Goal: Task Accomplishment & Management: Use online tool/utility

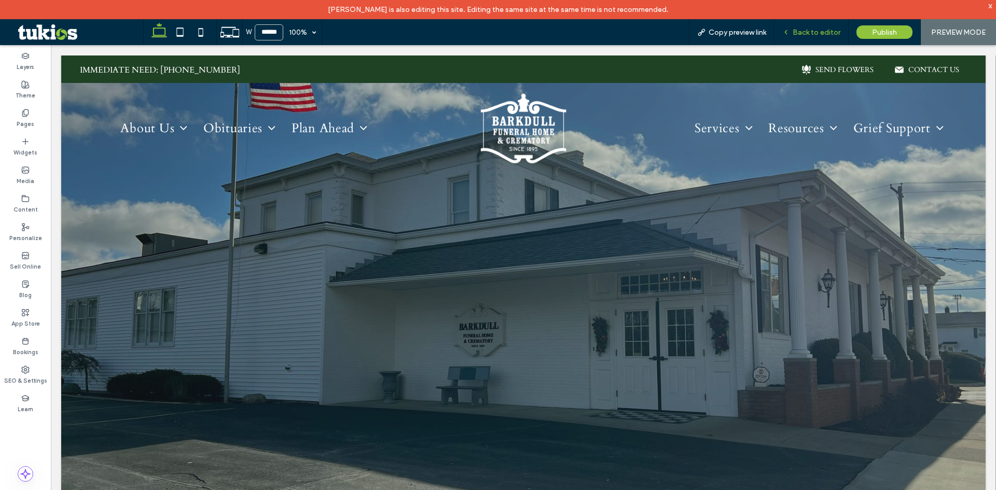
click at [814, 31] on span "Back to editor" at bounding box center [817, 32] width 48 height 9
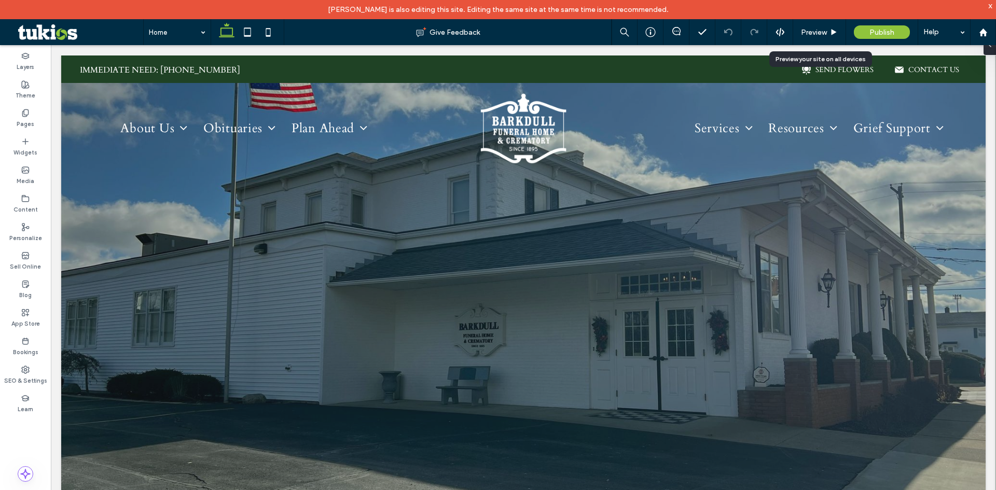
click at [814, 31] on span "Preview" at bounding box center [814, 32] width 26 height 9
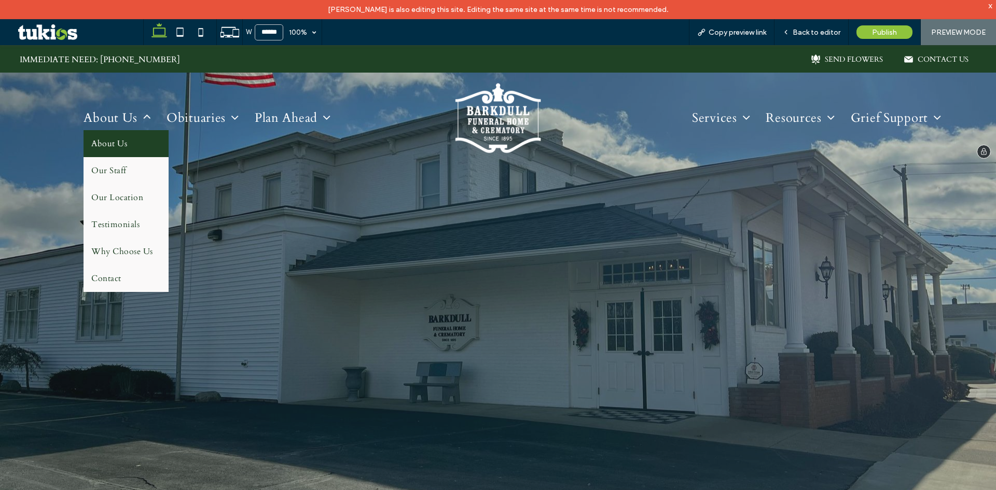
click at [119, 141] on span "About Us" at bounding box center [109, 143] width 36 height 11
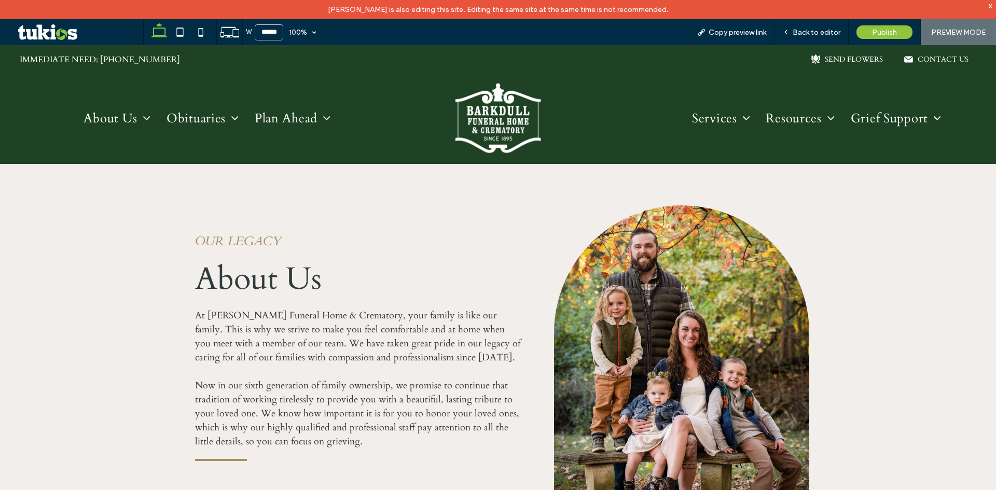
click at [439, 218] on div "Our legacy About Us At Barkdull Funeral Home & Crematory, your family is like o…" at bounding box center [358, 347] width 342 height 285
click at [496, 128] on img at bounding box center [498, 118] width 86 height 71
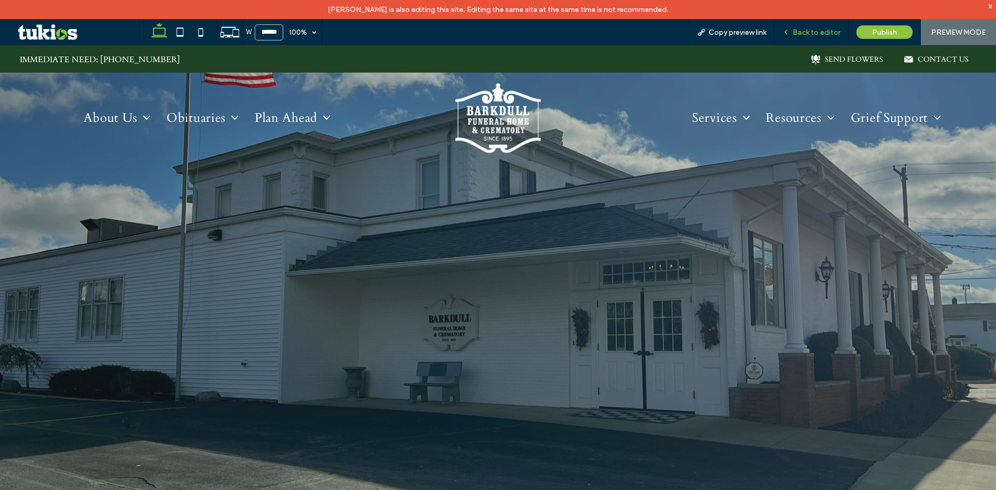
click at [812, 35] on span "Back to editor" at bounding box center [817, 32] width 48 height 9
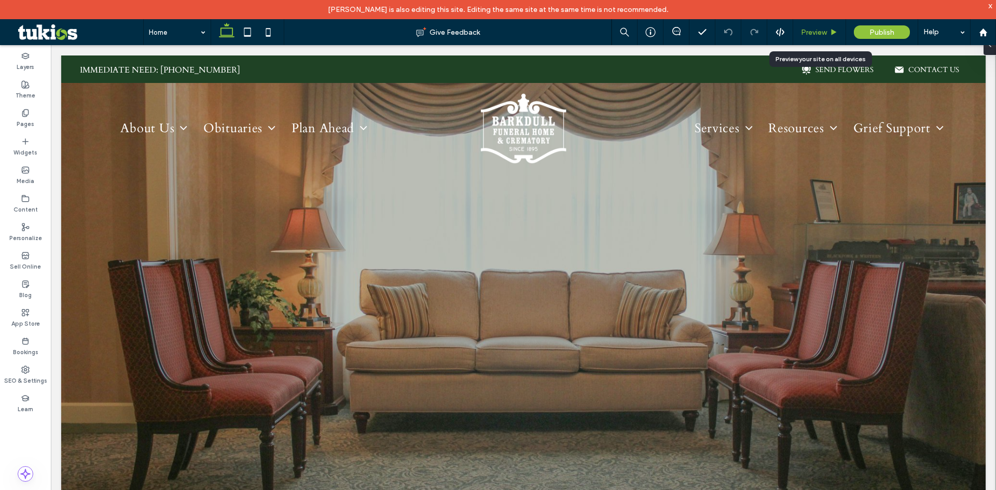
click at [816, 33] on span "Preview" at bounding box center [814, 32] width 26 height 9
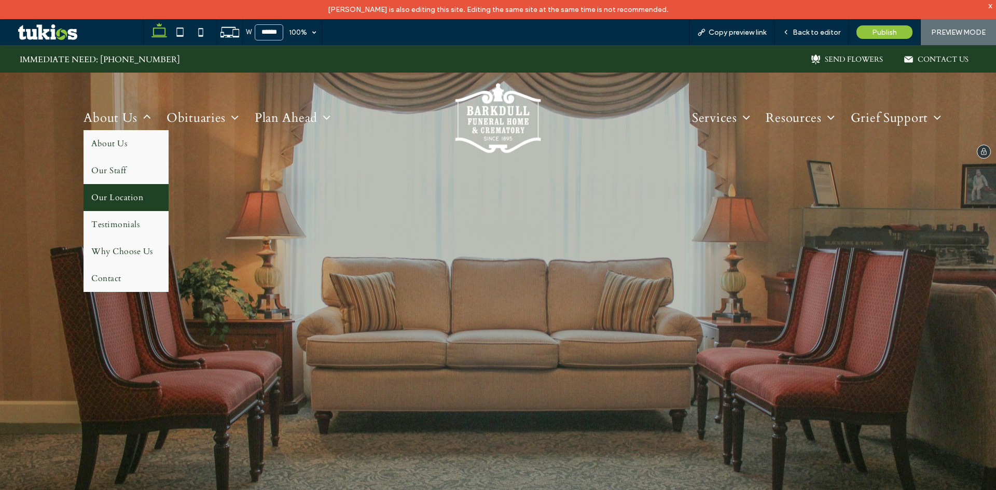
click at [110, 194] on span "Our Location" at bounding box center [117, 197] width 52 height 11
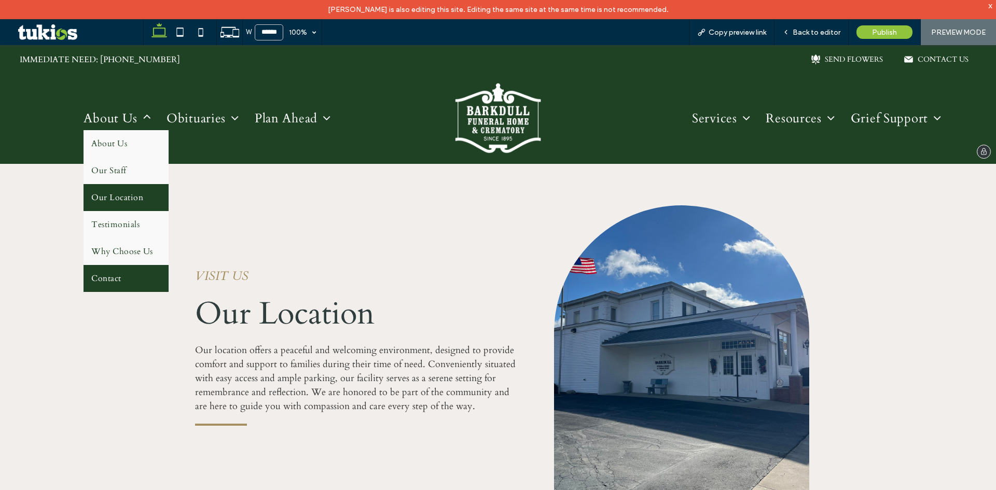
click at [122, 271] on link "Contact" at bounding box center [126, 278] width 85 height 27
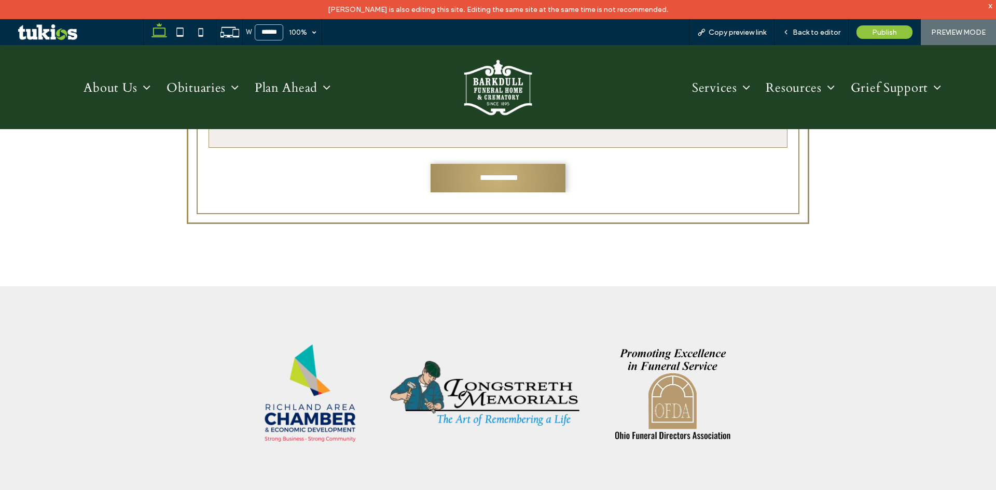
scroll to position [623, 0]
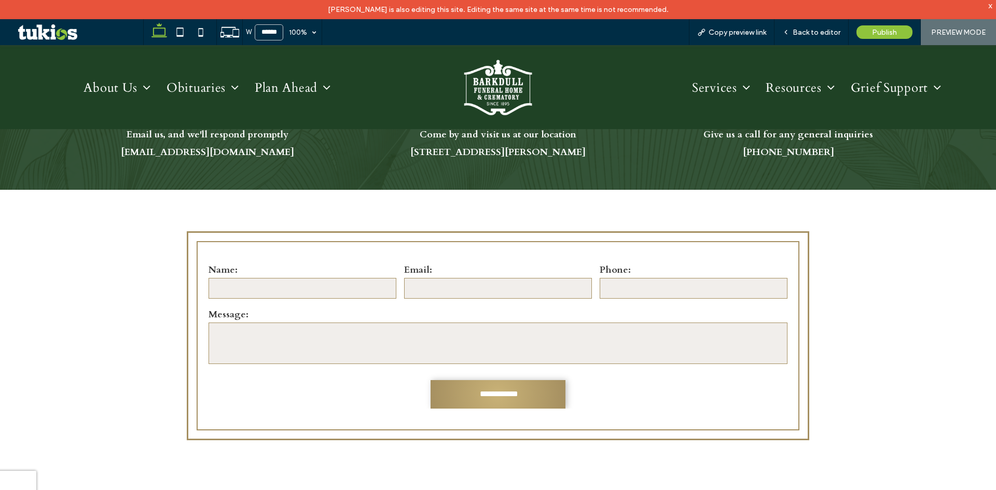
click at [604, 335] on textarea at bounding box center [498, 344] width 579 height 42
click at [472, 288] on input "email" at bounding box center [498, 288] width 188 height 21
click at [615, 293] on input "tel" at bounding box center [694, 288] width 188 height 21
click at [326, 287] on input "text" at bounding box center [303, 288] width 188 height 21
click at [341, 259] on div "**********" at bounding box center [498, 335] width 603 height 189
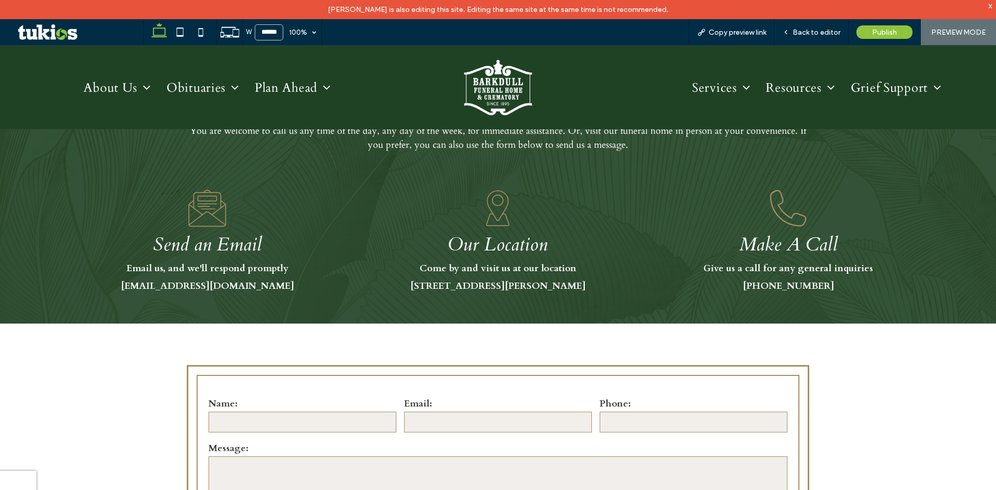
scroll to position [467, 0]
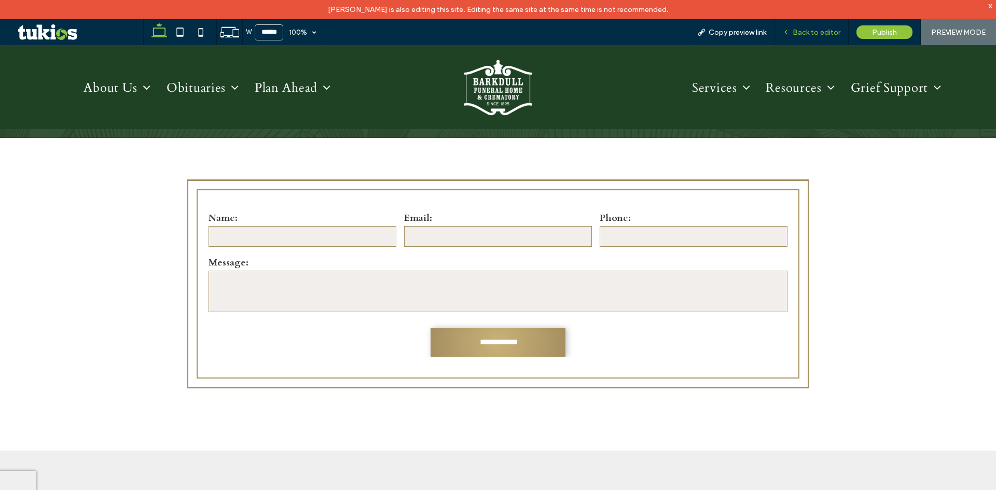
click at [810, 30] on span "Back to editor" at bounding box center [817, 32] width 48 height 9
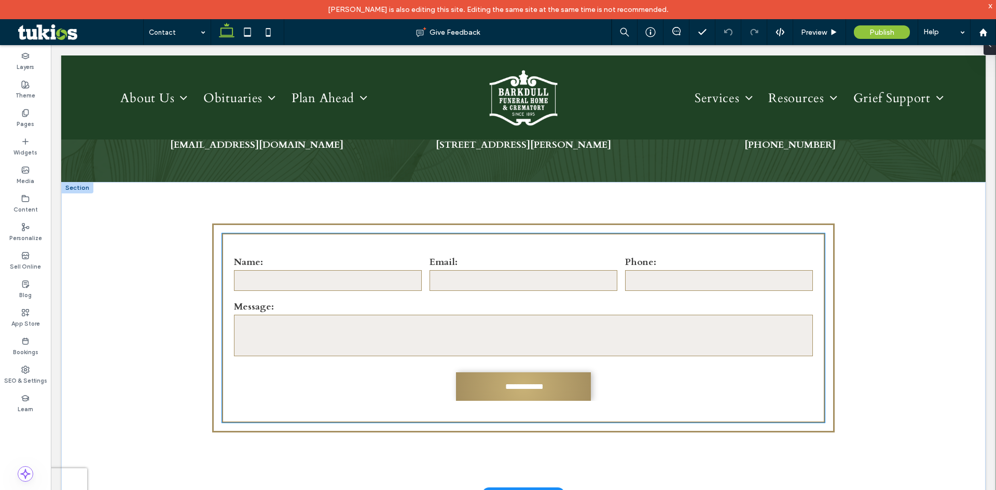
scroll to position [573, 0]
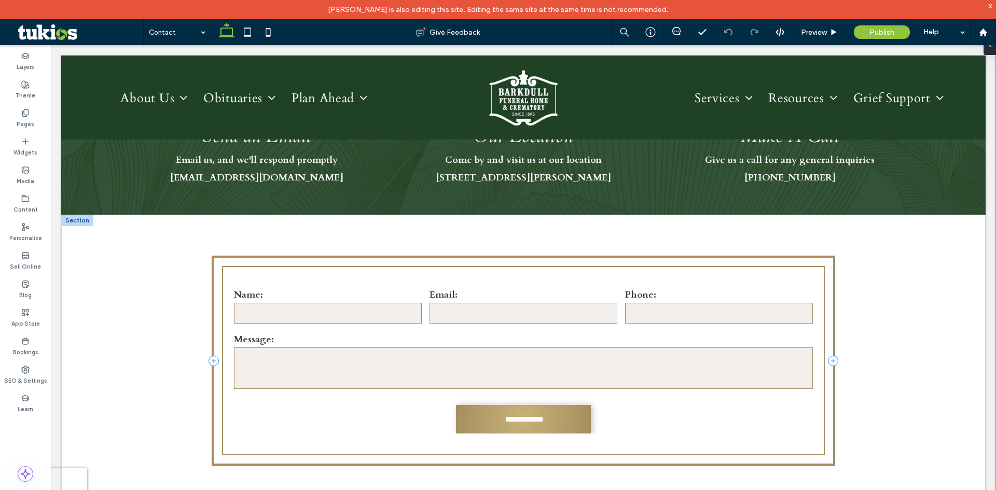
click at [720, 257] on div "**********" at bounding box center [523, 360] width 623 height 209
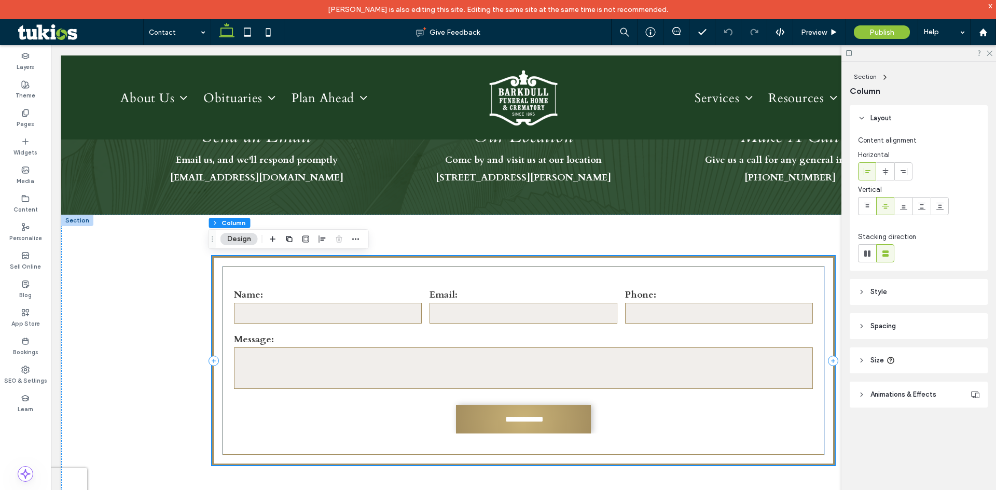
click at [724, 261] on div "**********" at bounding box center [523, 360] width 623 height 209
click at [270, 241] on icon "button" at bounding box center [273, 239] width 8 height 8
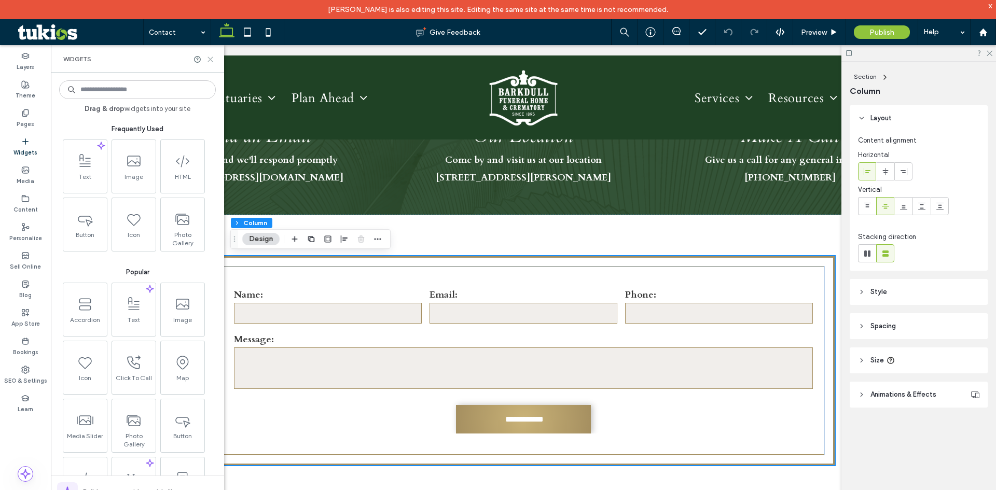
click at [210, 59] on icon at bounding box center [210, 60] width 8 height 8
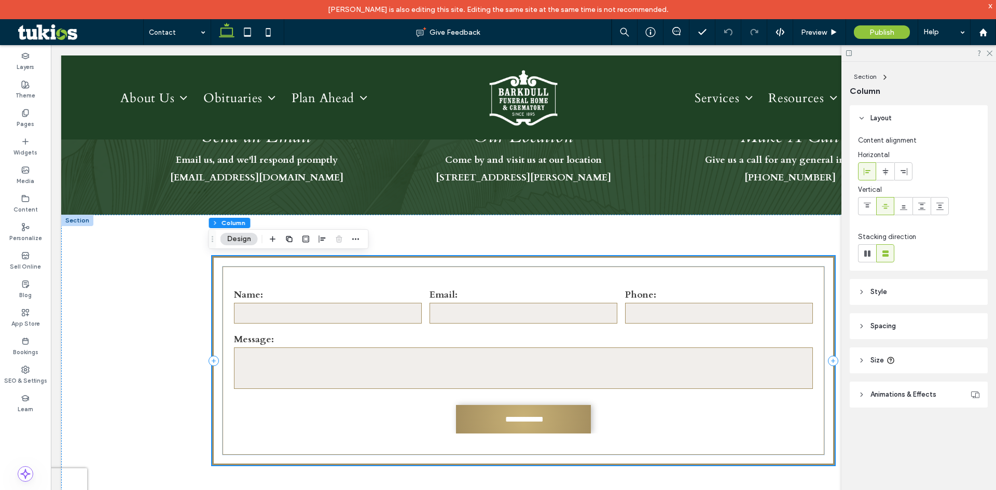
click at [381, 262] on div "**********" at bounding box center [523, 360] width 623 height 209
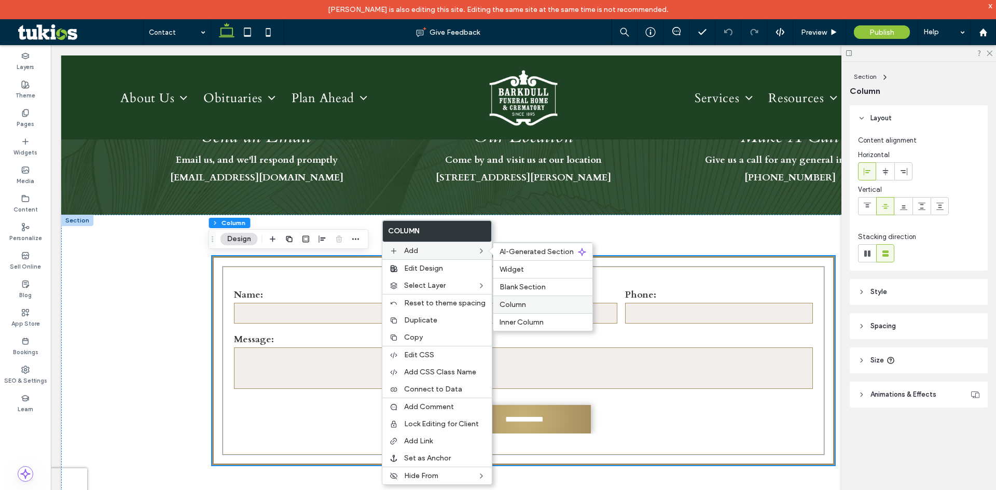
click at [517, 301] on span "Column" at bounding box center [513, 304] width 26 height 9
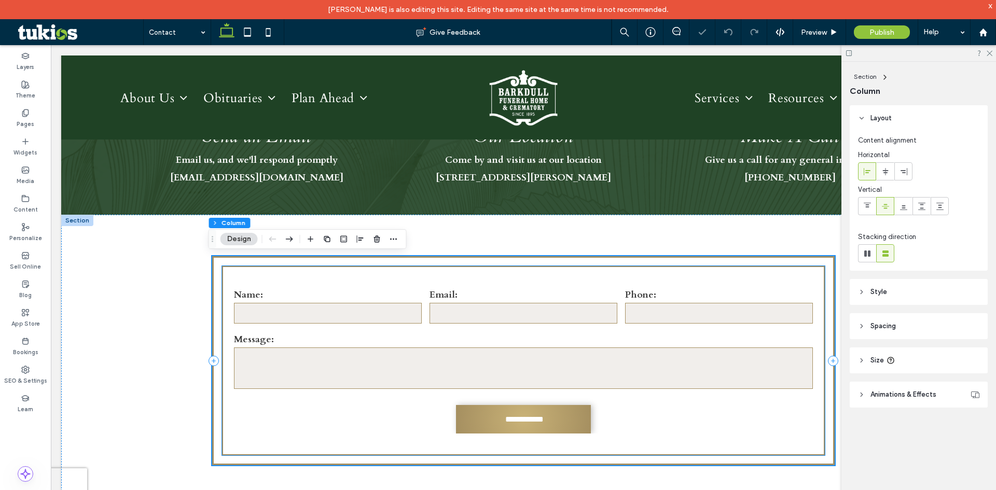
type input "**"
type input "***"
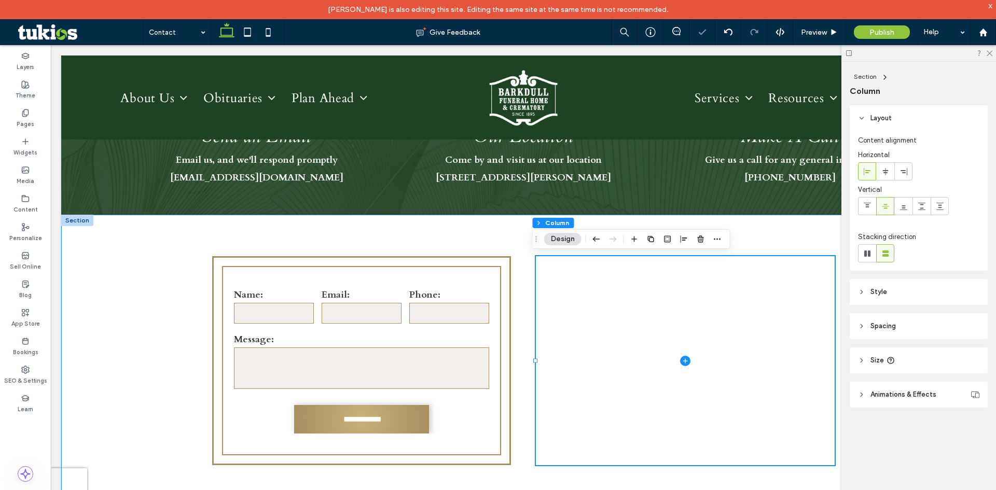
click at [508, 333] on div "**********" at bounding box center [523, 371] width 623 height 313
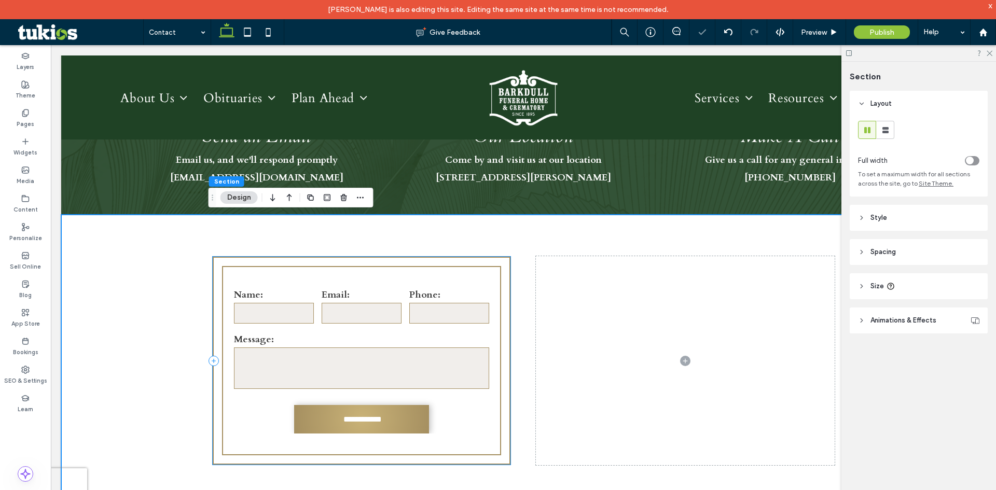
click at [503, 337] on div "**********" at bounding box center [361, 360] width 299 height 209
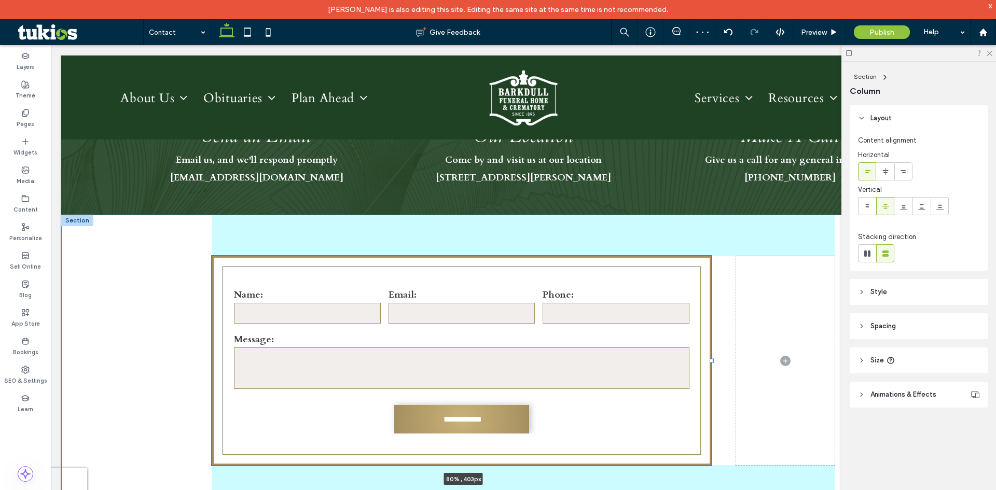
drag, startPoint x: 508, startPoint y: 360, endPoint x: 708, endPoint y: 369, distance: 200.4
click at [708, 369] on div "**********" at bounding box center [523, 371] width 623 height 313
type input "**"
type input "*****"
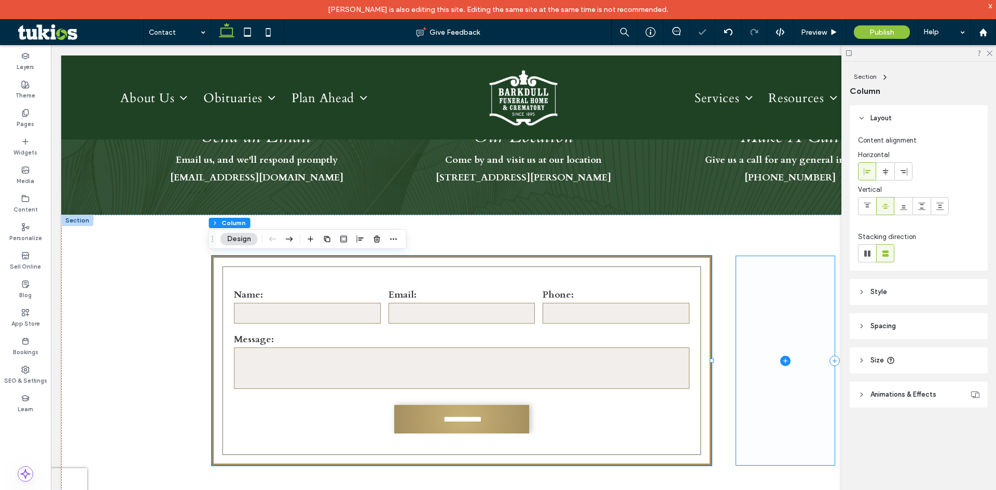
click at [754, 372] on span at bounding box center [785, 360] width 99 height 209
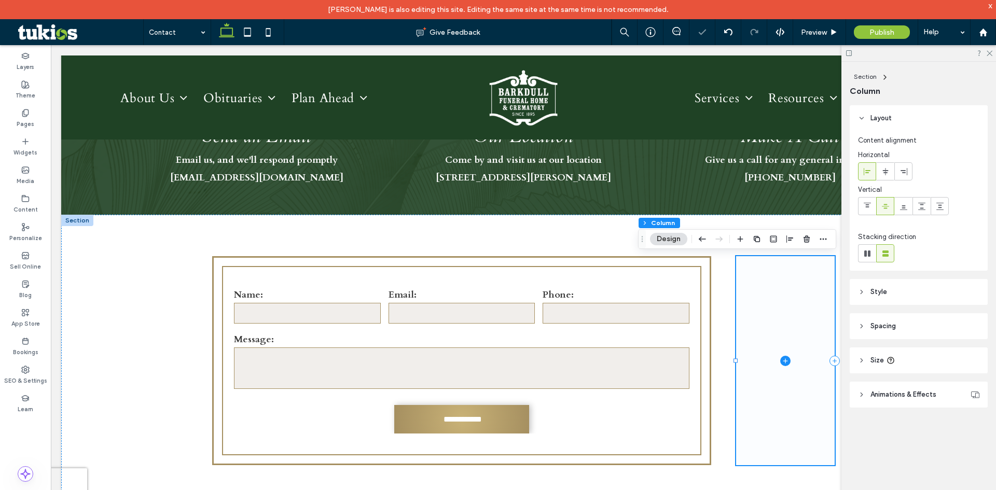
click at [780, 364] on icon at bounding box center [785, 361] width 10 height 10
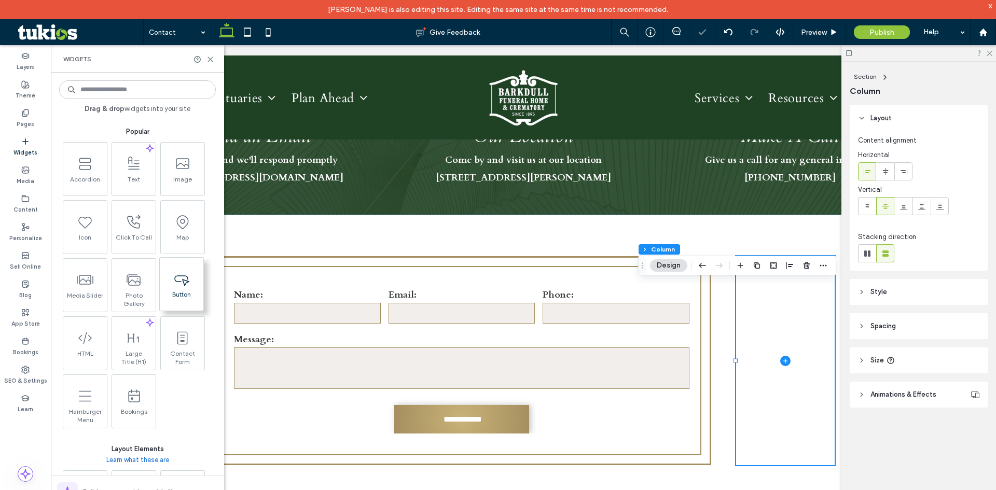
scroll to position [259, 0]
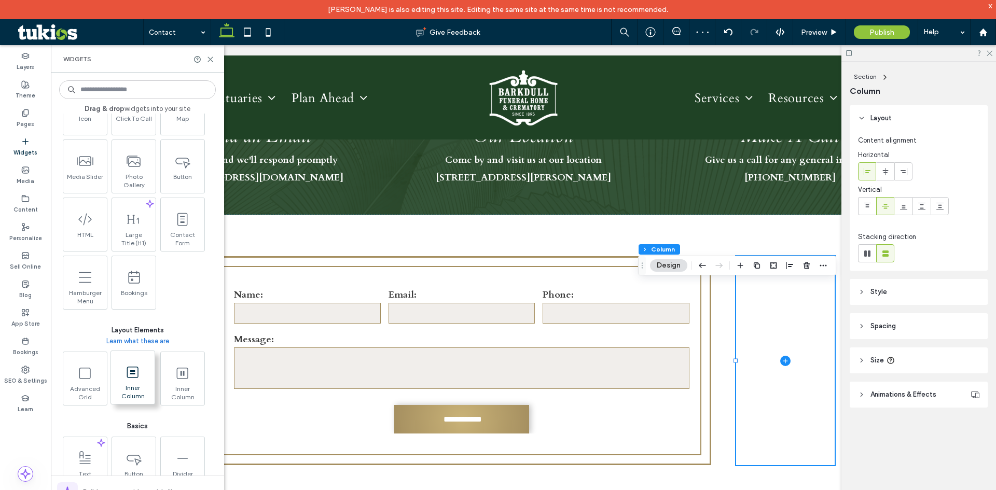
click at [144, 369] on span at bounding box center [133, 372] width 44 height 23
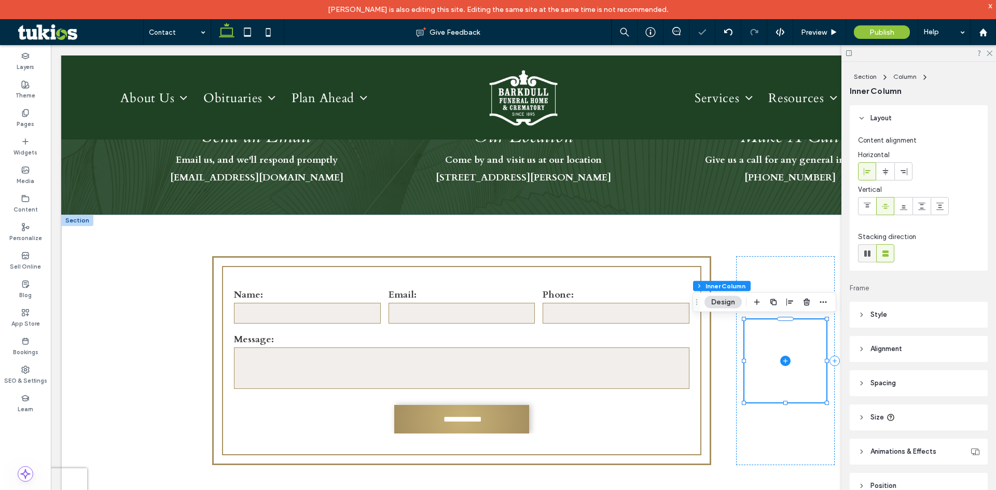
click at [863, 258] on icon at bounding box center [867, 253] width 10 height 10
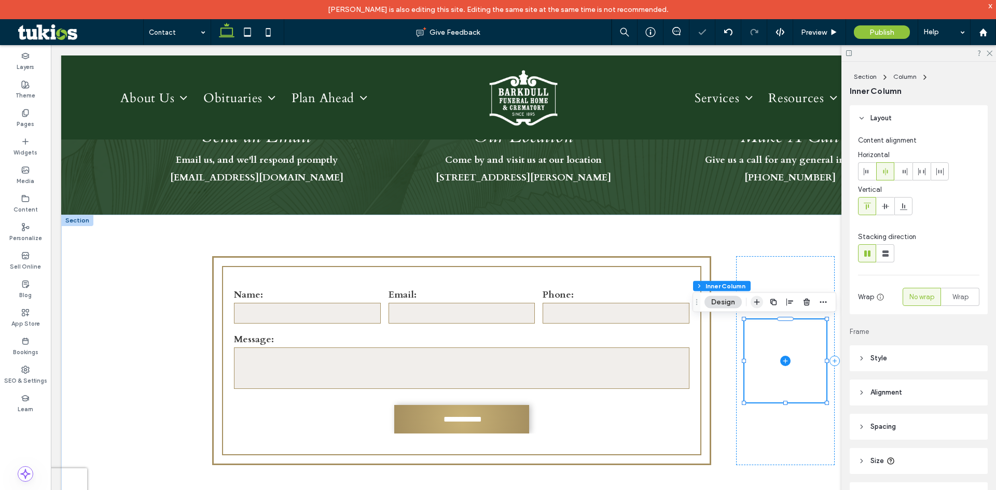
click at [753, 302] on icon "button" at bounding box center [757, 302] width 8 height 8
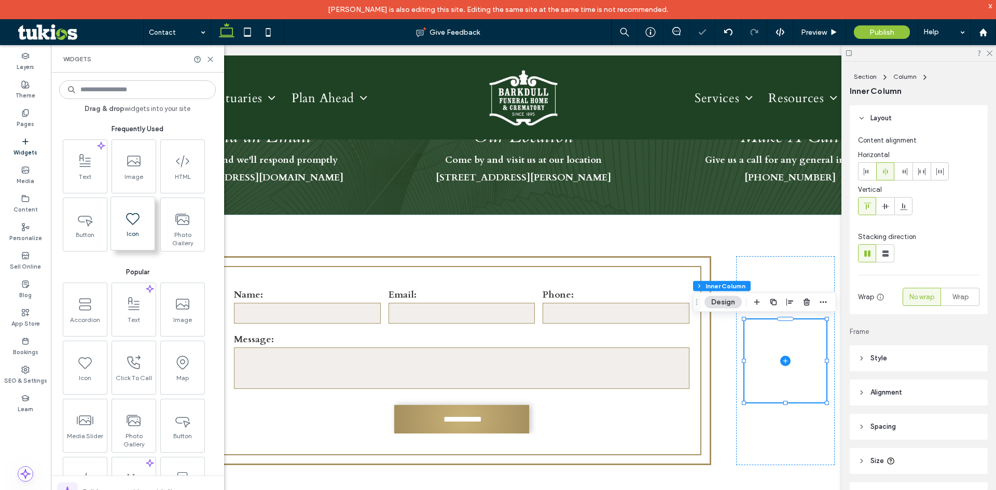
click at [135, 225] on icon at bounding box center [133, 218] width 17 height 17
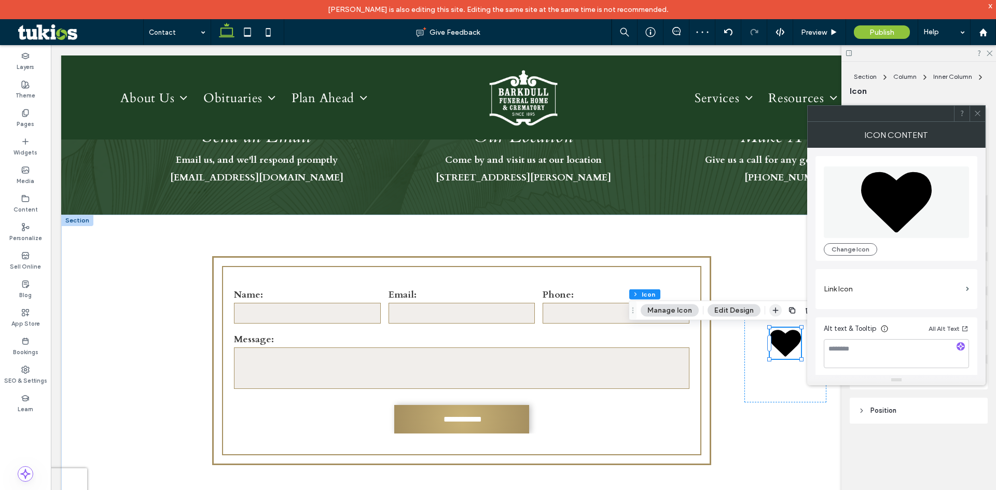
click at [777, 314] on icon "button" at bounding box center [775, 311] width 8 height 8
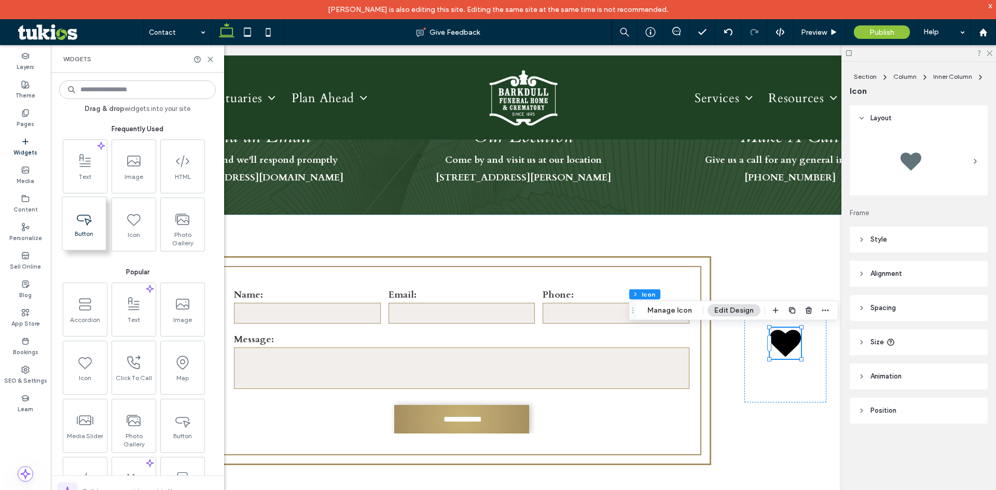
click at [87, 228] on span at bounding box center [84, 217] width 44 height 23
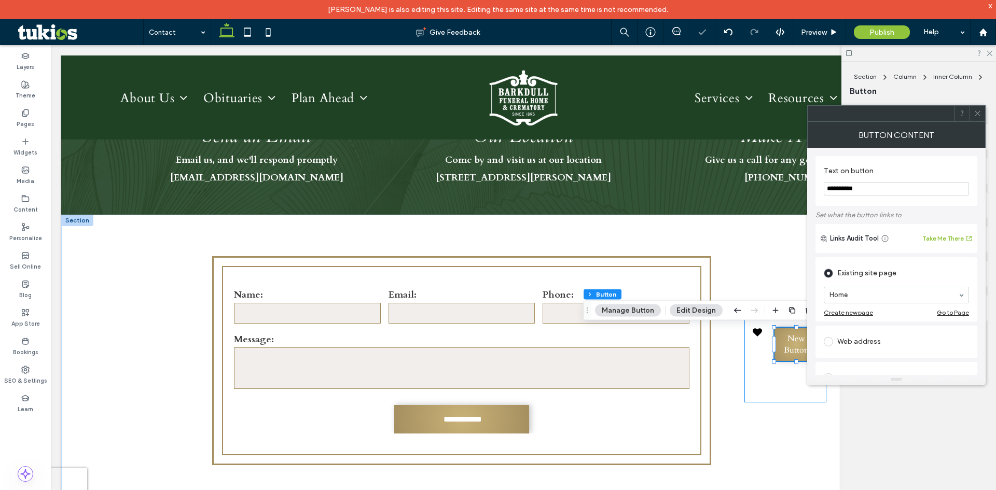
type input "**"
click at [782, 385] on div "New Button" at bounding box center [785, 361] width 82 height 83
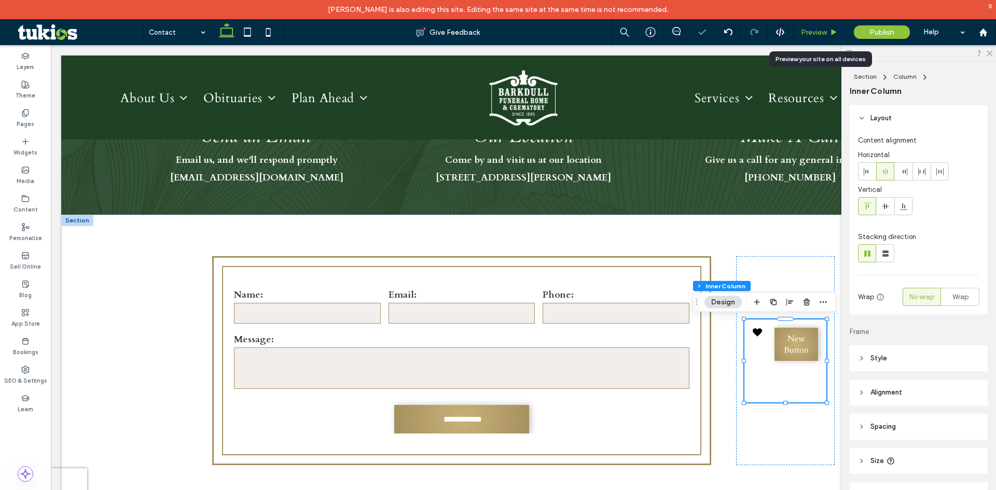
click at [822, 26] on div "Preview" at bounding box center [819, 32] width 53 height 26
click at [820, 30] on span "Preview" at bounding box center [814, 32] width 26 height 9
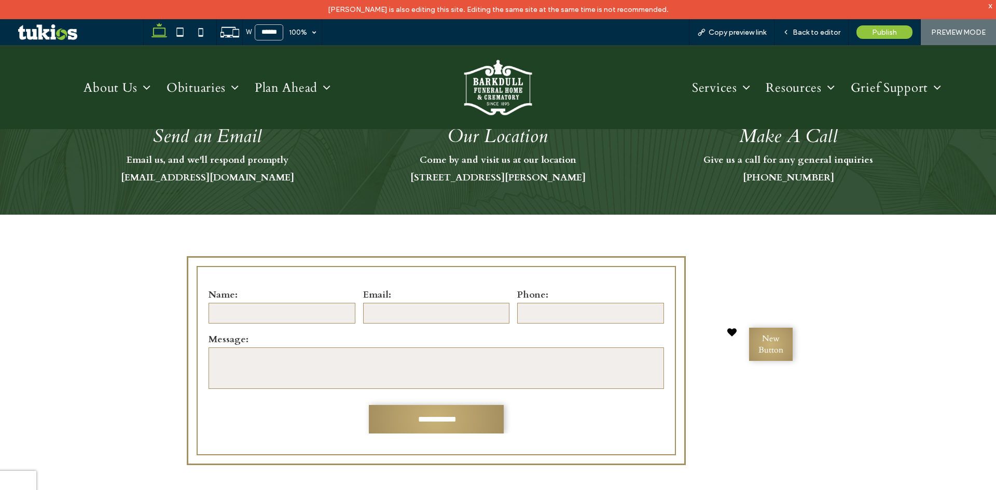
scroll to position [459, 0]
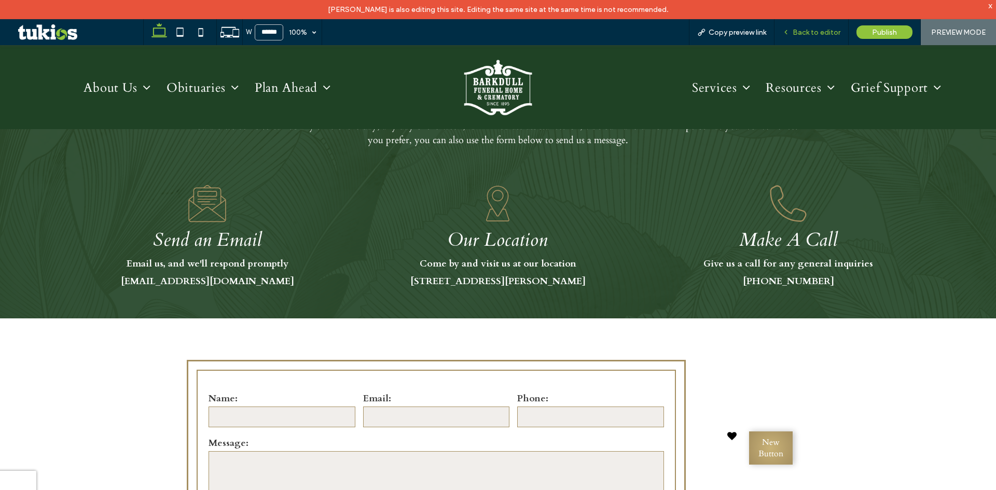
click at [816, 33] on span "Back to editor" at bounding box center [817, 32] width 48 height 9
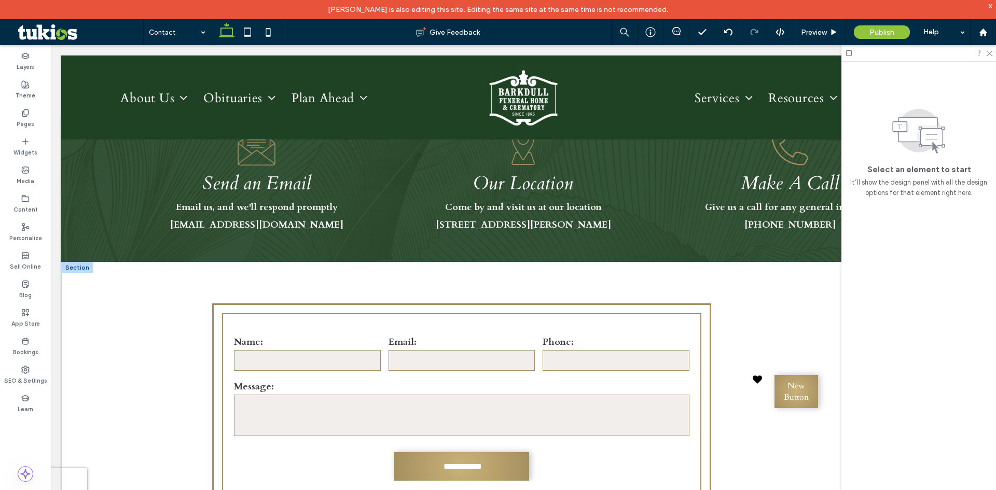
scroll to position [623, 0]
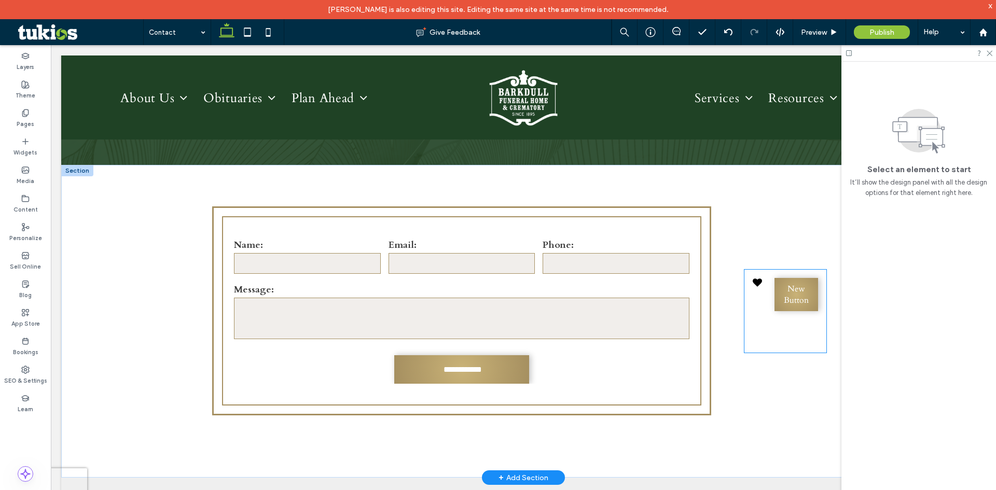
drag, startPoint x: 778, startPoint y: 274, endPoint x: 776, endPoint y: 259, distance: 14.7
click at [777, 274] on div "New Button" at bounding box center [785, 311] width 82 height 83
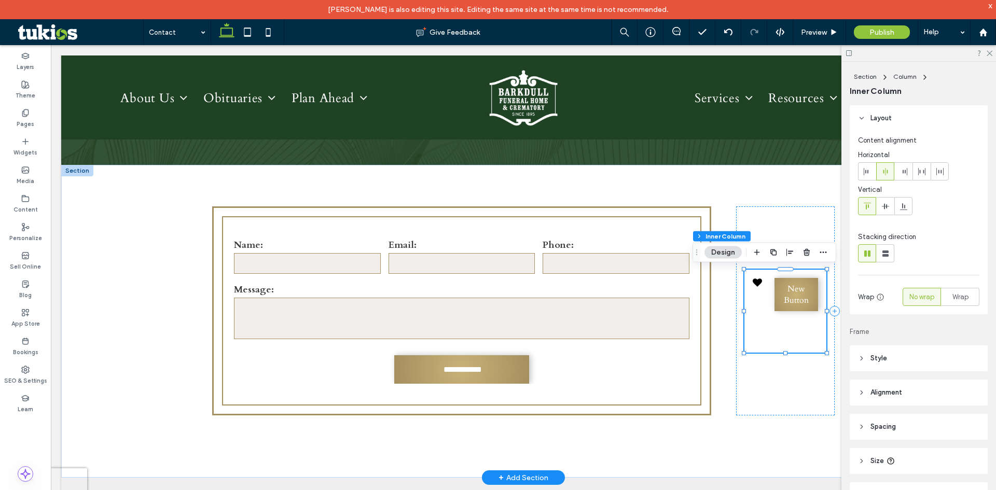
click at [776, 256] on icon "button" at bounding box center [773, 252] width 8 height 8
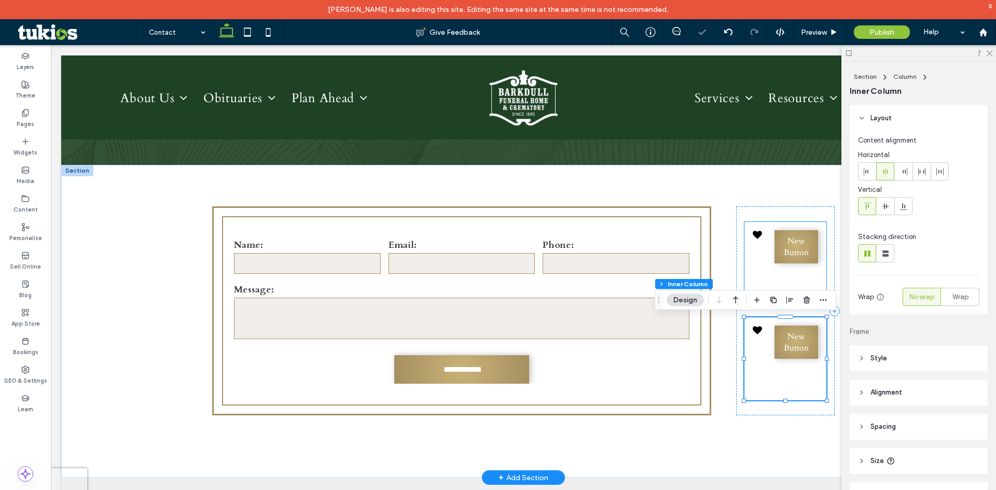
click at [779, 270] on div "New Button" at bounding box center [785, 263] width 82 height 83
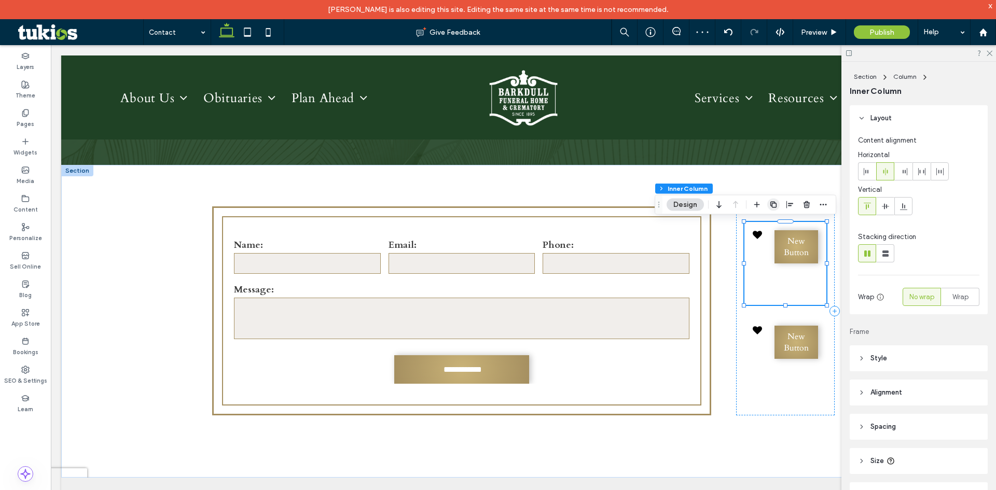
click at [772, 208] on use "button" at bounding box center [773, 204] width 6 height 6
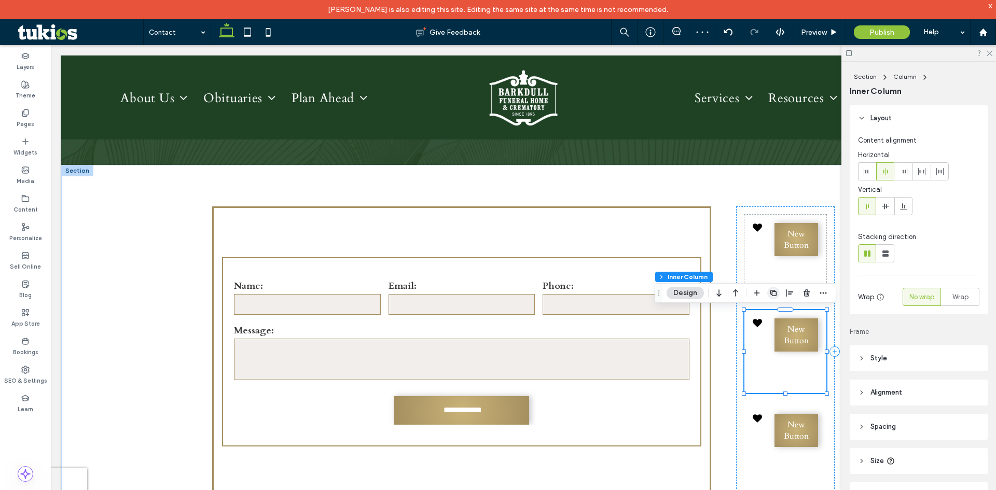
click at [774, 293] on icon "button" at bounding box center [773, 293] width 8 height 8
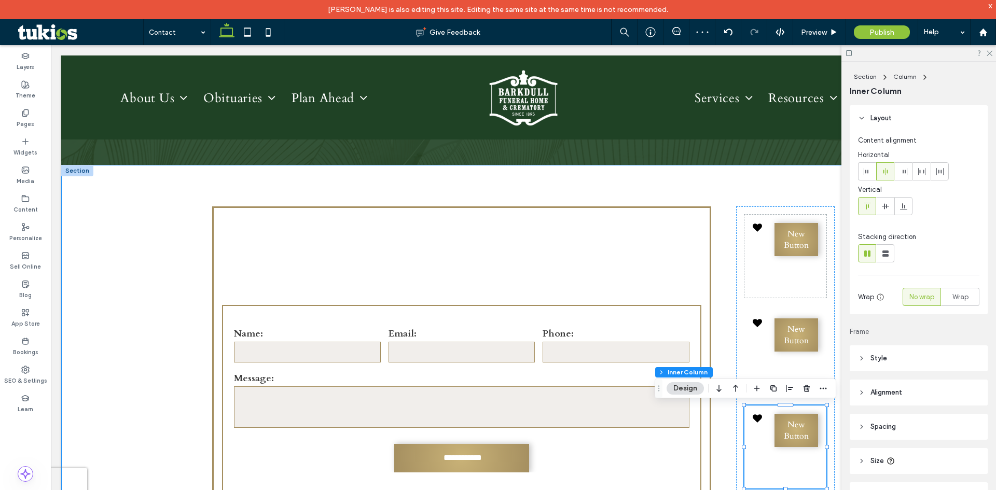
click at [726, 193] on div "**********" at bounding box center [523, 410] width 623 height 490
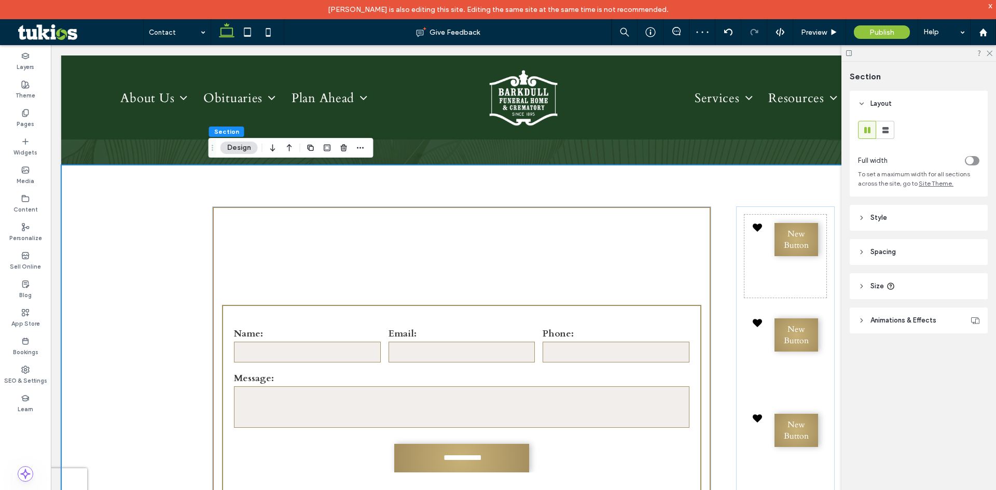
click at [970, 160] on icon "toggle" at bounding box center [970, 160] width 4 height 3
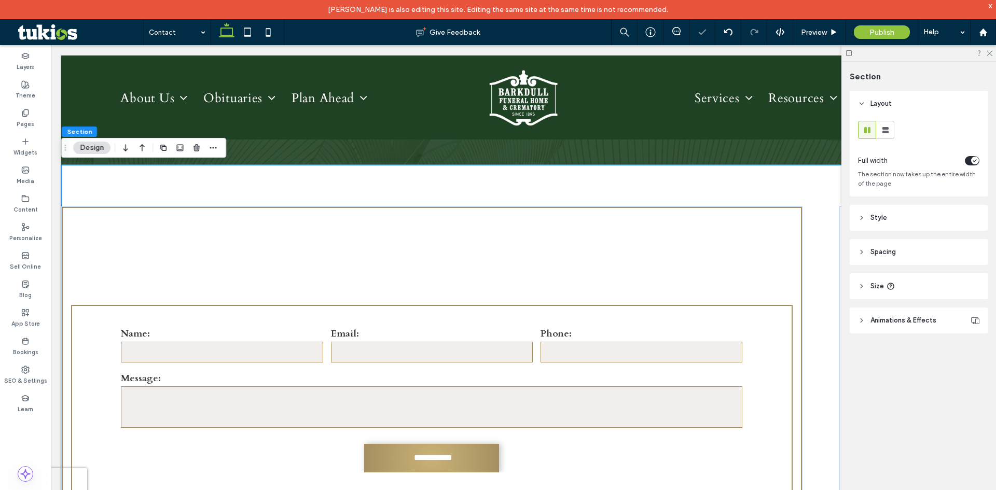
click at [885, 247] on span "Spacing" at bounding box center [882, 252] width 25 height 10
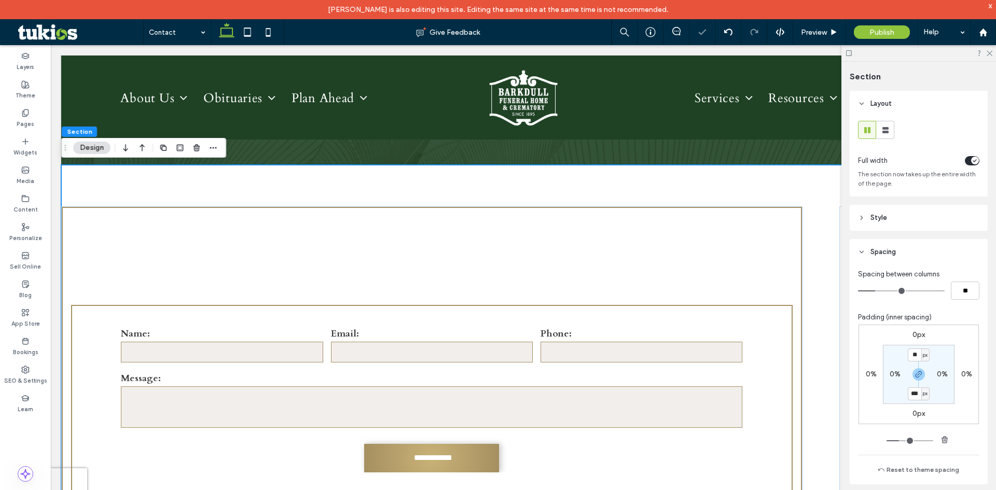
click at [890, 374] on label "0%" at bounding box center [895, 374] width 11 height 9
type input "*"
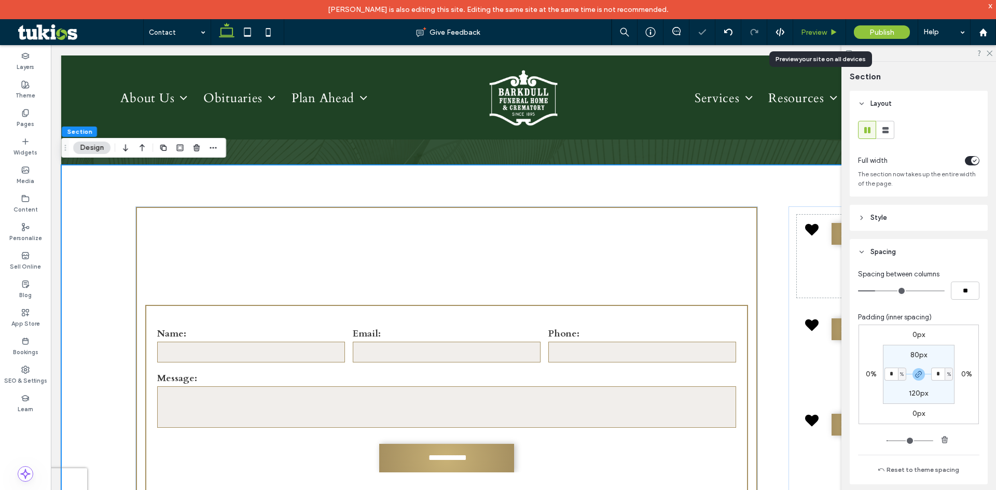
click at [832, 31] on use at bounding box center [834, 32] width 5 height 6
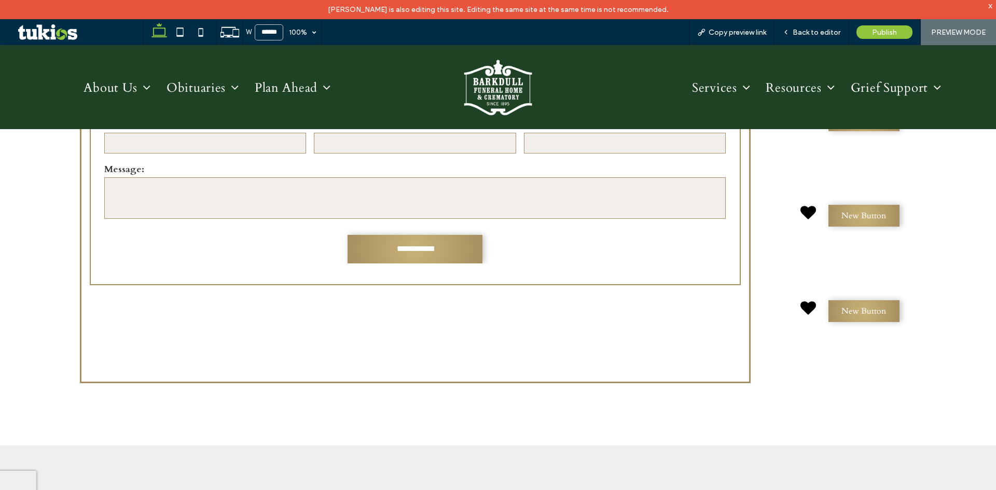
scroll to position [924, 0]
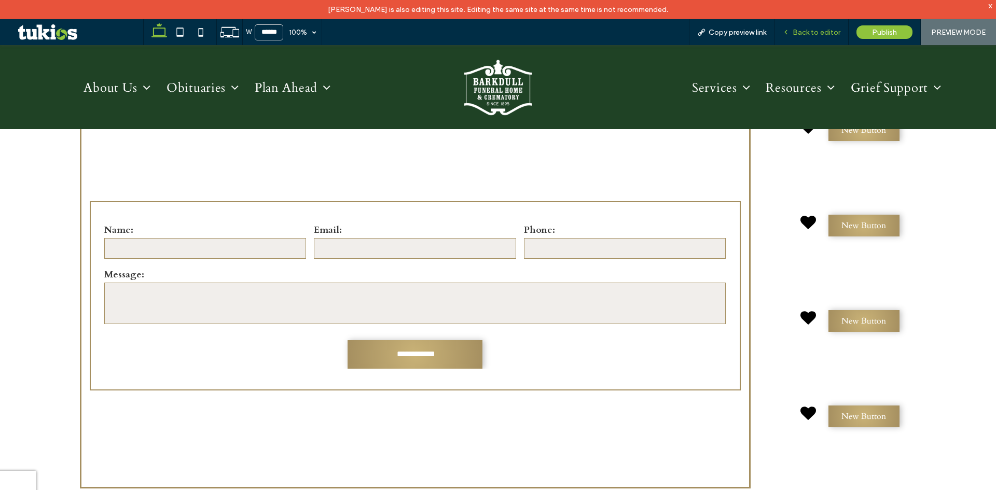
click at [824, 28] on span "Back to editor" at bounding box center [817, 32] width 48 height 9
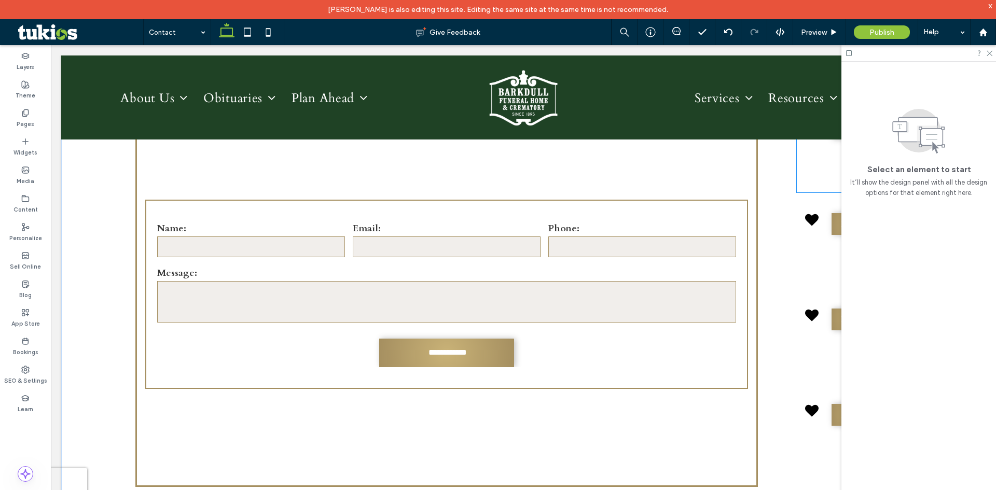
scroll to position [727, 0]
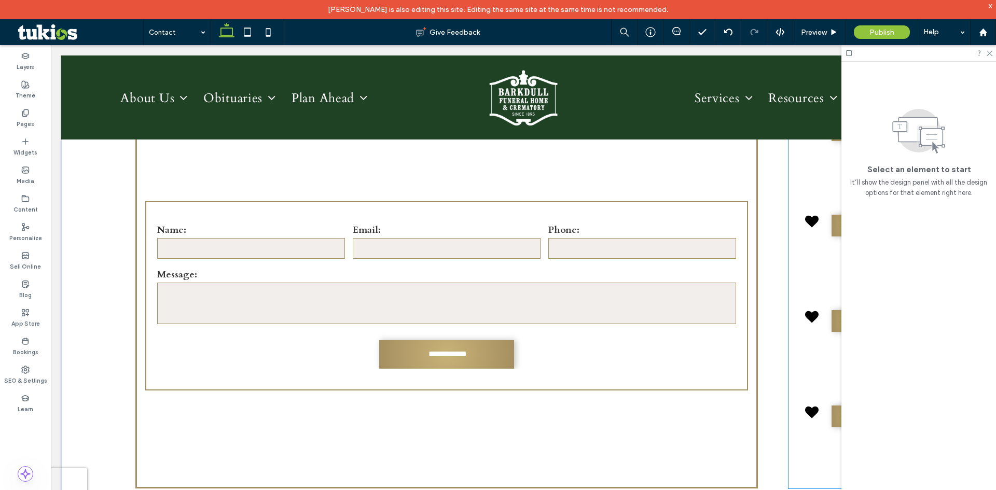
click at [789, 212] on div "New Button New Button New Button New Button" at bounding box center [850, 296] width 123 height 386
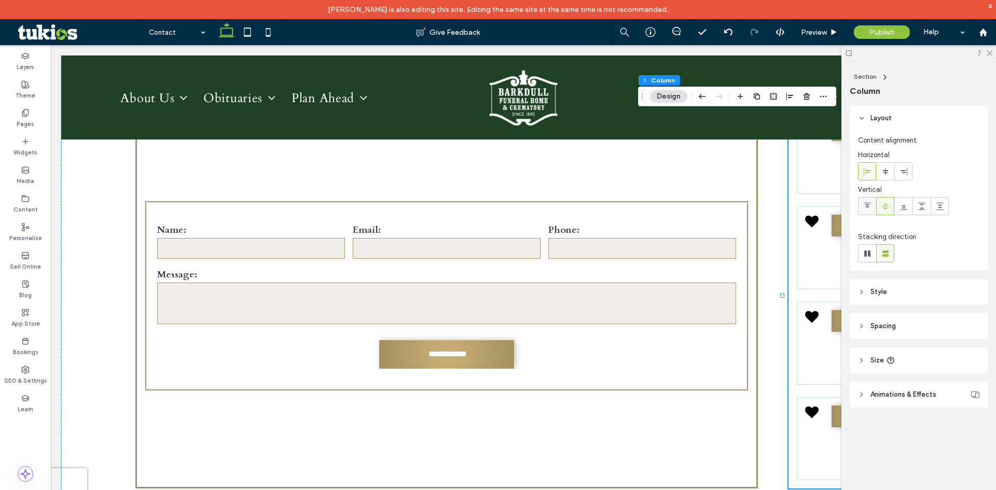
click at [867, 203] on icon at bounding box center [867, 206] width 8 height 8
click at [808, 272] on div "New Button" at bounding box center [850, 247] width 106 height 83
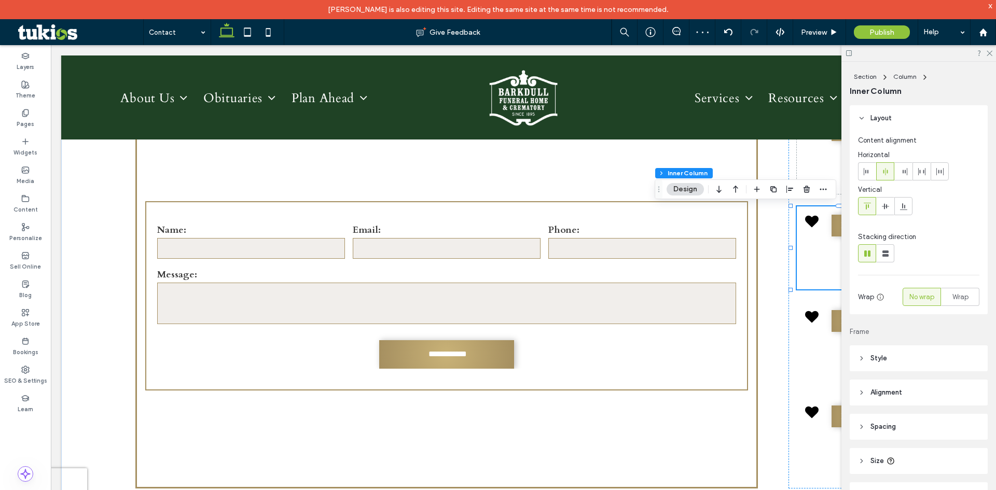
click at [846, 55] on icon at bounding box center [849, 53] width 8 height 8
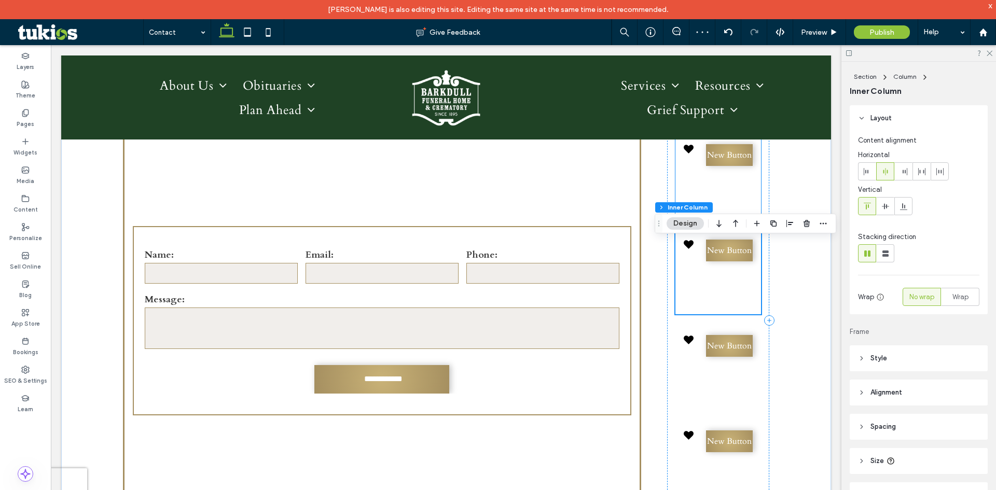
scroll to position [675, 0]
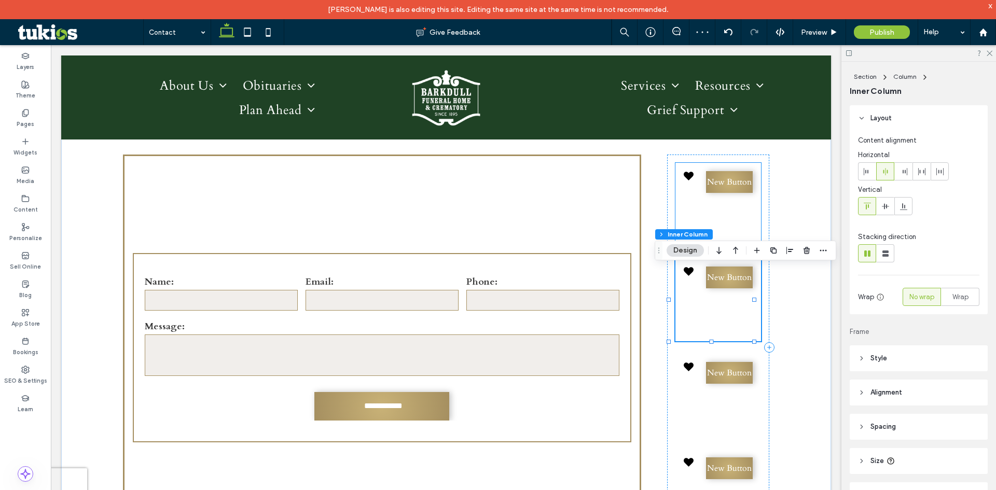
click at [723, 225] on div "New Button" at bounding box center [718, 204] width 86 height 83
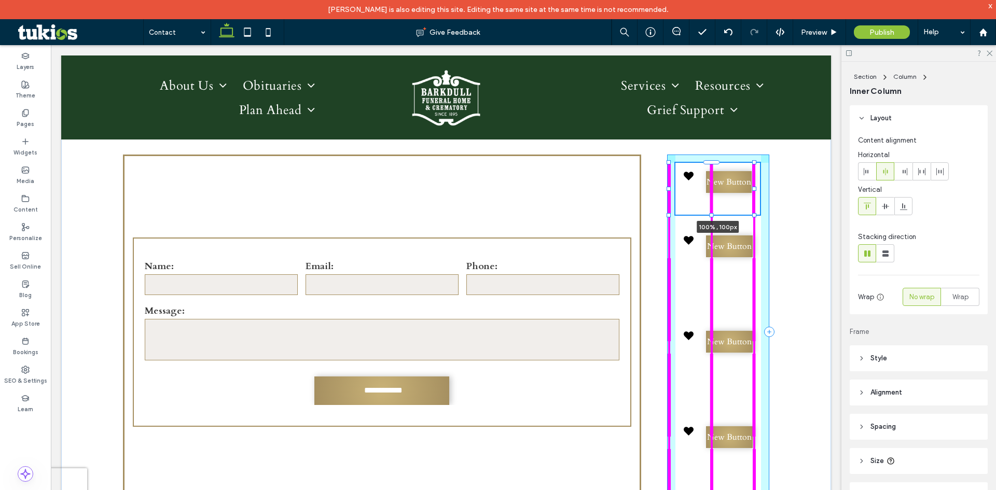
scroll to position [79, 0]
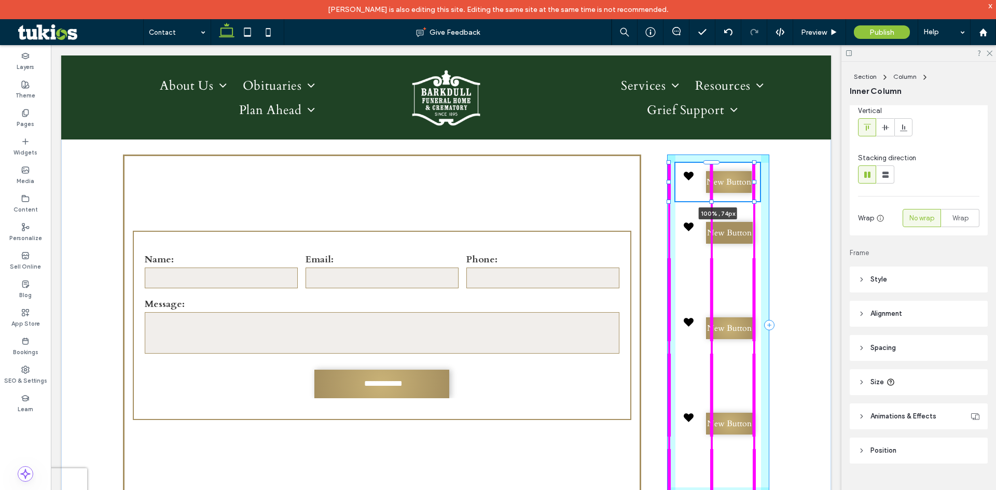
drag, startPoint x: 712, startPoint y: 255, endPoint x: 732, endPoint y: 242, distance: 23.9
click at [726, 201] on div "**********" at bounding box center [446, 335] width 770 height 445
type input "**"
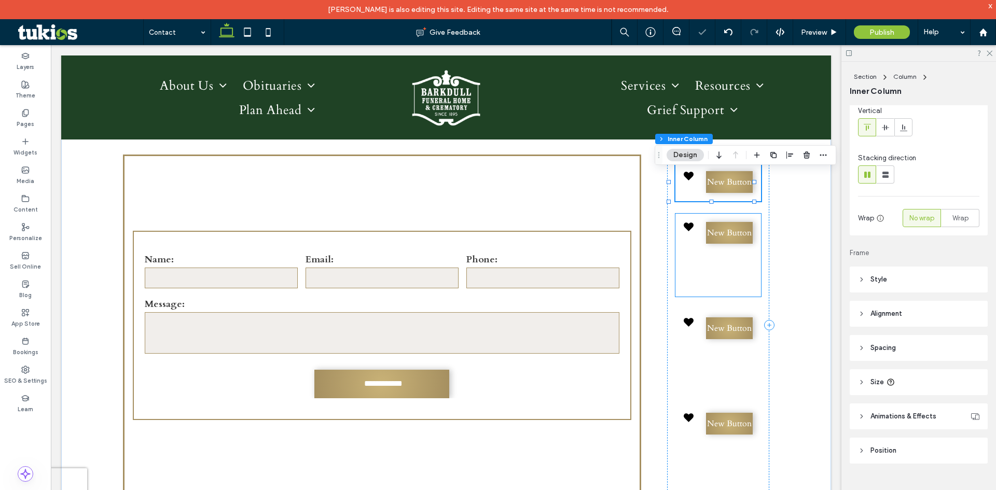
click at [734, 269] on div "New Button" at bounding box center [718, 255] width 86 height 83
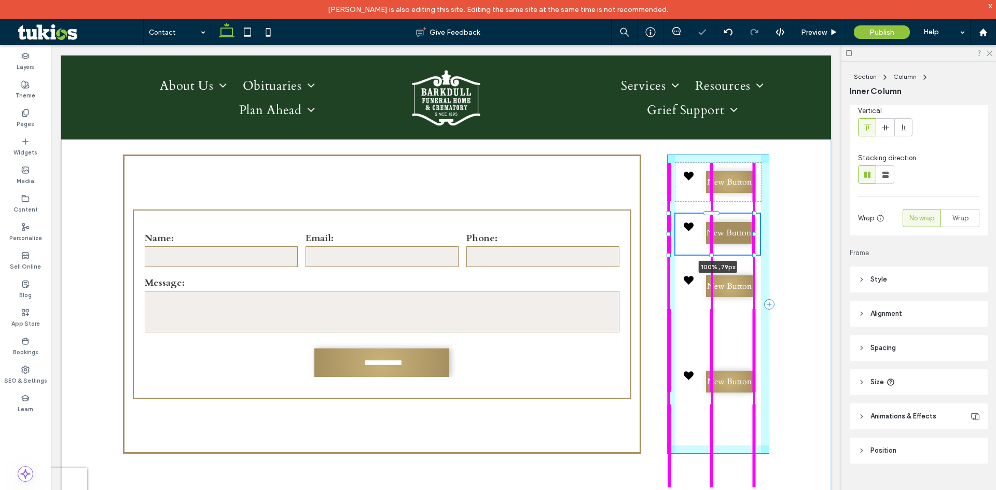
drag, startPoint x: 713, startPoint y: 307, endPoint x: 729, endPoint y: 244, distance: 64.2
click at [727, 241] on div "**********" at bounding box center [446, 314] width 770 height 403
type input "**"
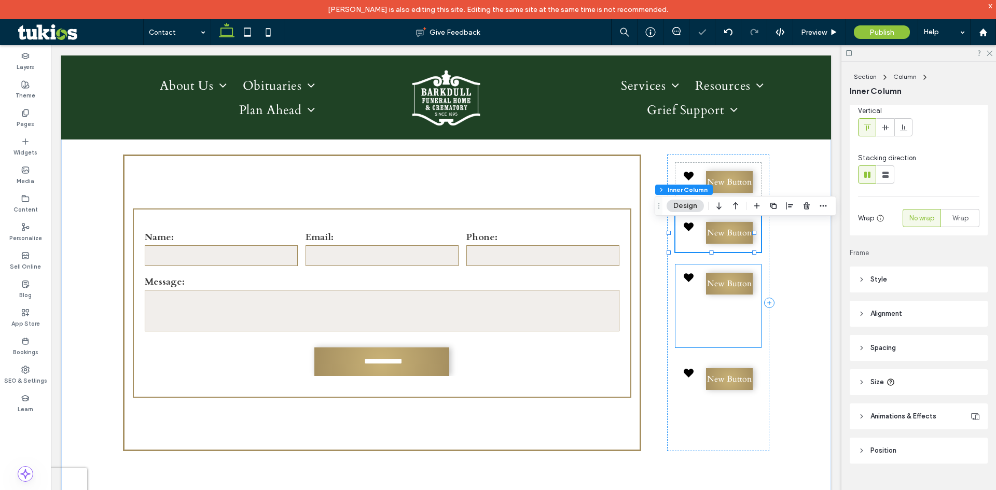
click at [722, 310] on div "New Button" at bounding box center [718, 306] width 86 height 83
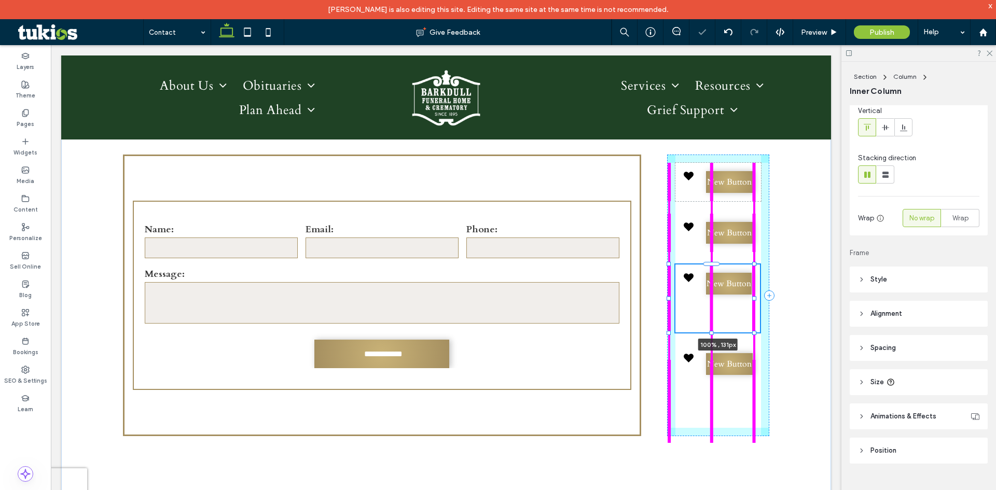
drag, startPoint x: 713, startPoint y: 350, endPoint x: 724, endPoint y: 314, distance: 37.3
click at [724, 295] on div "**********" at bounding box center [446, 305] width 770 height 385
type input "**"
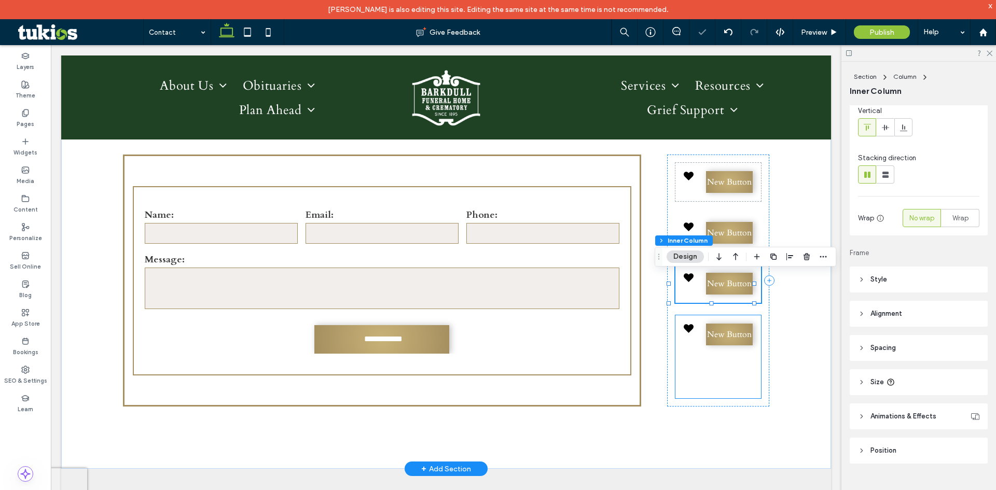
click at [721, 373] on div "New Button" at bounding box center [718, 356] width 86 height 83
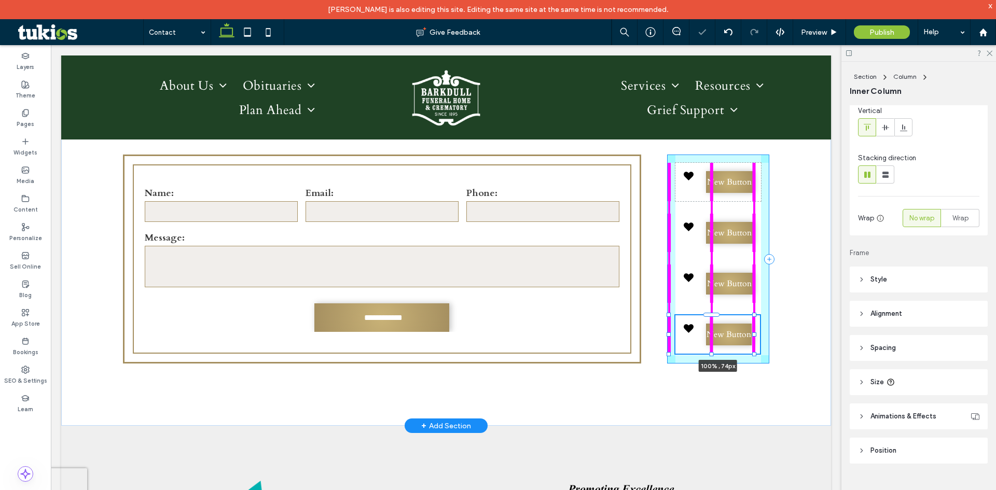
drag, startPoint x: 711, startPoint y: 409, endPoint x: 727, endPoint y: 356, distance: 55.8
click at [727, 356] on div "**********" at bounding box center [446, 269] width 770 height 313
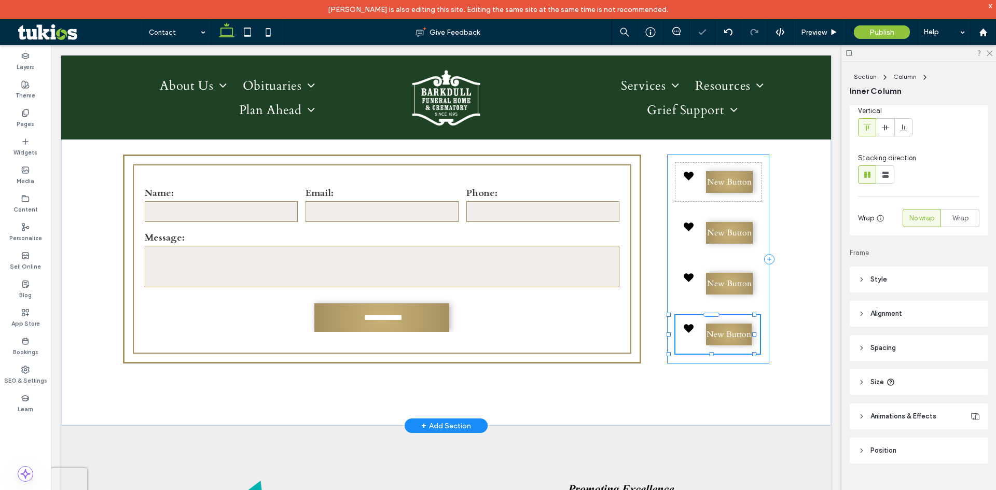
type input "**"
click at [743, 169] on div "New Button New Button New Button New Button 100% , 74px" at bounding box center [718, 259] width 102 height 209
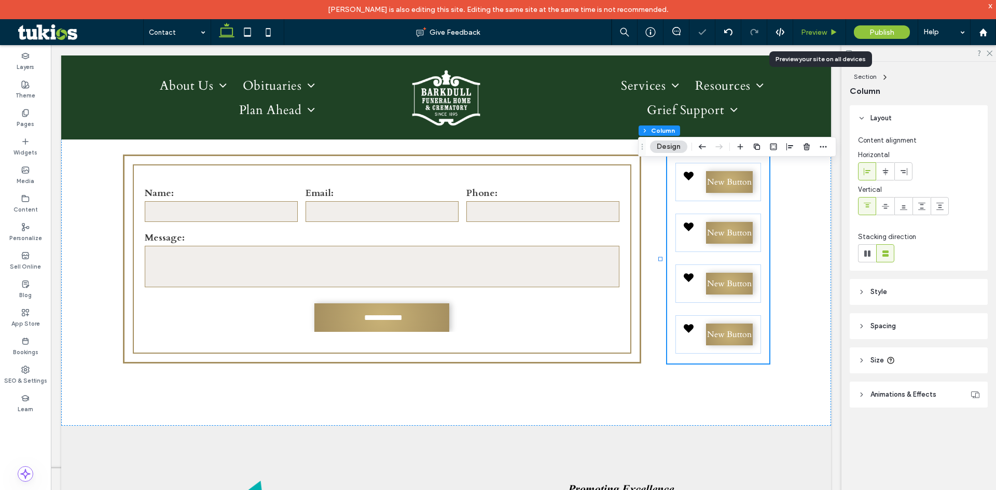
click at [820, 29] on span "Preview" at bounding box center [814, 32] width 26 height 9
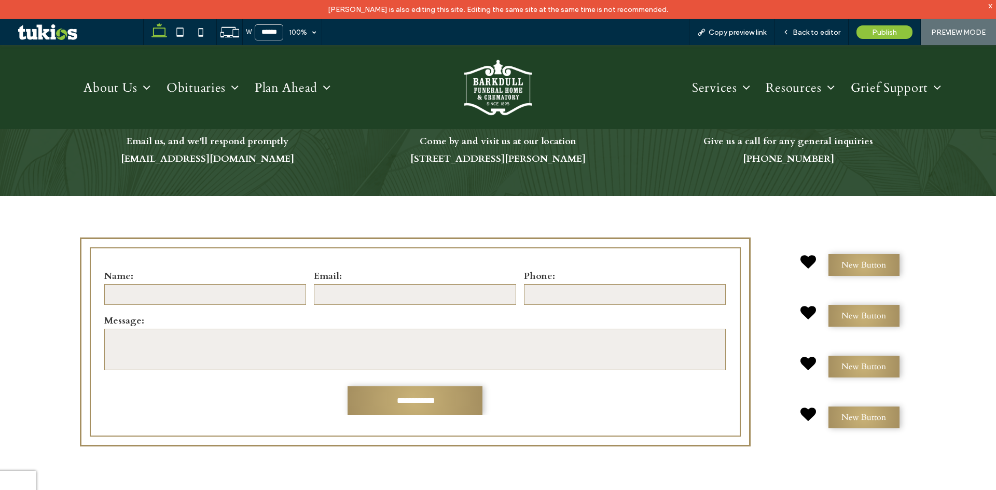
scroll to position [561, 0]
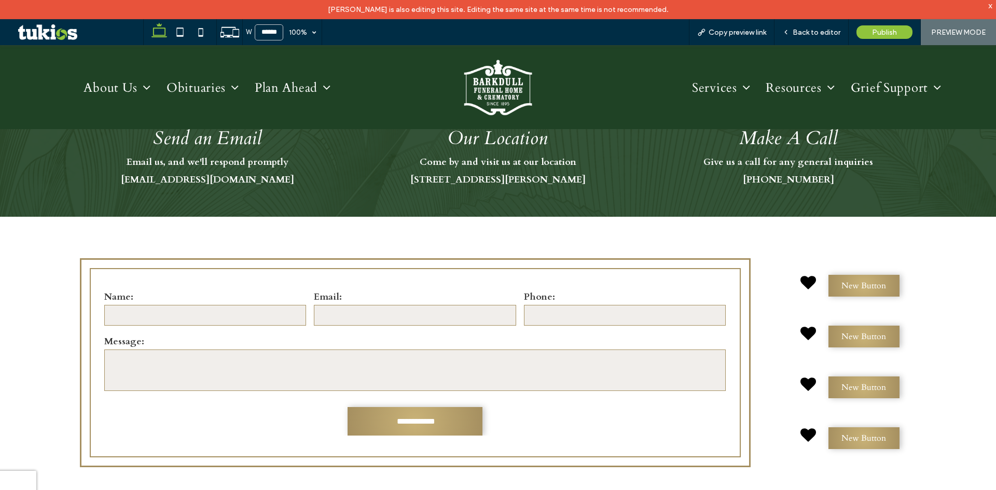
drag, startPoint x: 822, startPoint y: 264, endPoint x: 753, endPoint y: 260, distance: 69.6
click at [806, 260] on div "New Button New Button New Button New Button" at bounding box center [850, 362] width 132 height 209
drag, startPoint x: 778, startPoint y: 253, endPoint x: 846, endPoint y: 254, distance: 68.0
click at [872, 257] on div "**********" at bounding box center [498, 373] width 996 height 313
click at [792, 248] on div "**********" at bounding box center [498, 373] width 996 height 313
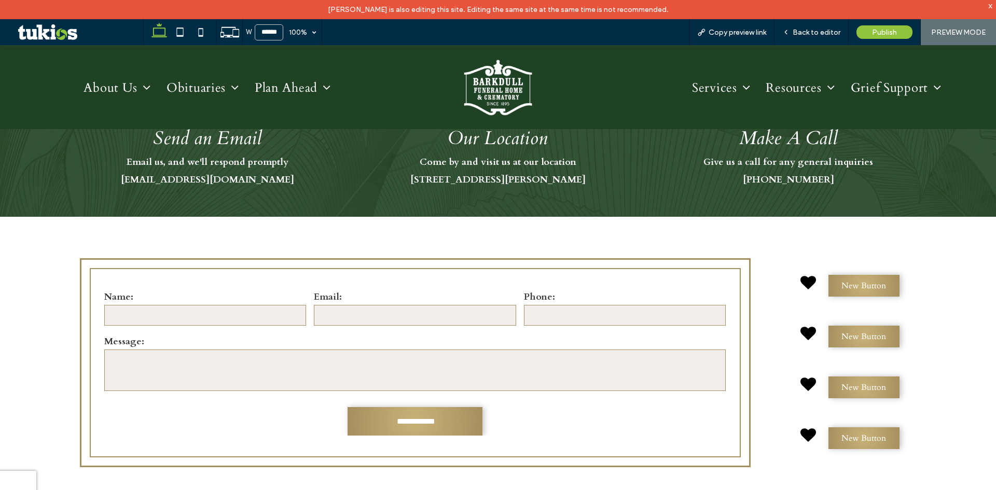
click at [797, 249] on div "**********" at bounding box center [498, 373] width 996 height 313
click at [795, 247] on div "**********" at bounding box center [498, 373] width 996 height 313
click at [789, 240] on div "**********" at bounding box center [498, 373] width 996 height 313
click at [780, 242] on div "**********" at bounding box center [498, 373] width 996 height 313
click at [780, 240] on div "**********" at bounding box center [498, 373] width 996 height 313
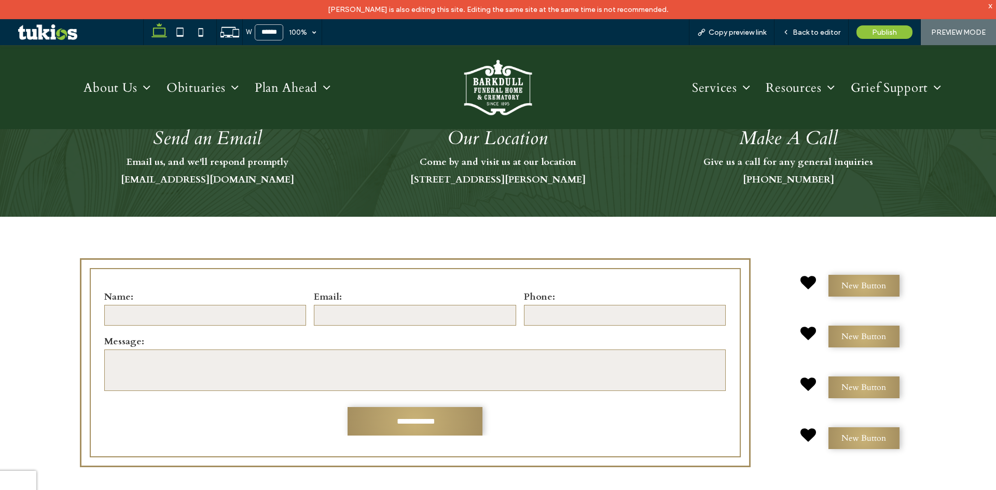
drag, startPoint x: 800, startPoint y: 280, endPoint x: 767, endPoint y: 280, distance: 33.2
click at [767, 280] on div "**********" at bounding box center [498, 373] width 996 height 313
click at [766, 280] on div "**********" at bounding box center [498, 373] width 996 height 313
click at [803, 280] on icon at bounding box center [808, 282] width 16 height 13
click at [791, 260] on div "New Button New Button New Button New Button" at bounding box center [850, 362] width 132 height 209
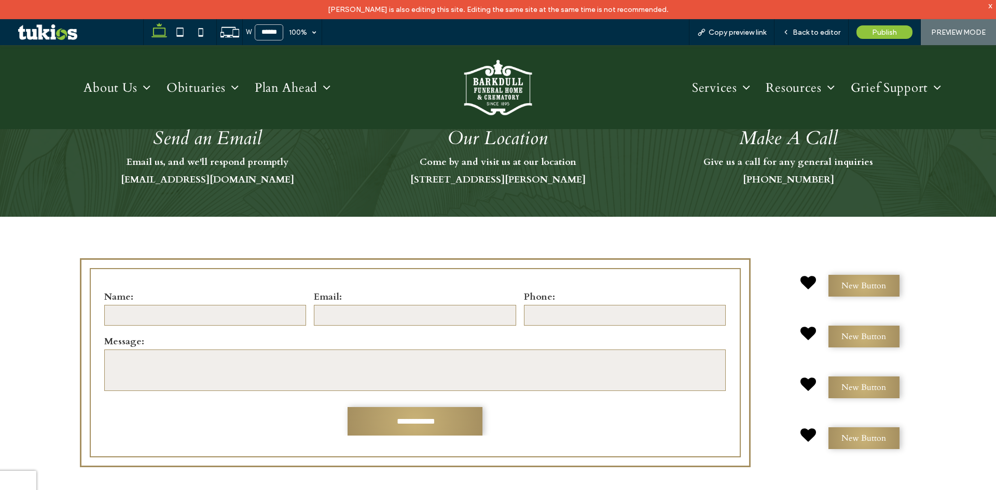
click at [776, 256] on div "**********" at bounding box center [498, 373] width 996 height 313
click at [775, 255] on div "**********" at bounding box center [498, 373] width 996 height 313
click at [821, 32] on span "Back to editor" at bounding box center [817, 32] width 48 height 9
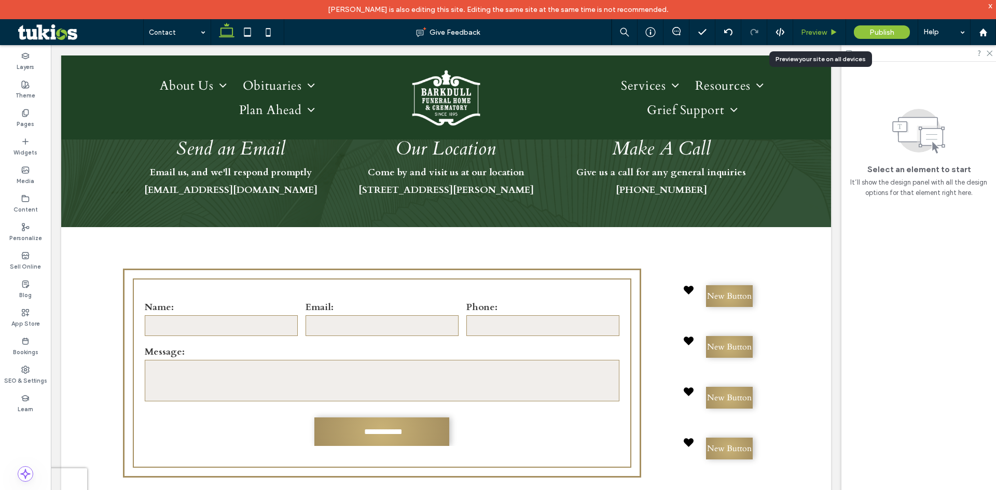
scroll to position [571, 0]
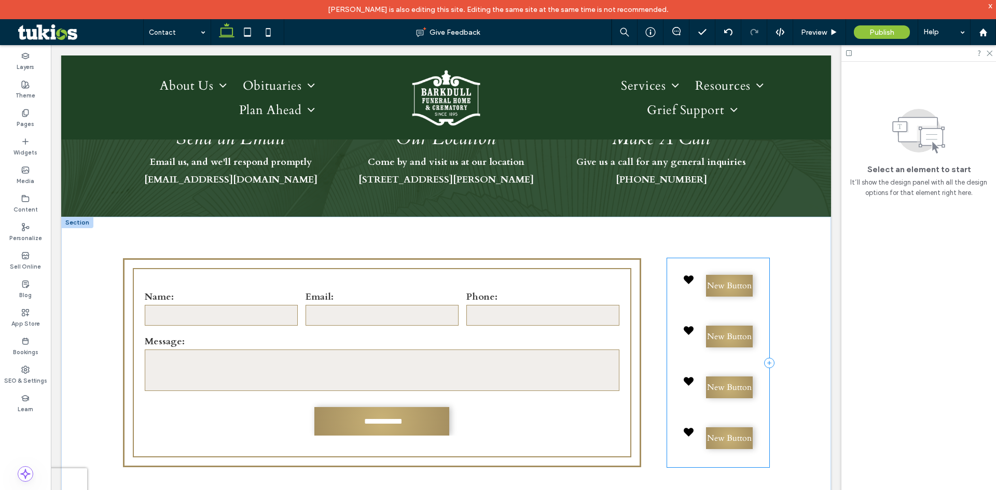
click at [667, 292] on div "New Button New Button New Button New Button" at bounding box center [718, 362] width 102 height 209
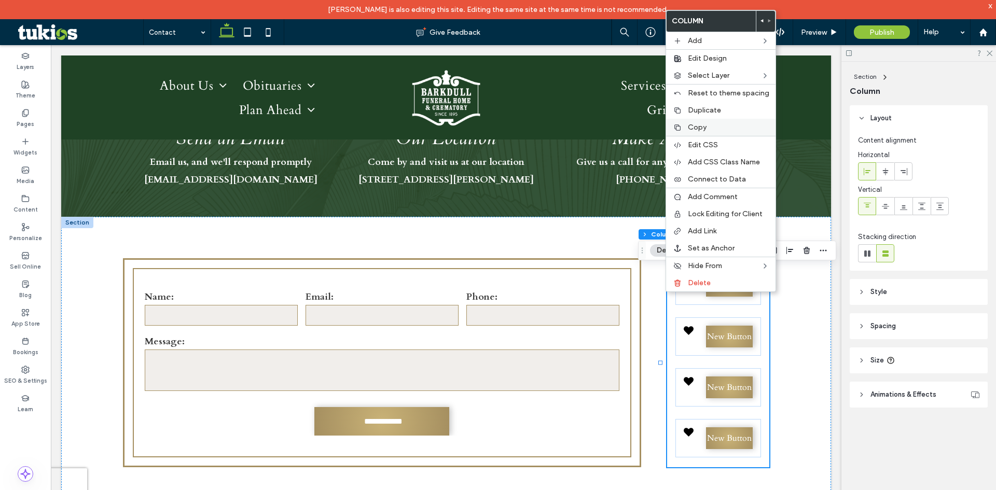
click at [701, 126] on span "Copy" at bounding box center [697, 127] width 19 height 9
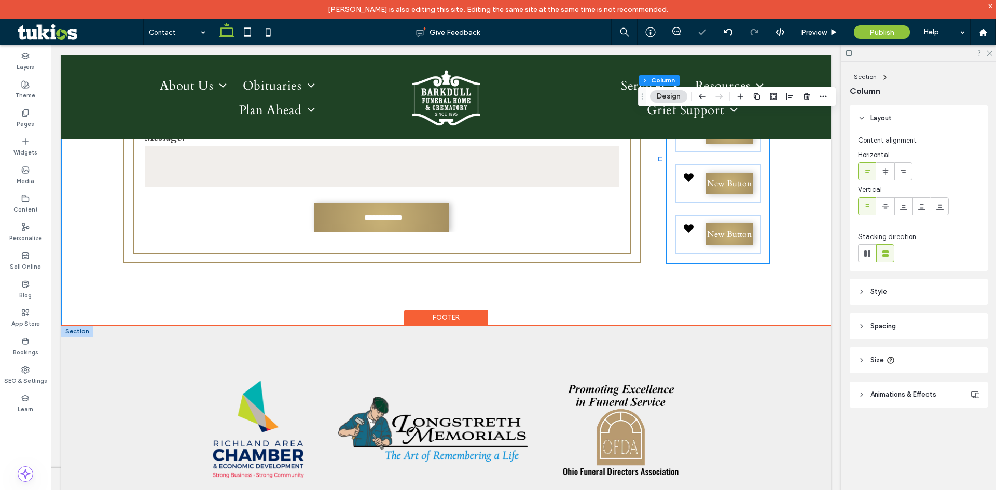
scroll to position [882, 0]
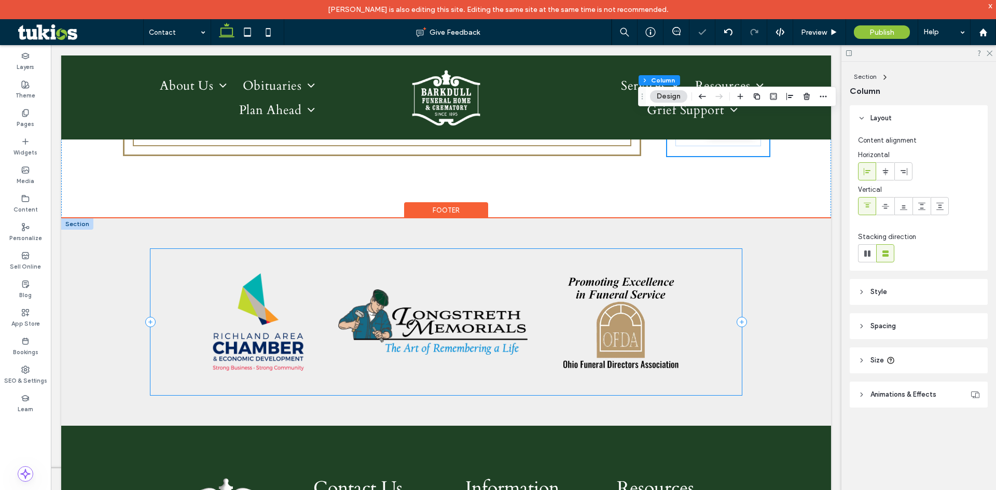
click at [700, 269] on div at bounding box center [446, 322] width 592 height 146
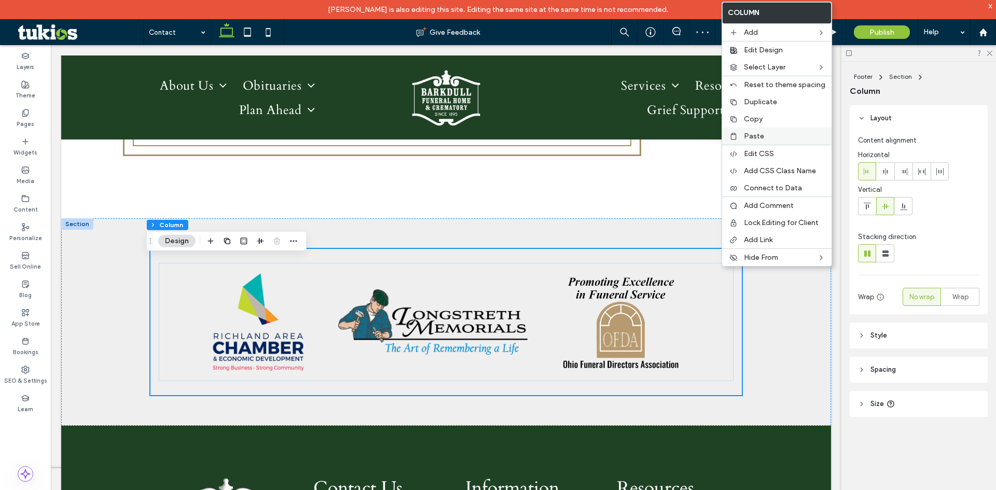
click at [748, 136] on span "Paste" at bounding box center [754, 136] width 20 height 9
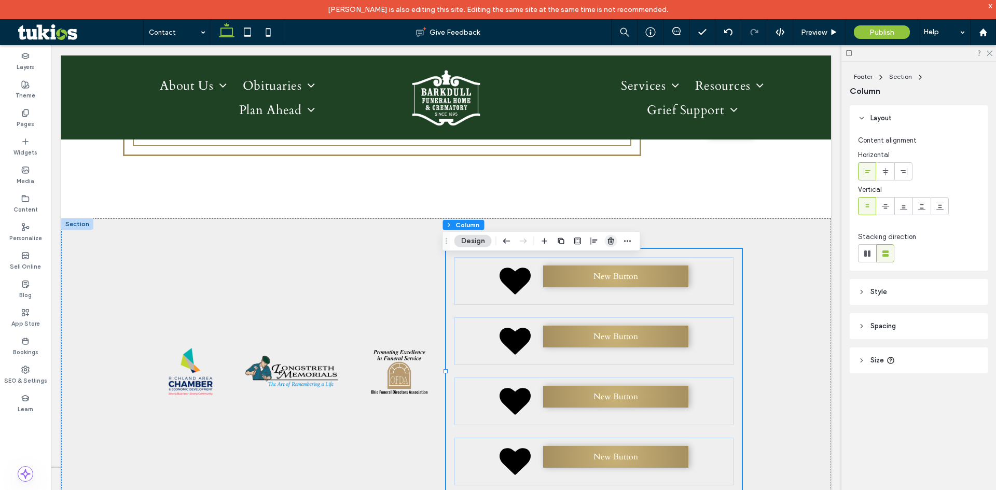
click at [609, 241] on use "button" at bounding box center [610, 241] width 6 height 7
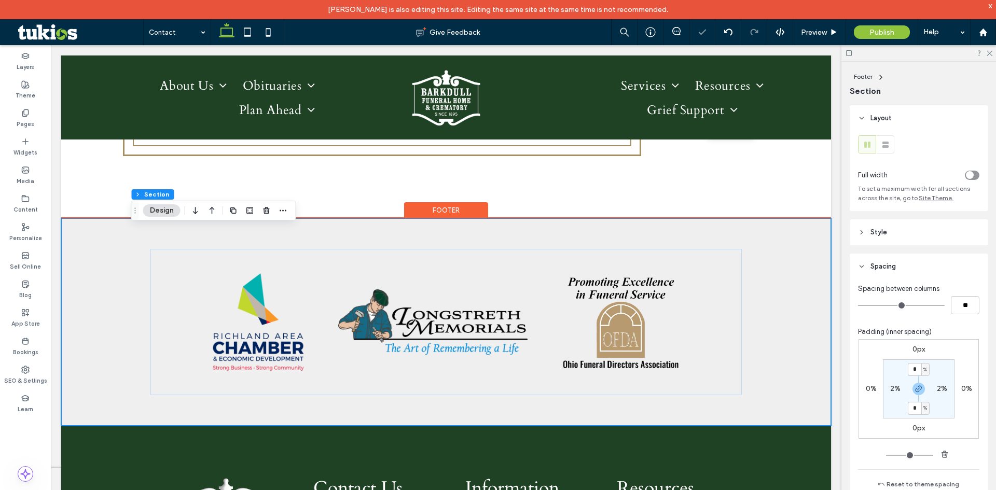
click at [620, 256] on div at bounding box center [446, 322] width 623 height 208
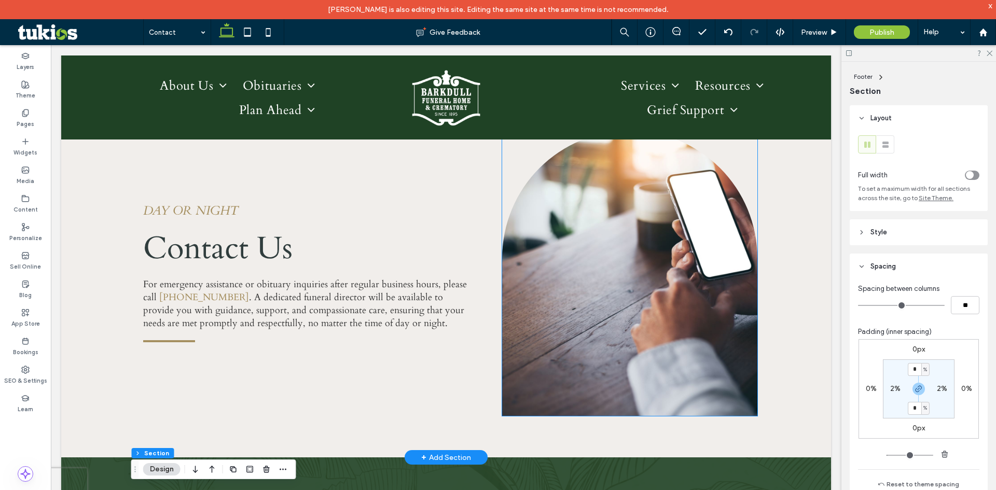
scroll to position [0, 0]
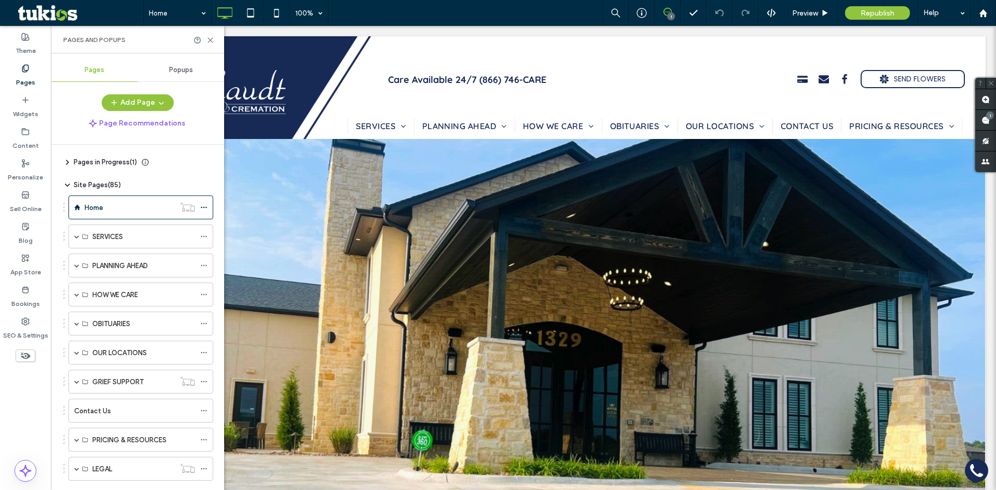
click at [100, 183] on span "Site Pages ( 85 )" at bounding box center [97, 185] width 47 height 10
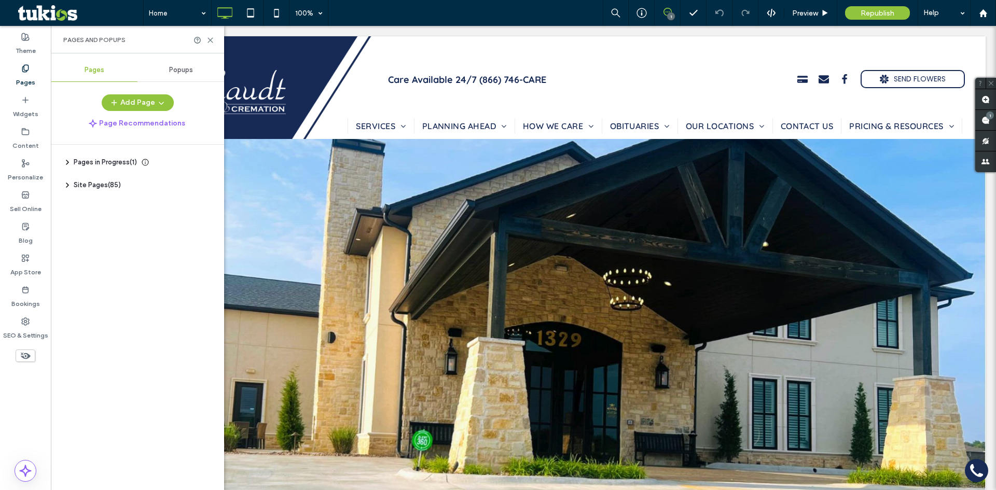
click at [98, 164] on span "Pages in Progress ( 1 )" at bounding box center [105, 162] width 63 height 10
click at [95, 183] on span "Site Pages ( 85 )" at bounding box center [97, 185] width 47 height 10
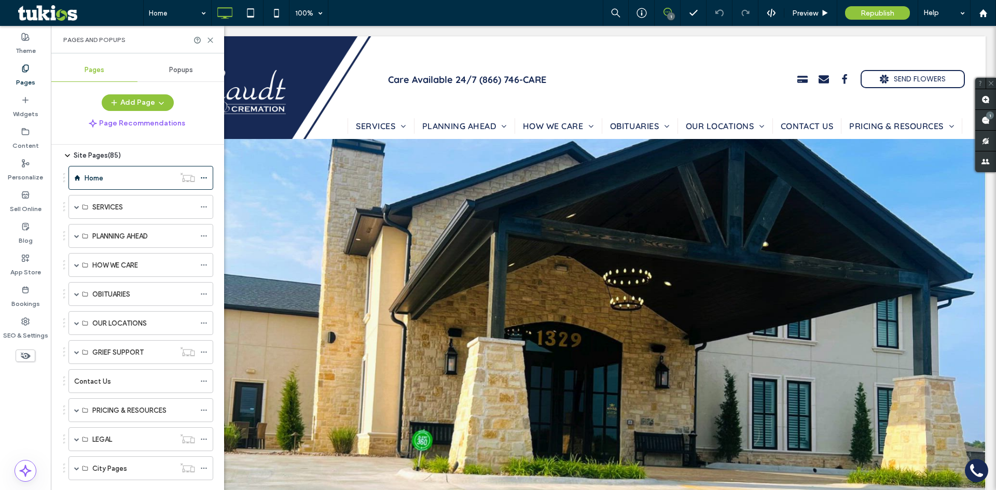
scroll to position [167, 0]
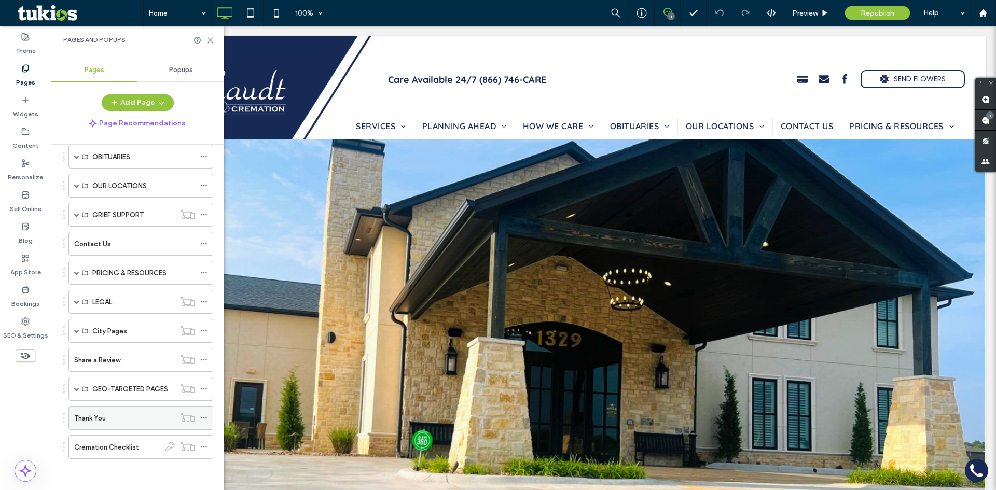
click at [203, 418] on use at bounding box center [204, 419] width 6 height 2
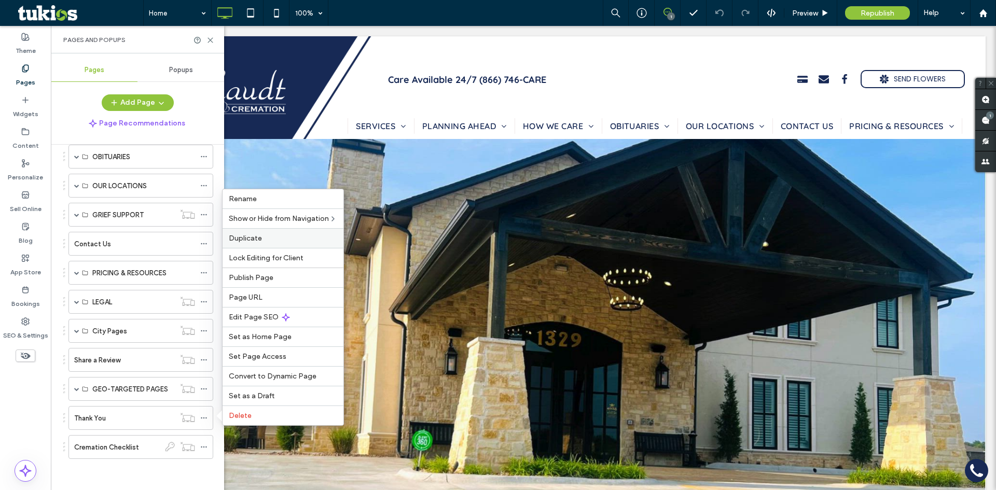
click at [252, 237] on span "Duplicate" at bounding box center [245, 238] width 33 height 9
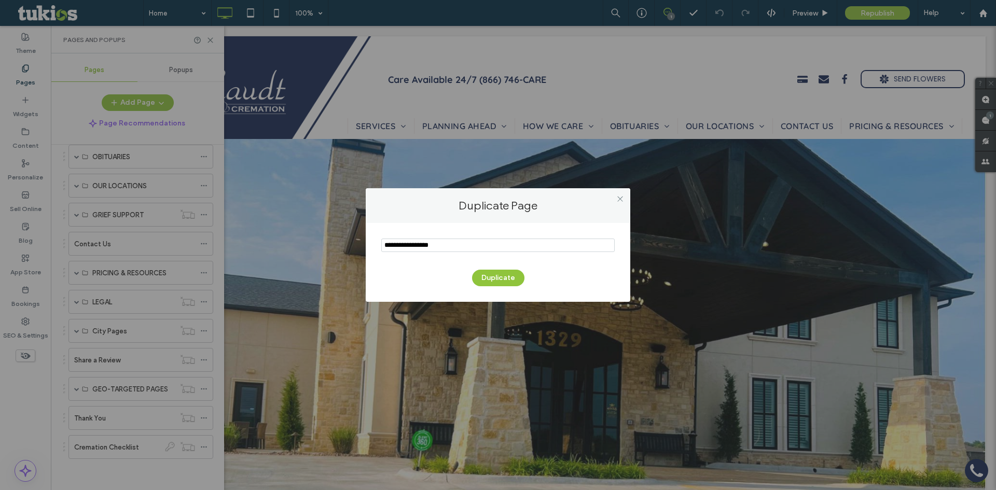
drag, startPoint x: 451, startPoint y: 244, endPoint x: 251, endPoint y: 252, distance: 200.9
click at [251, 252] on div "Duplicate Page Duplicate" at bounding box center [498, 245] width 996 height 490
type input "*******"
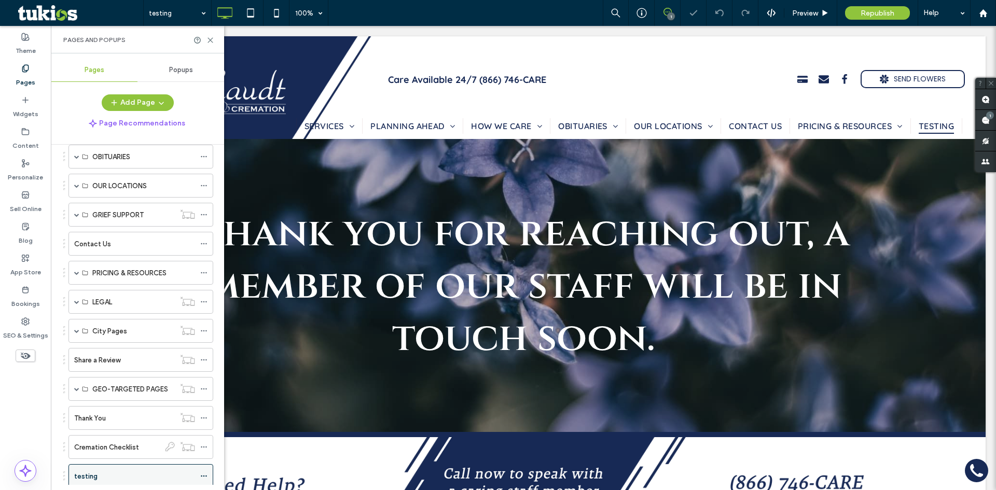
click at [205, 475] on icon at bounding box center [203, 476] width 7 height 7
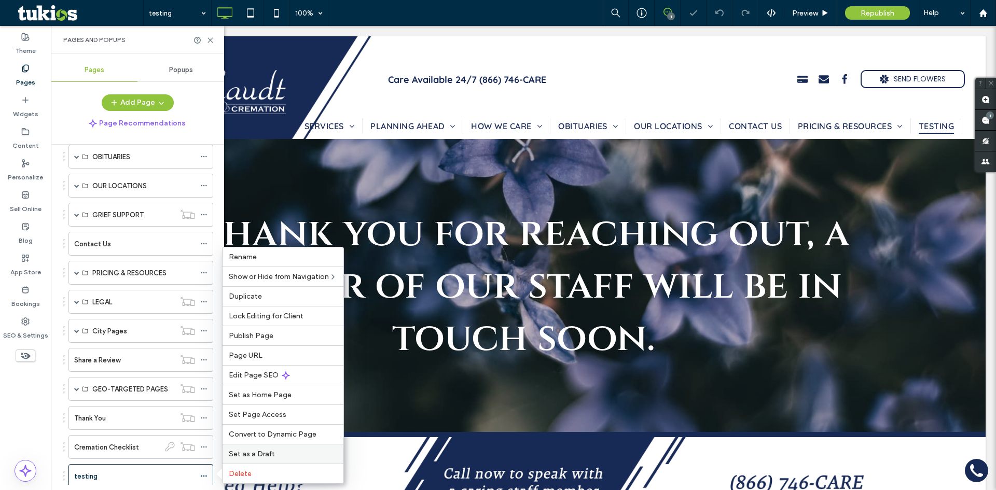
click at [255, 454] on span "Set as a Draft" at bounding box center [252, 454] width 46 height 9
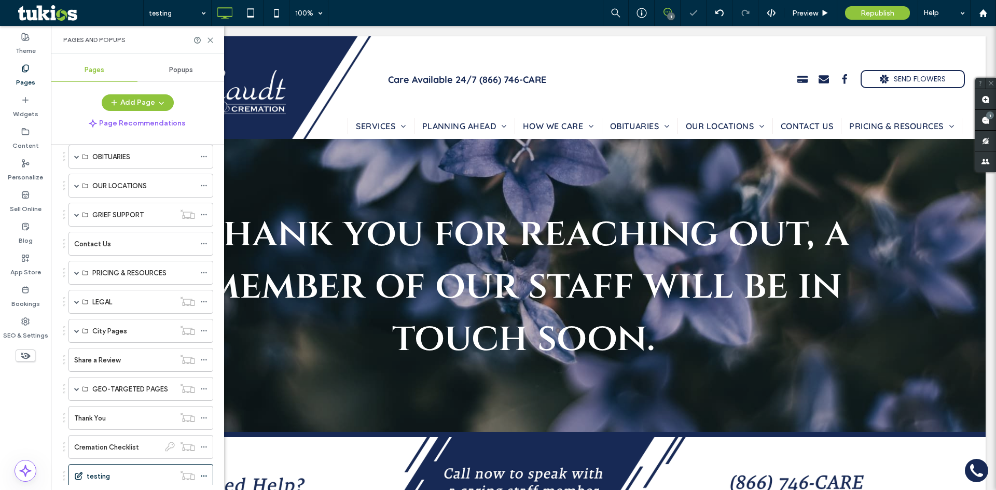
scroll to position [196, 0]
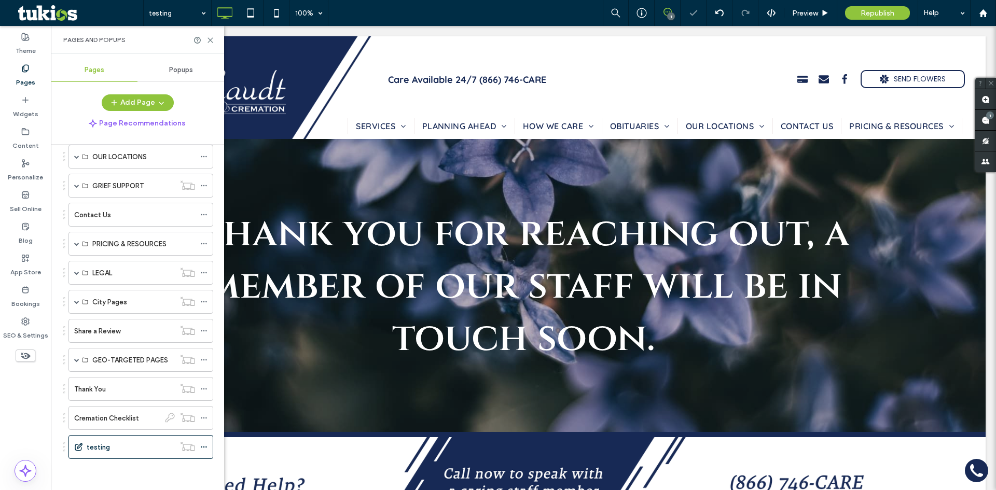
drag, startPoint x: 126, startPoint y: 470, endPoint x: 129, endPoint y: 464, distance: 6.7
click at [126, 470] on div "Home SERVICES Immediate Need Burial Options Cremation Options Attended Crematio…" at bounding box center [135, 232] width 158 height 477
click at [134, 449] on div "testing" at bounding box center [131, 447] width 88 height 11
click at [210, 39] on use at bounding box center [210, 40] width 5 height 5
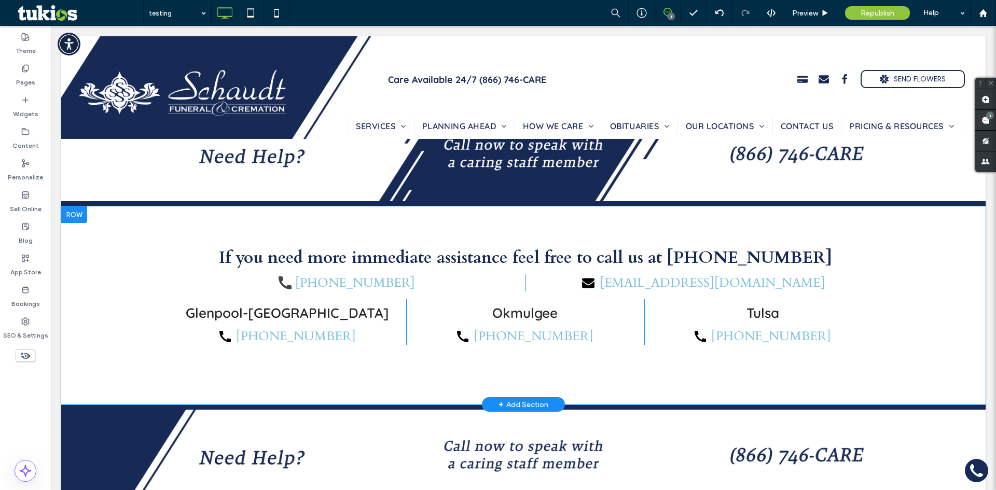
scroll to position [277, 0]
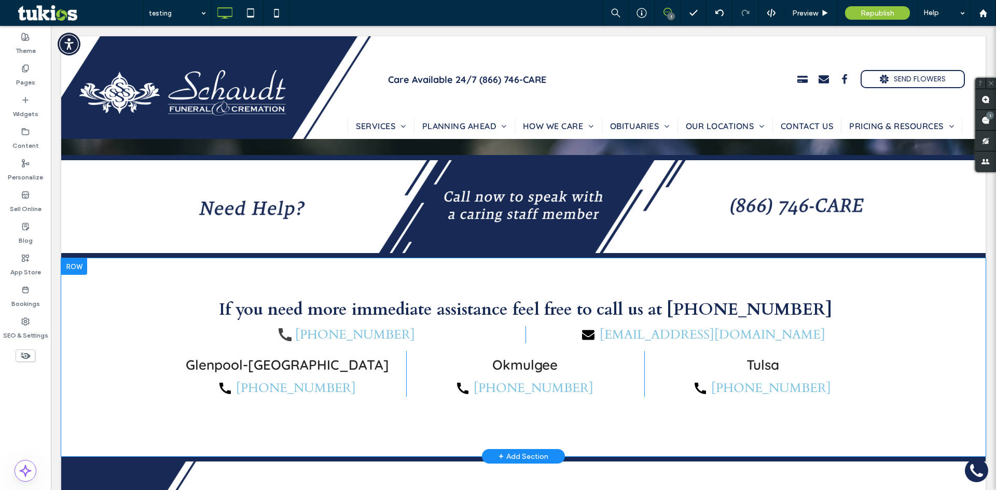
click at [74, 267] on div at bounding box center [74, 266] width 26 height 17
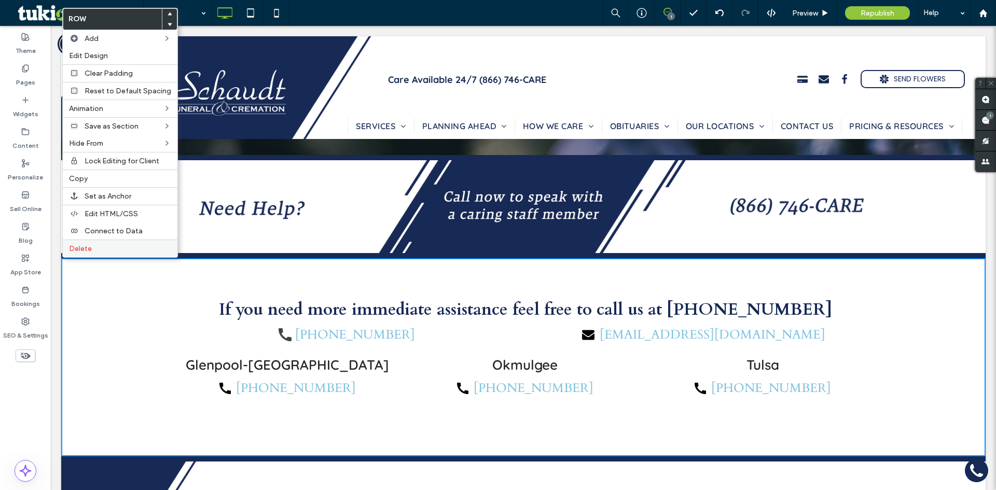
click at [86, 255] on div "Delete" at bounding box center [120, 249] width 115 height 18
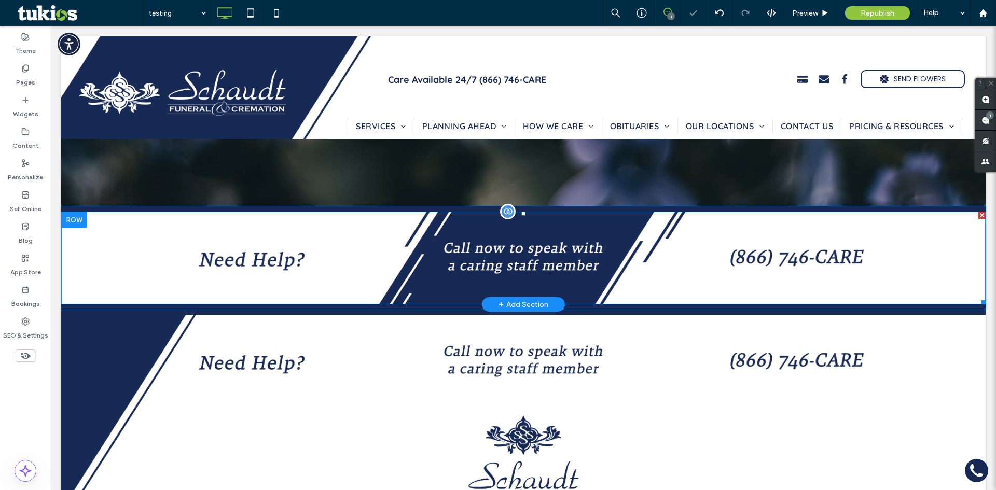
scroll to position [225, 0]
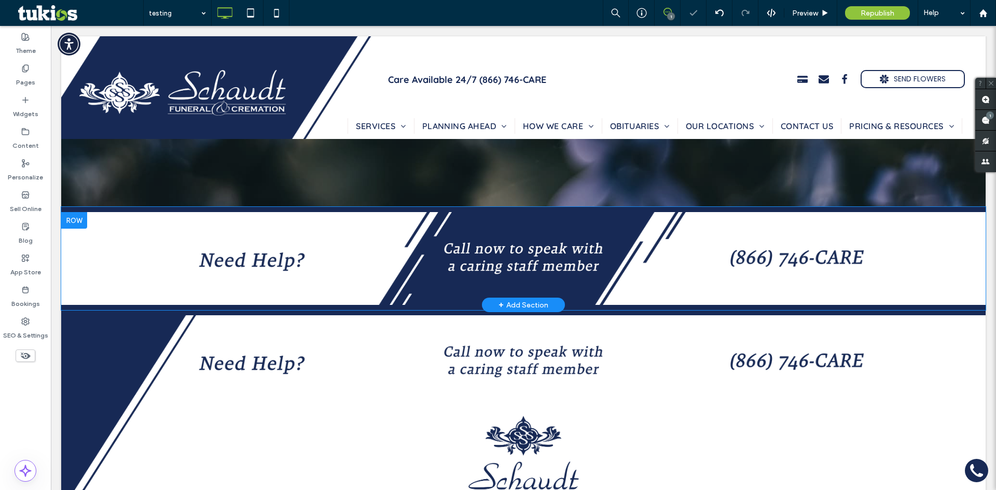
click at [76, 224] on div at bounding box center [74, 220] width 26 height 17
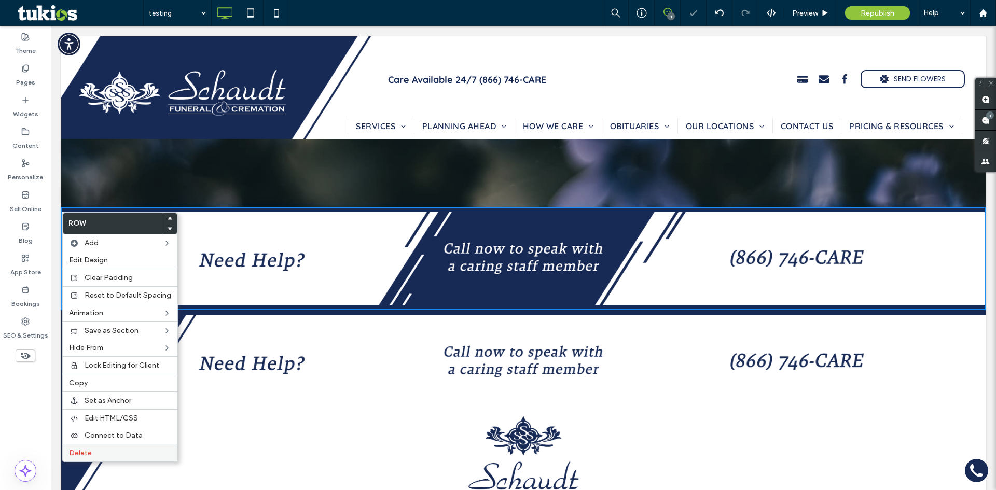
click at [95, 452] on label "Delete" at bounding box center [120, 453] width 102 height 9
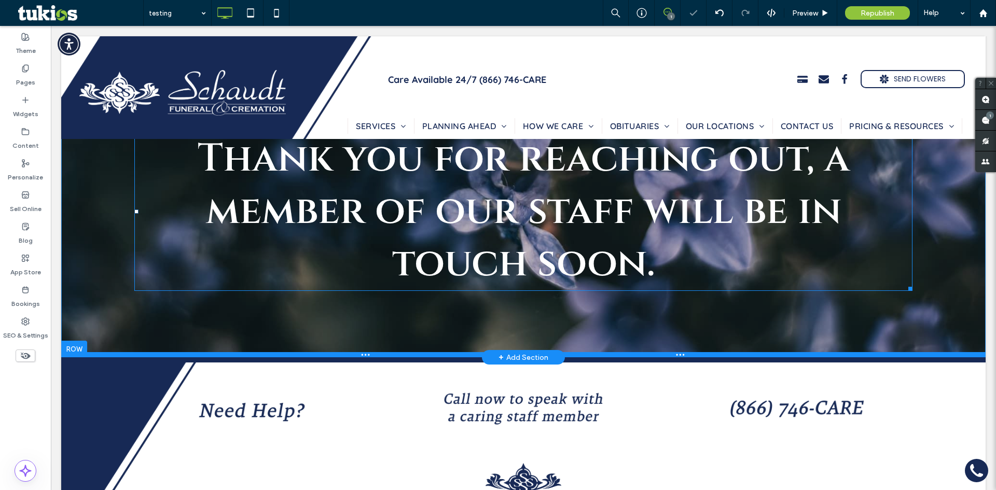
scroll to position [156, 0]
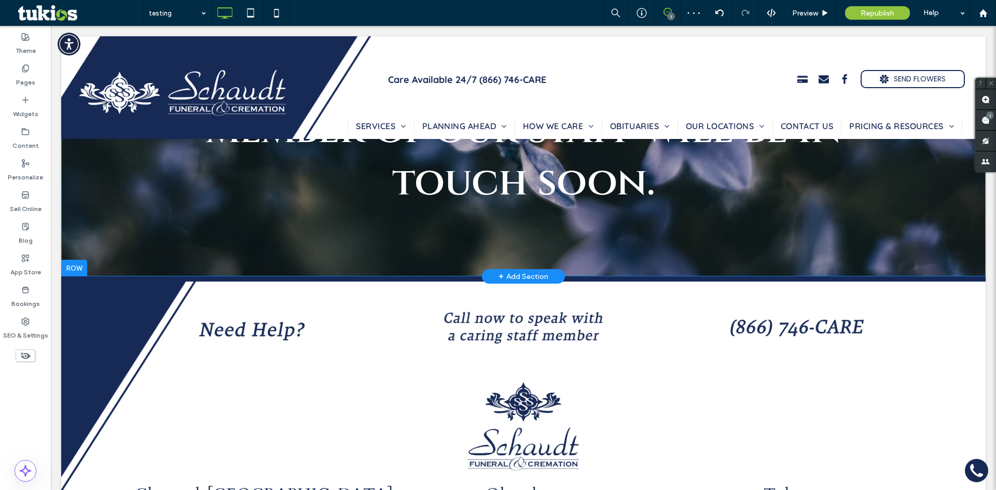
click at [518, 275] on div "+ Add Section" at bounding box center [524, 276] width 50 height 11
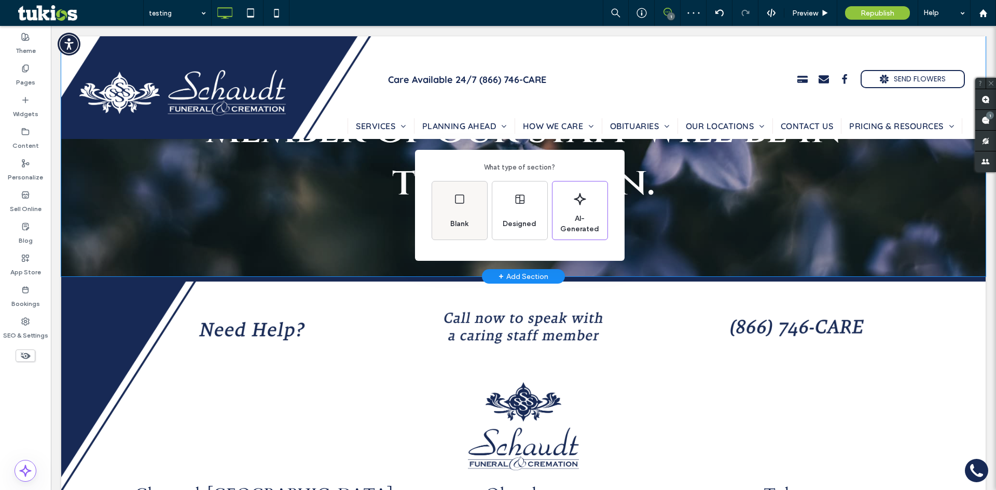
drag, startPoint x: 454, startPoint y: 212, endPoint x: 427, endPoint y: 233, distance: 35.1
click at [454, 212] on div "Blank" at bounding box center [459, 211] width 55 height 58
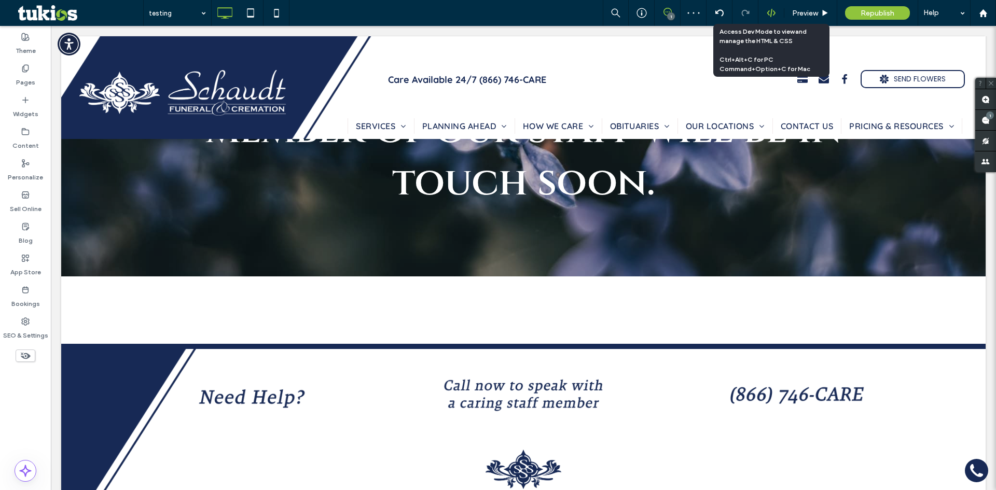
click at [776, 17] on div at bounding box center [770, 12] width 25 height 9
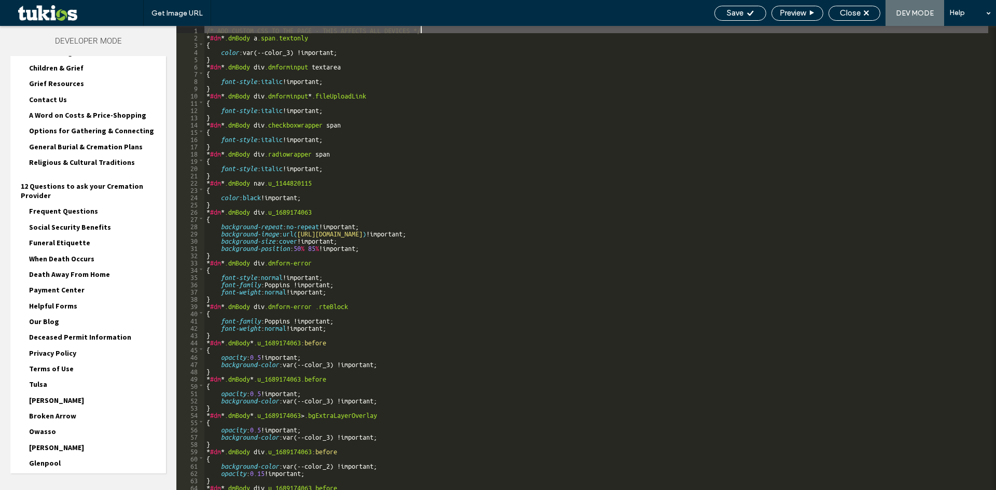
scroll to position [975, 0]
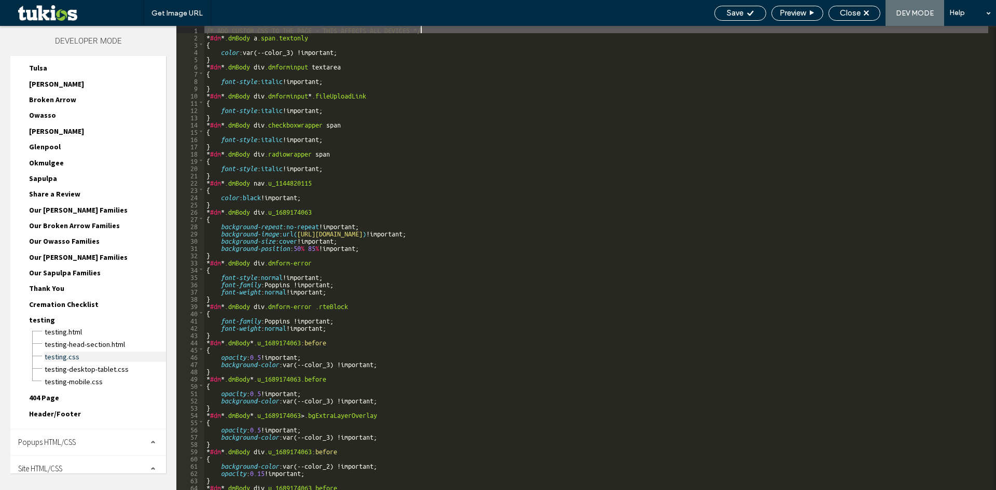
click at [71, 352] on span "testing.css" at bounding box center [105, 357] width 122 height 10
click at [74, 339] on span "testing-head-section.html" at bounding box center [105, 344] width 122 height 10
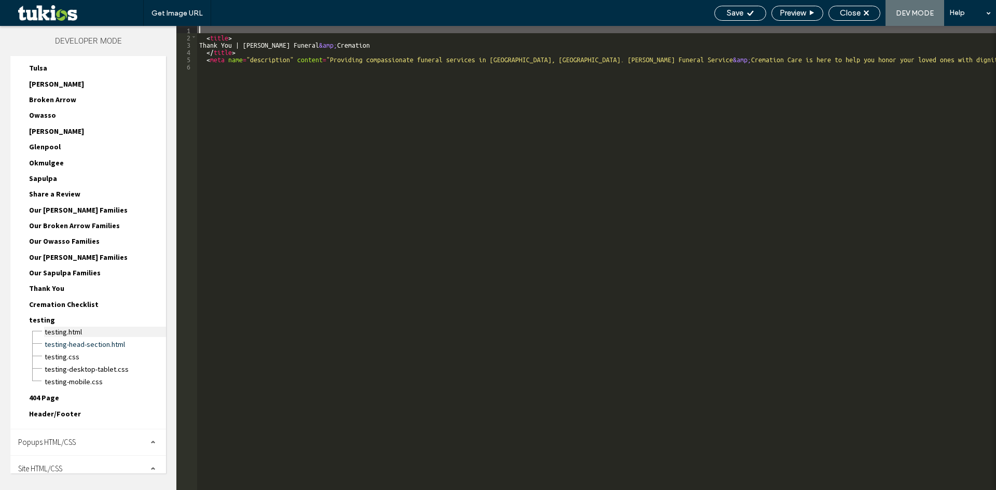
click at [78, 327] on span "testing.html" at bounding box center [105, 332] width 122 height 10
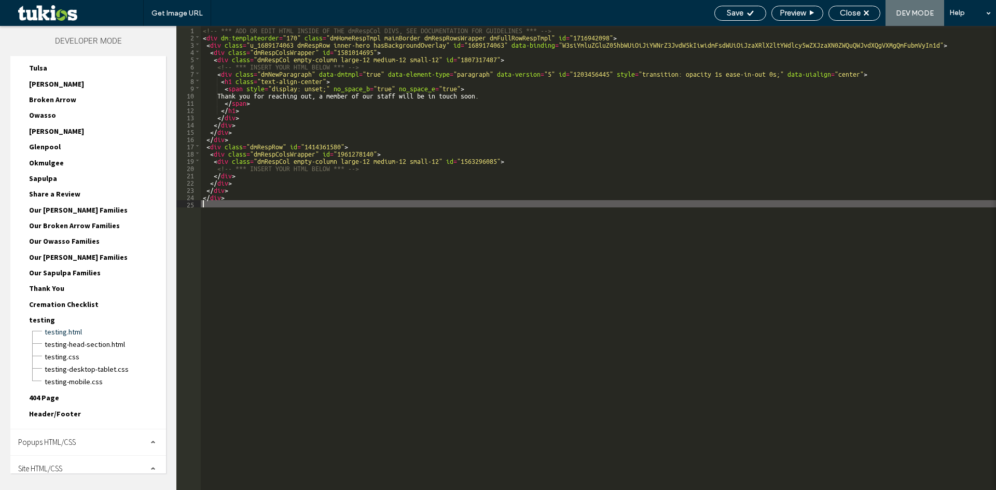
click at [260, 217] on div "<!-- *** ADD OR EDIT HTML INSIDE OF THE dmRespCol DIVS, SEE DOCUMENTATION FOR G…" at bounding box center [598, 265] width 795 height 479
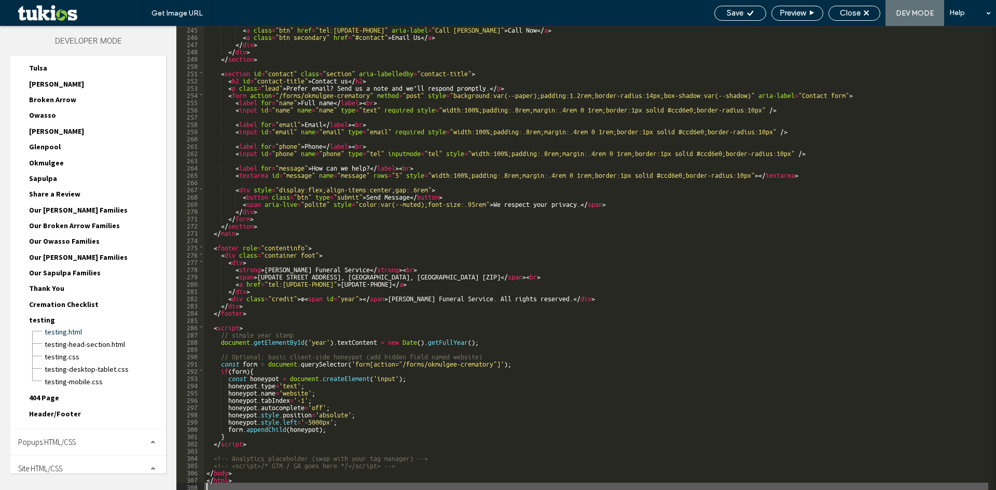
scroll to position [1773, 0]
click at [737, 17] on span "Save" at bounding box center [735, 12] width 17 height 9
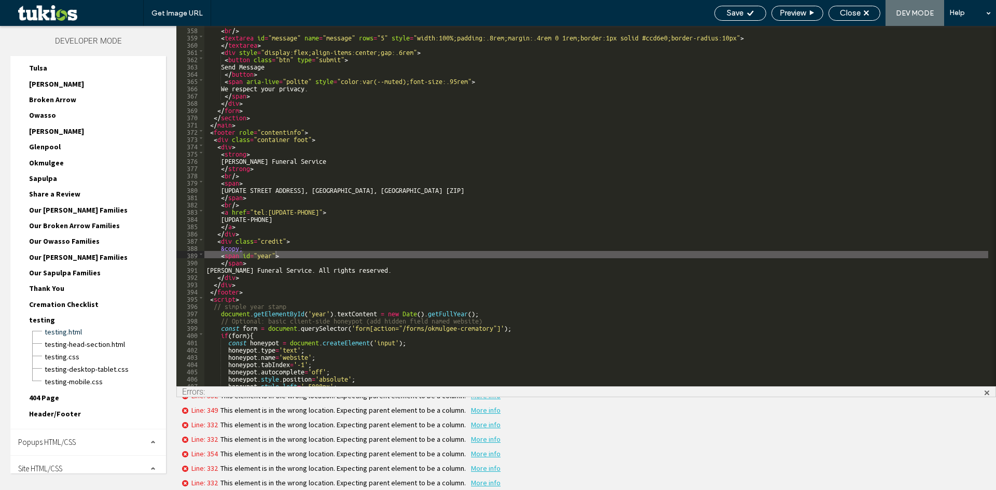
scroll to position [1608, 0]
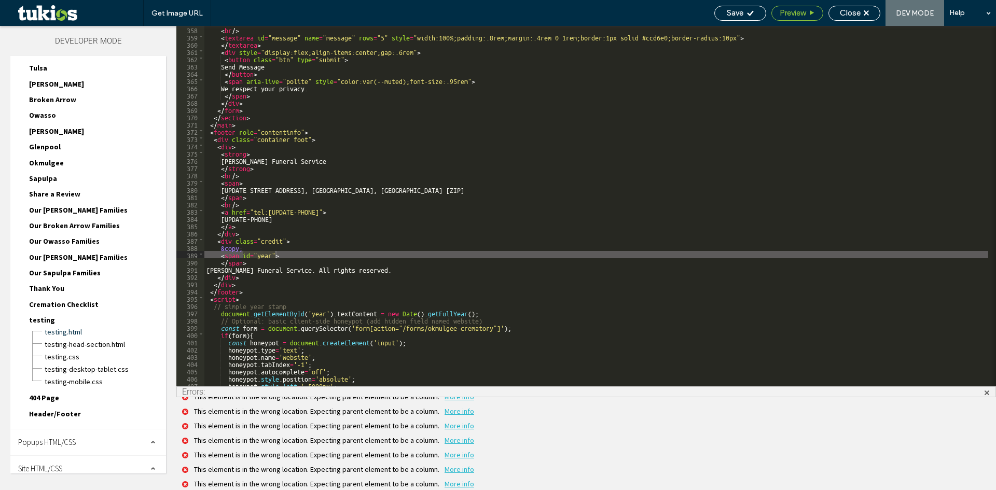
click at [807, 13] on div "Preview" at bounding box center [797, 12] width 51 height 9
click at [460, 209] on div at bounding box center [498, 245] width 996 height 490
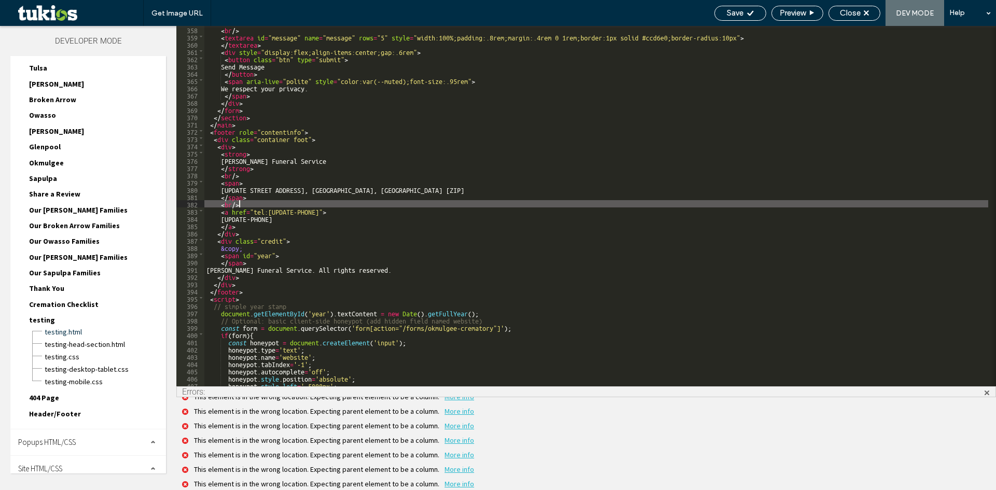
click at [440, 207] on div "< br /> < textarea id = "message" name = "message" rows = "5" style = "width:10…" at bounding box center [596, 213] width 784 height 375
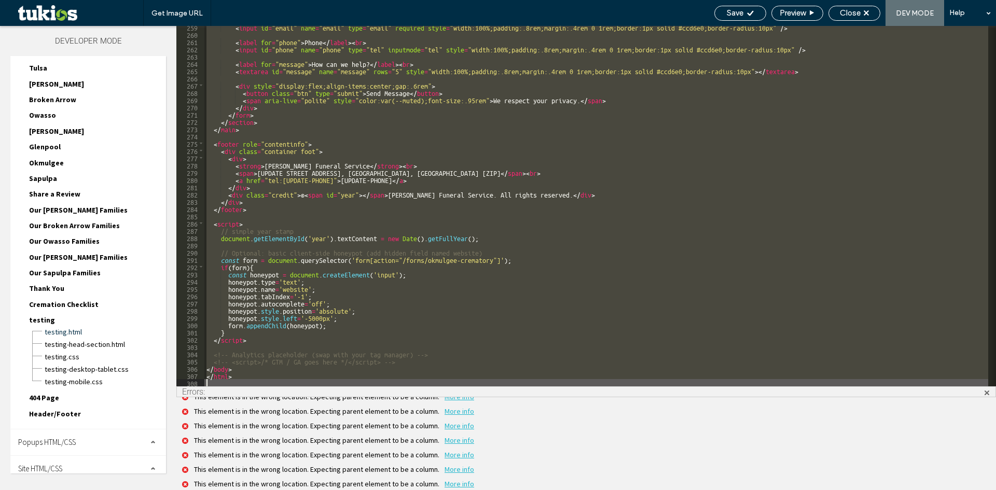
scroll to position [1876, 0]
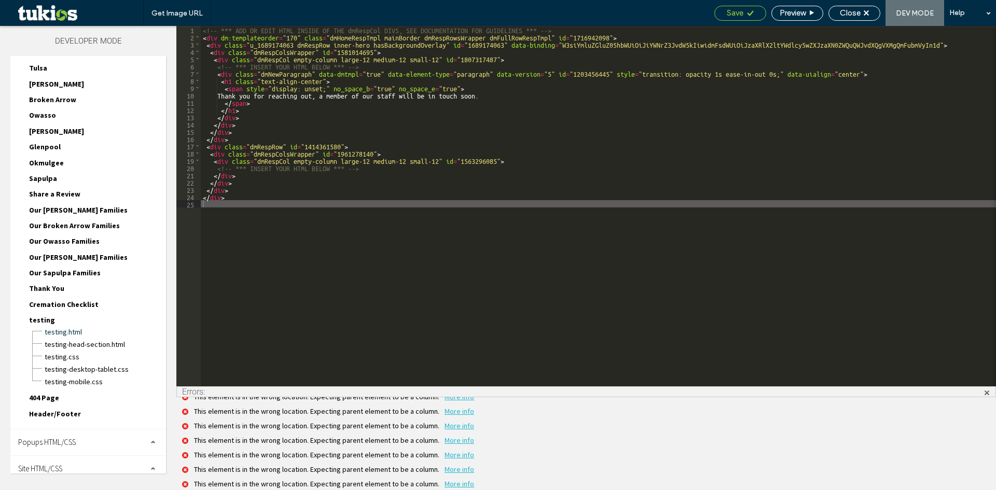
click at [731, 15] on span "Save" at bounding box center [735, 12] width 17 height 9
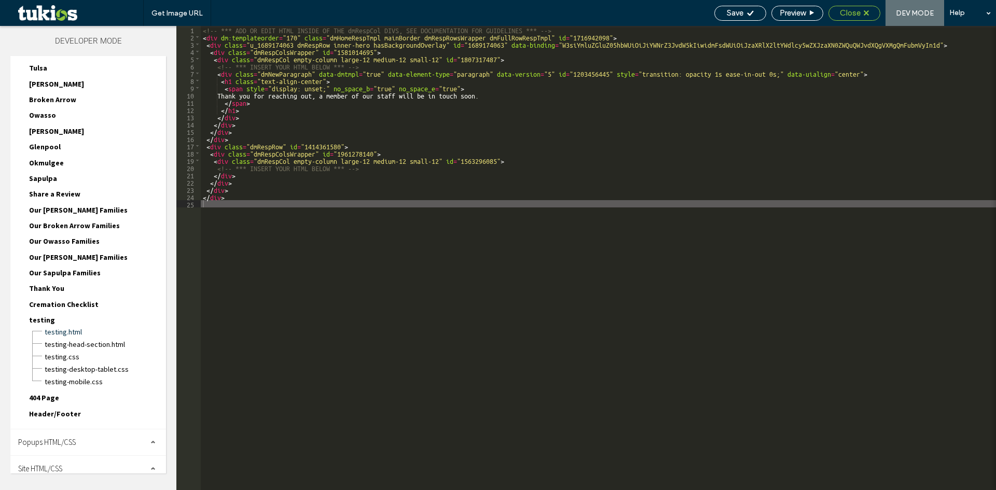
click at [853, 13] on span "Close" at bounding box center [850, 12] width 21 height 9
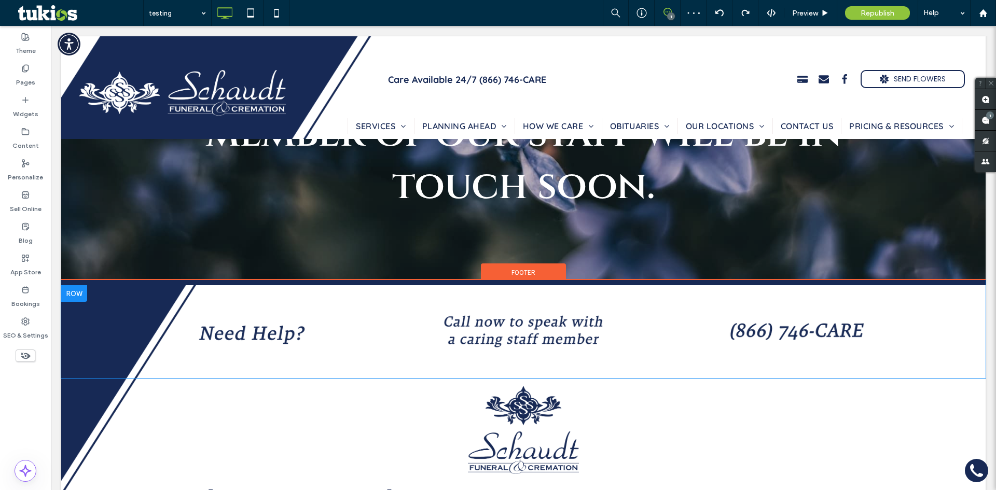
scroll to position [156, 0]
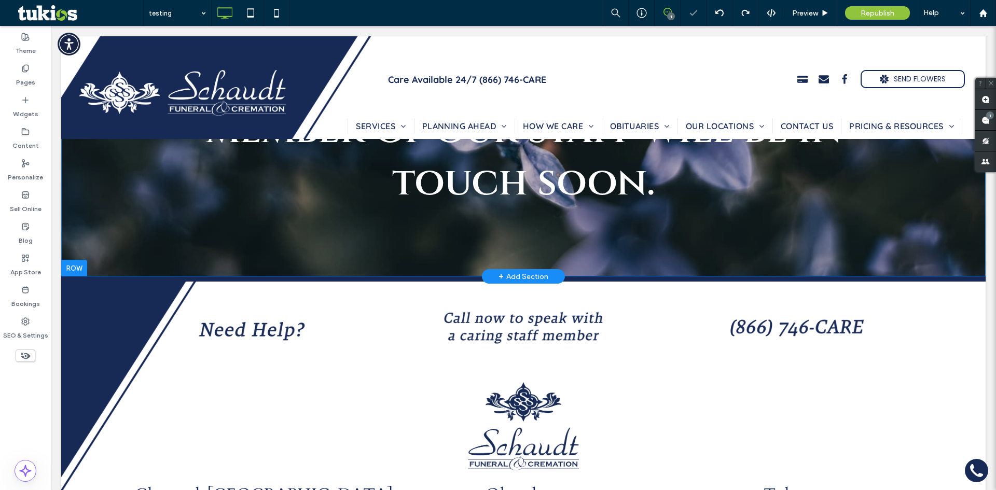
click at [522, 271] on div "+ Add Section" at bounding box center [524, 276] width 50 height 11
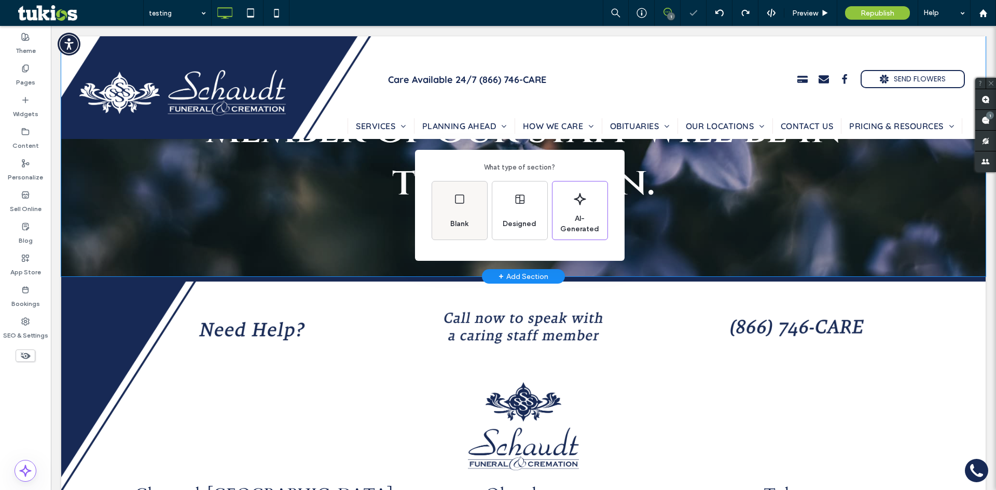
click at [483, 214] on div "Blank" at bounding box center [459, 211] width 55 height 58
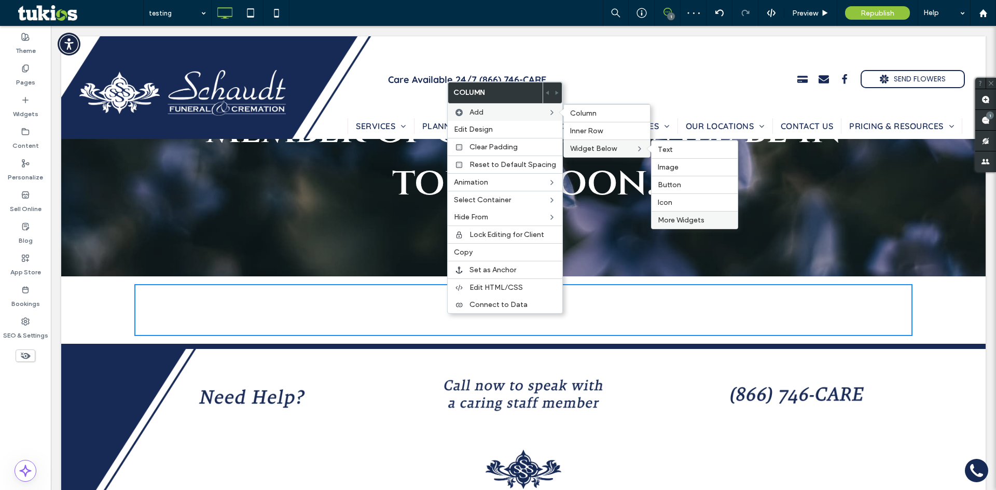
click at [685, 222] on span "More Widgets" at bounding box center [681, 220] width 47 height 9
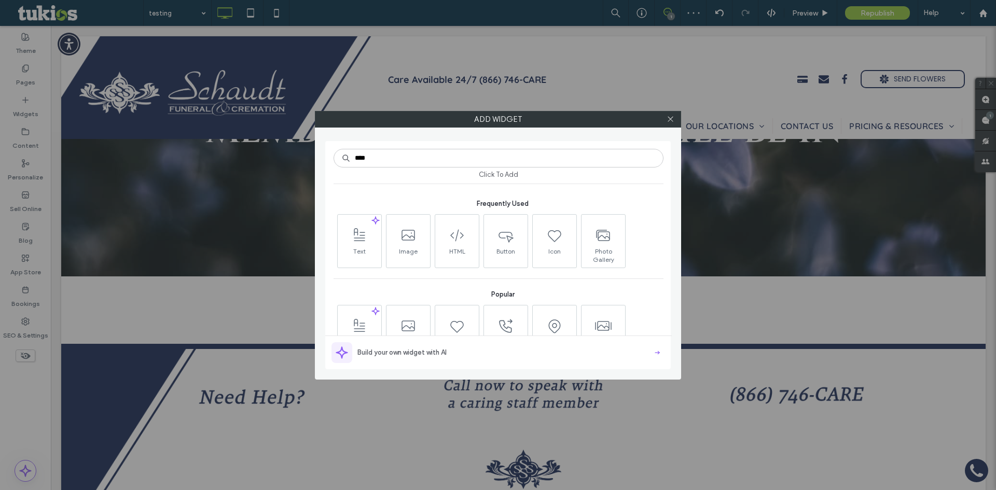
type input "****"
click at [411, 235] on icon at bounding box center [408, 235] width 17 height 17
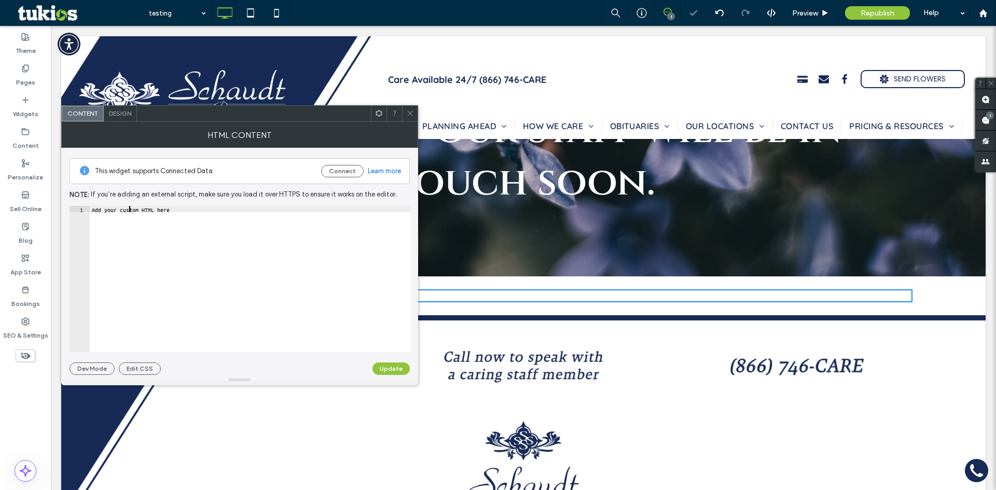
click at [129, 206] on div "Add your custom HTML here" at bounding box center [250, 285] width 321 height 159
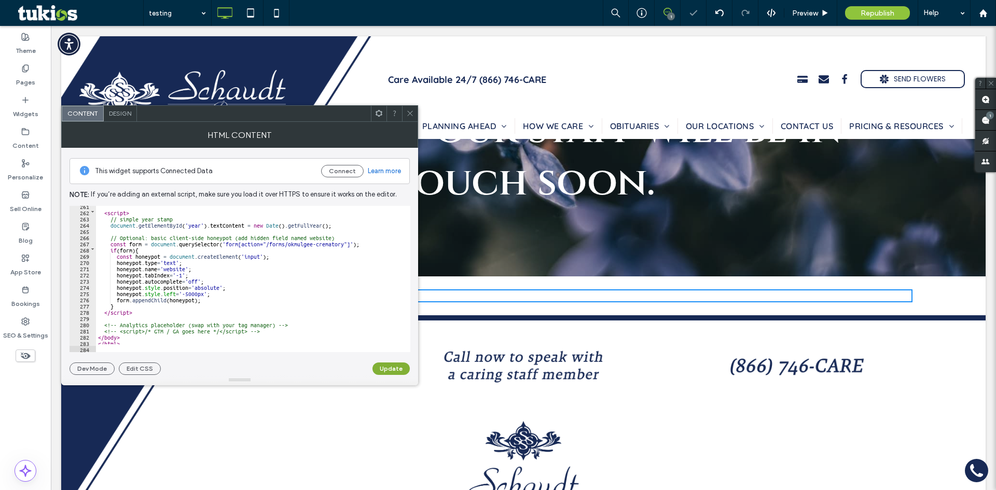
click at [395, 374] on button "Update" at bounding box center [390, 369] width 37 height 12
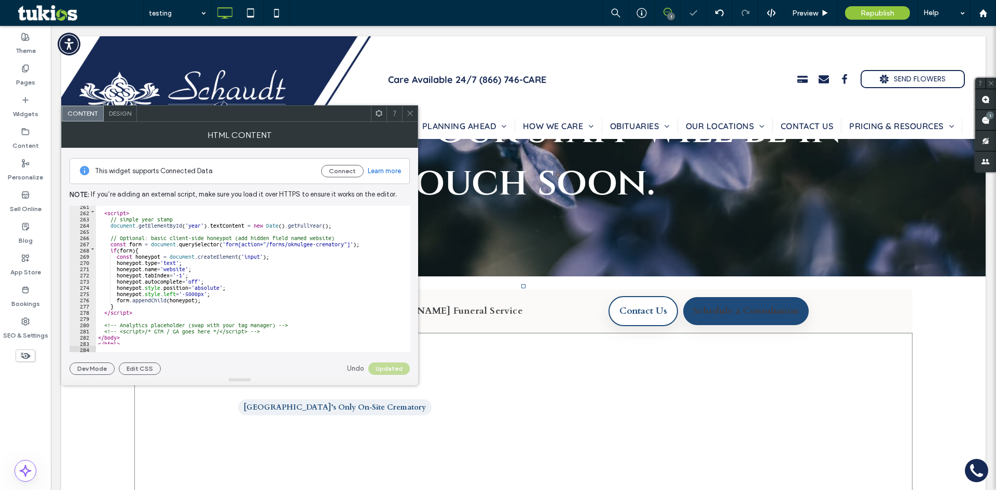
click at [407, 112] on icon at bounding box center [410, 113] width 8 height 8
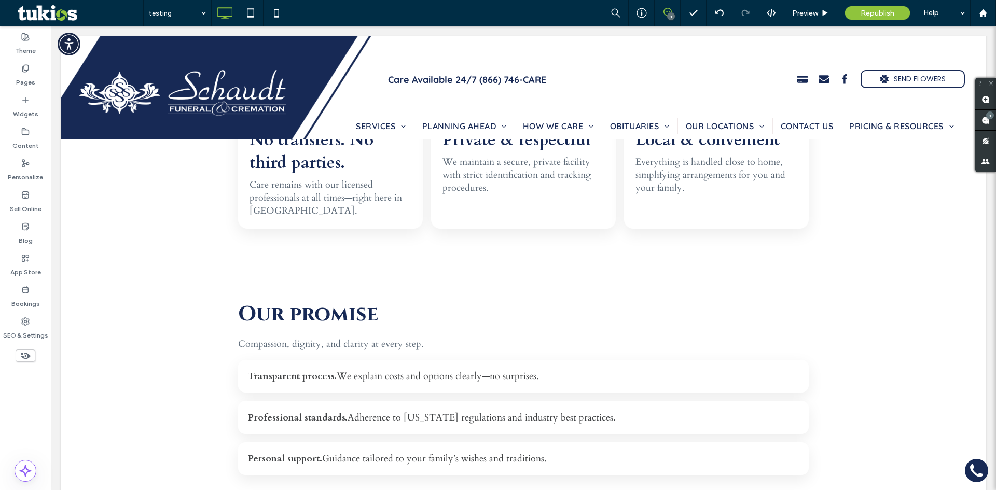
scroll to position [986, 0]
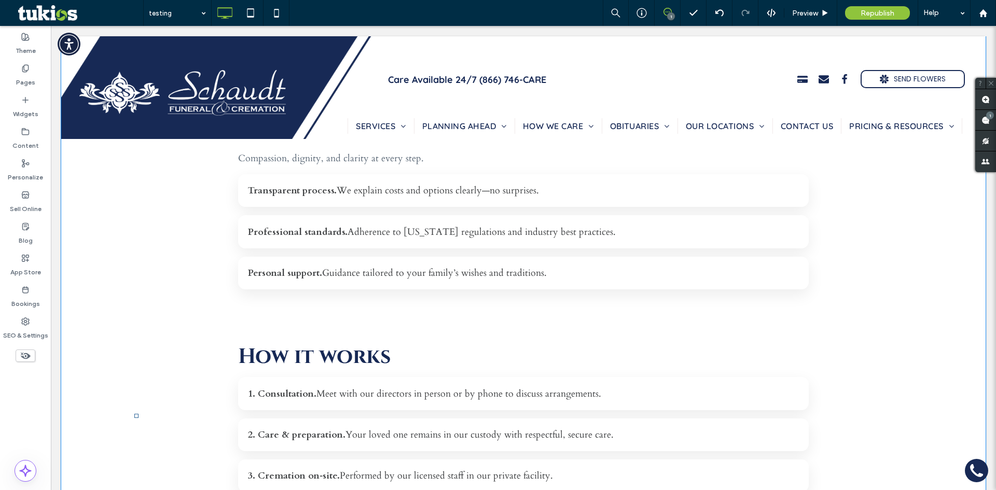
click at [340, 274] on div "Personal support. Guidance tailored to your family’s wishes and traditions." at bounding box center [523, 273] width 571 height 33
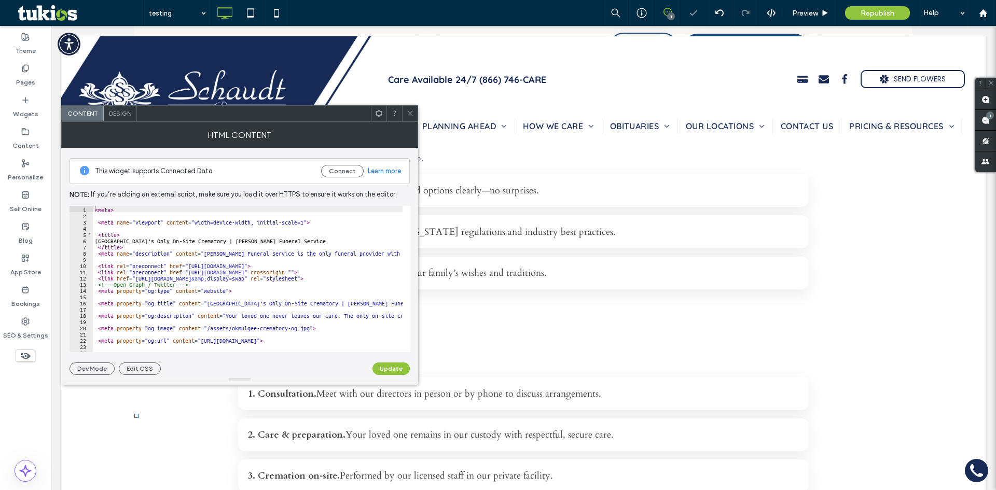
click at [415, 112] on div at bounding box center [410, 114] width 16 height 16
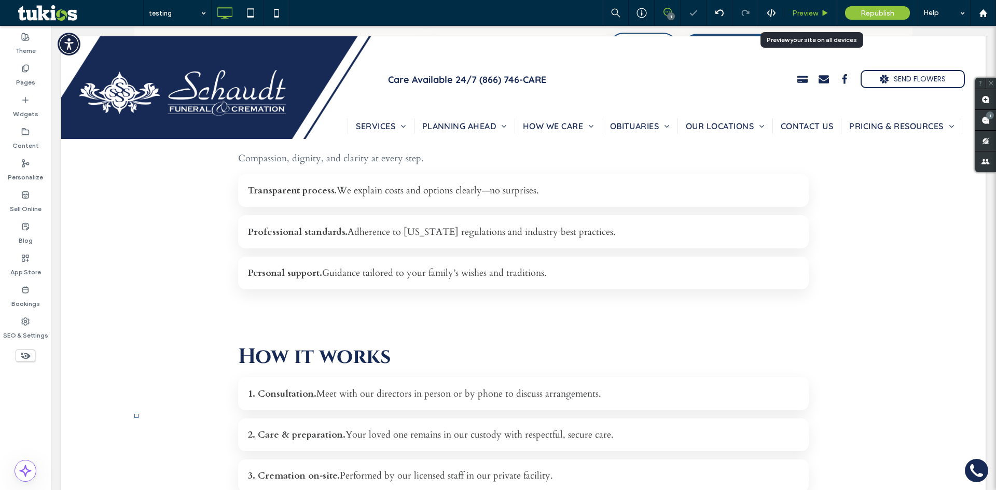
click at [815, 11] on span "Preview" at bounding box center [805, 13] width 26 height 9
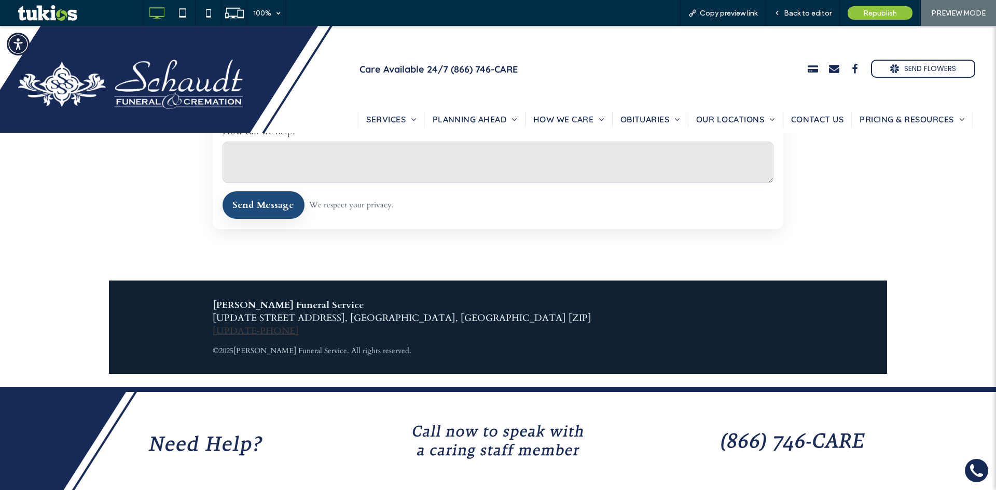
scroll to position [1971, 0]
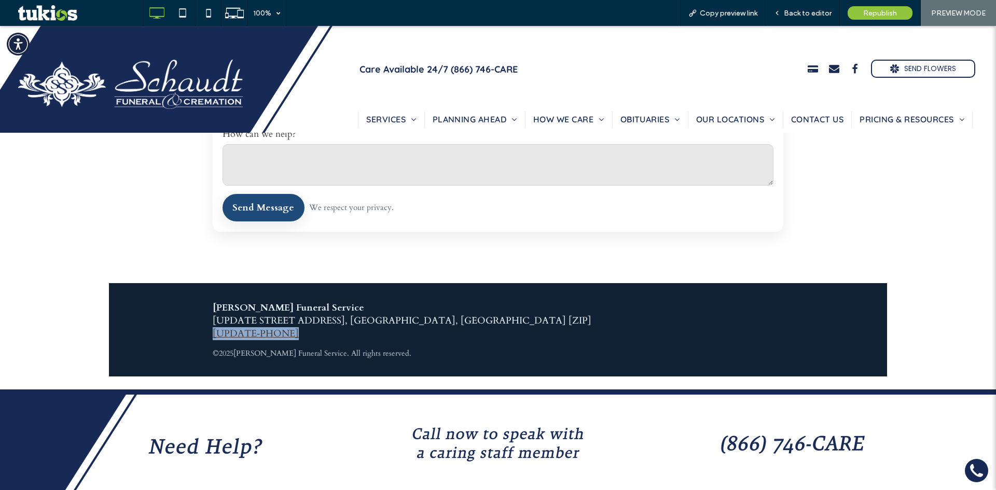
drag, startPoint x: 357, startPoint y: 329, endPoint x: 169, endPoint y: 340, distance: 189.1
click at [169, 340] on footer "Schaudt Funeral Service [UPDATE STREET ADDRESS], Okmulgee, OK [ZIP] [UPDATE‑PHO…" at bounding box center [498, 329] width 778 height 93
click at [798, 17] on span "Back to editor" at bounding box center [808, 13] width 48 height 9
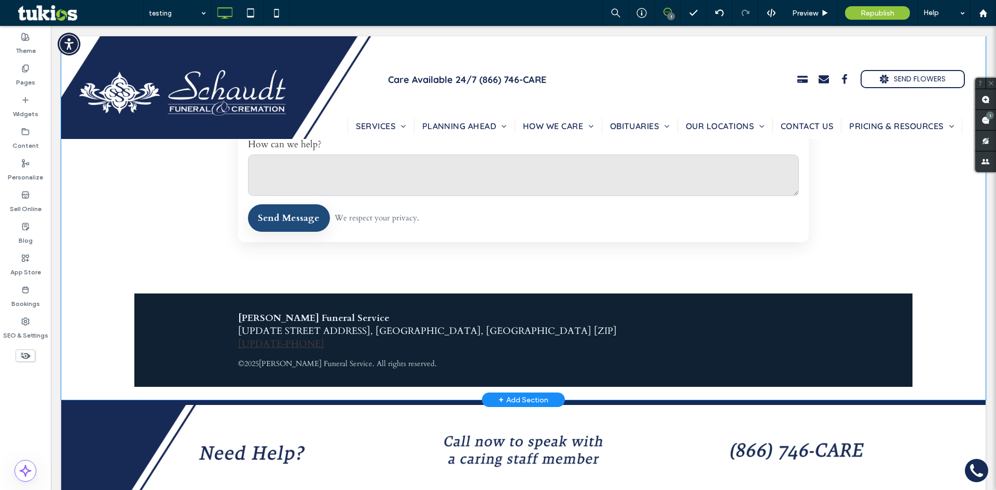
click at [378, 245] on section "Contact us Prefer email? Send us a note and we’ll respond promptly. Full name E…" at bounding box center [523, 83] width 571 height 372
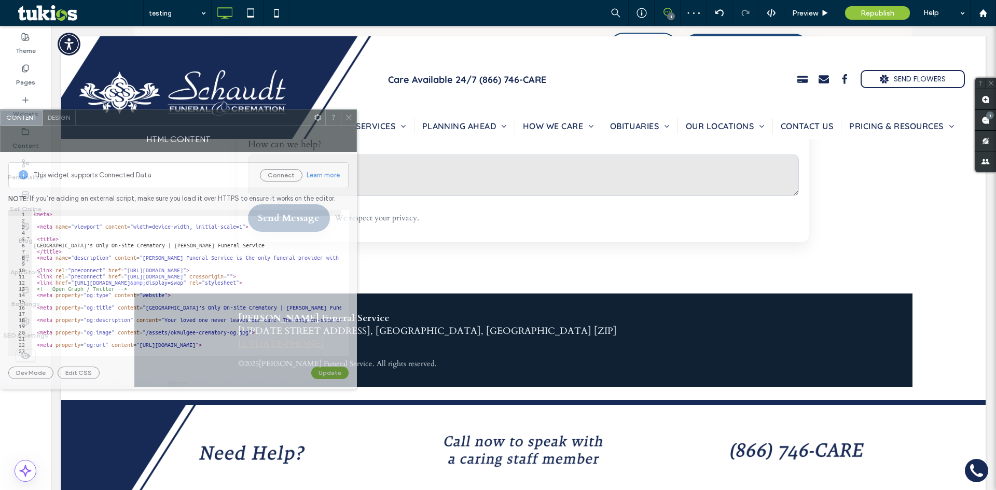
drag, startPoint x: 272, startPoint y: 118, endPoint x: 334, endPoint y: 197, distance: 100.5
click at [97, 122] on div at bounding box center [193, 118] width 234 height 16
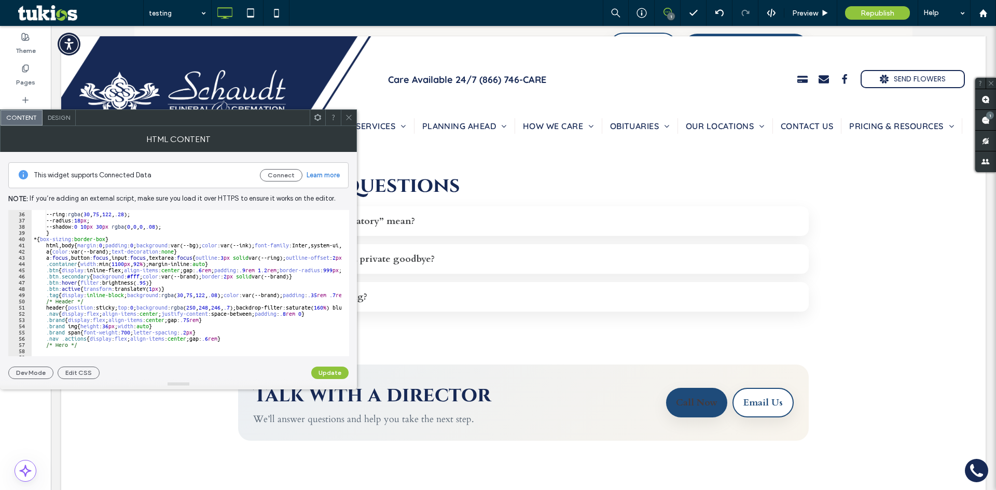
scroll to position [342, 0]
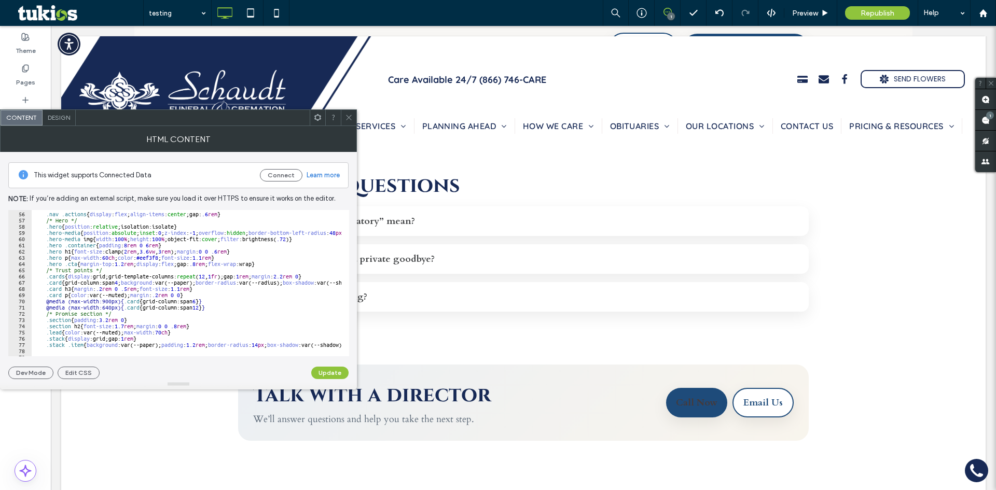
click at [186, 280] on div ".nav .actions { display : flex ; align-items : center ;gap: .6 rem } /* Hero */…" at bounding box center [362, 285] width 661 height 151
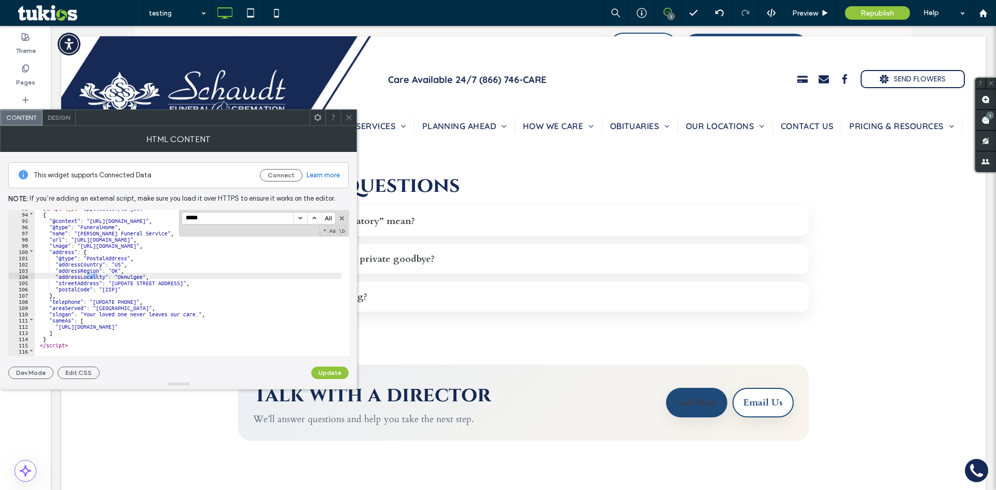
scroll to position [1786, 0]
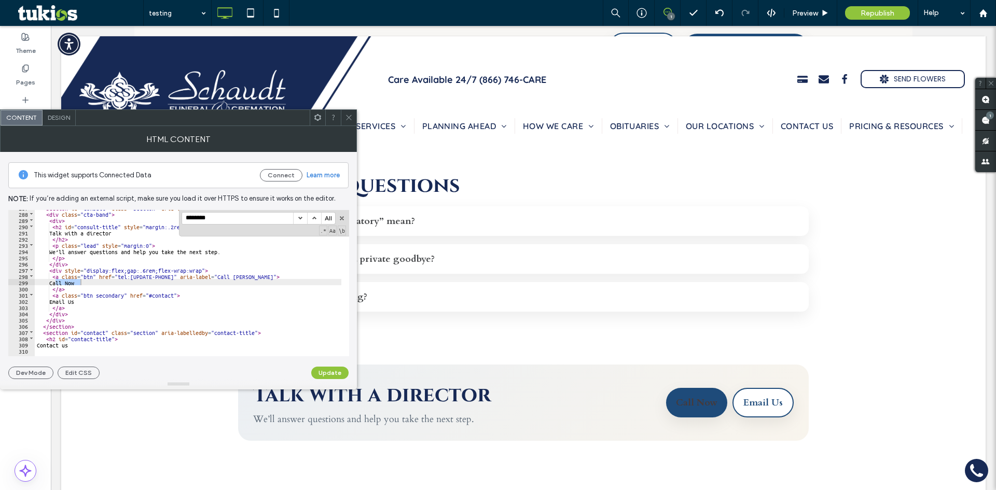
click at [156, 275] on div "< section id = "consult" class = "section" aria-labelledby = "consult-title" > …" at bounding box center [365, 279] width 661 height 151
click at [162, 275] on div "< section id = "consult" class = "section" aria-labelledby = "consult-title" > …" at bounding box center [365, 279] width 661 height 151
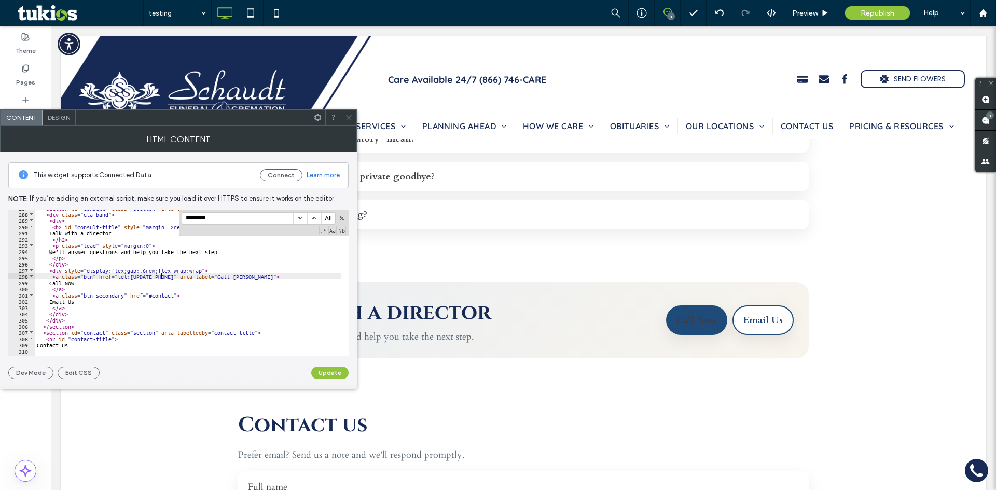
scroll to position [1504, 0]
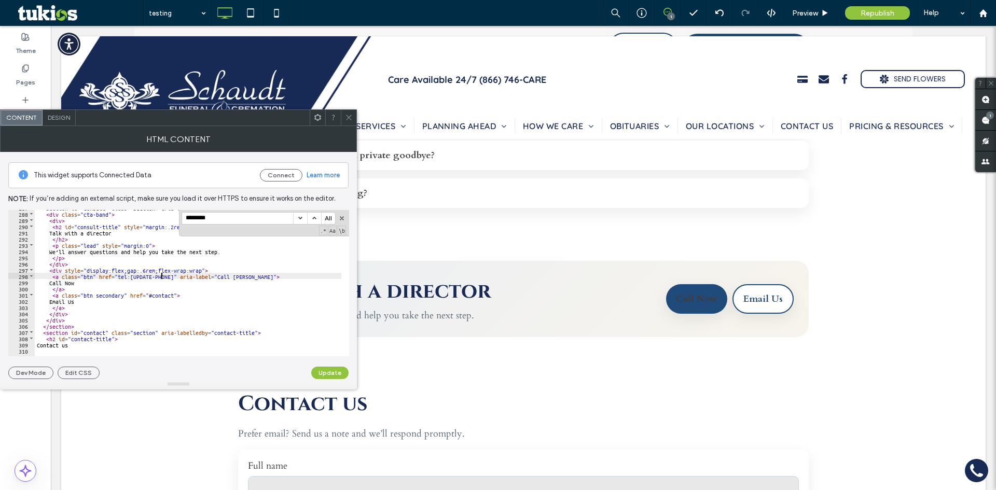
click at [183, 280] on div "< section id = "consult" class = "section" aria-labelledby = "consult-title" > …" at bounding box center [365, 279] width 661 height 151
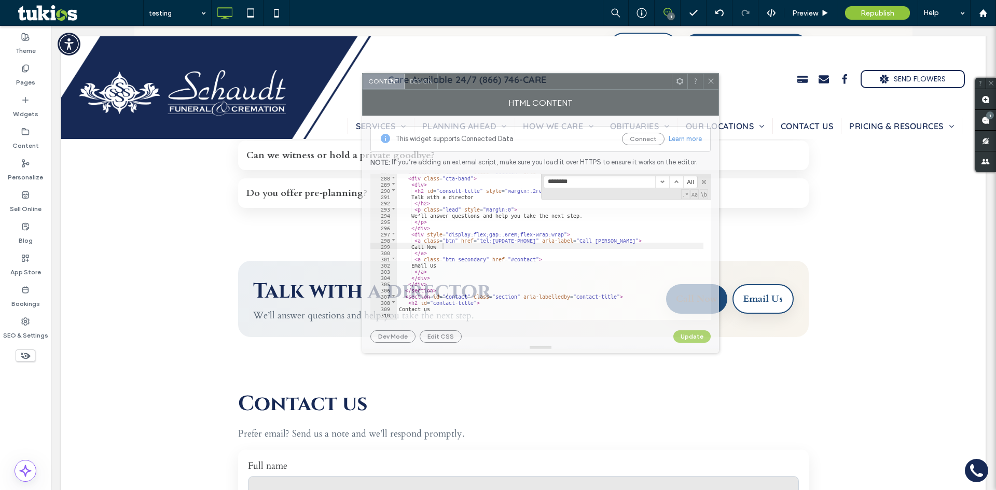
drag, startPoint x: 186, startPoint y: 118, endPoint x: 682, endPoint y: 63, distance: 498.4
click at [672, 74] on div at bounding box center [555, 82] width 234 height 16
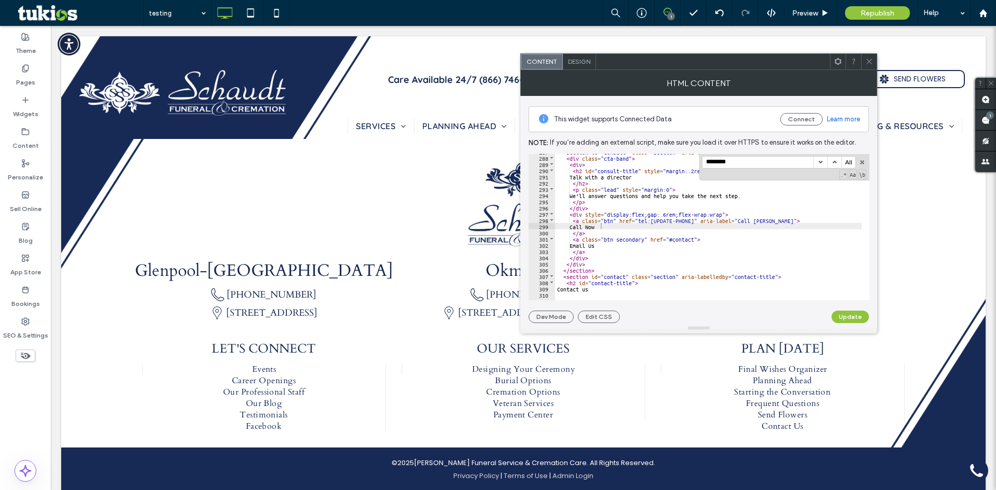
scroll to position [2330, 0]
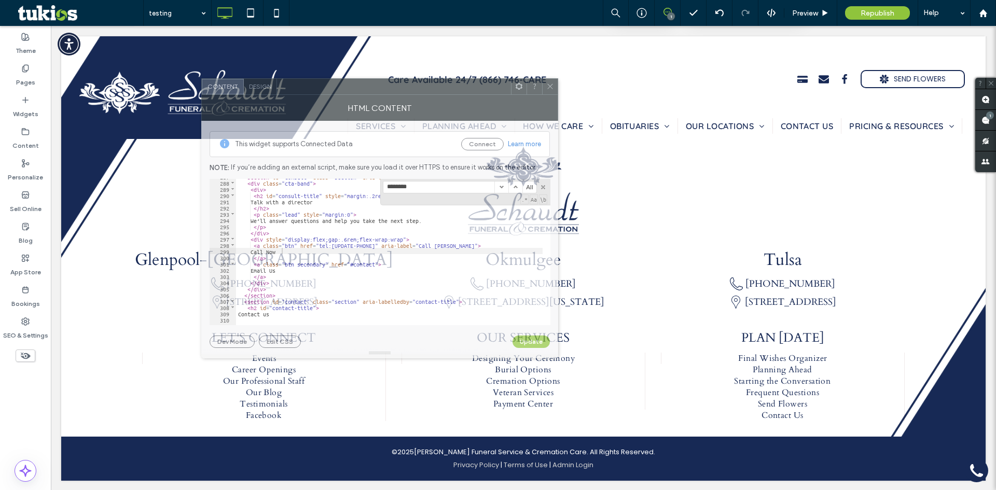
drag, startPoint x: 683, startPoint y: 66, endPoint x: 364, endPoint y: 91, distance: 320.0
click at [364, 91] on div at bounding box center [394, 87] width 234 height 16
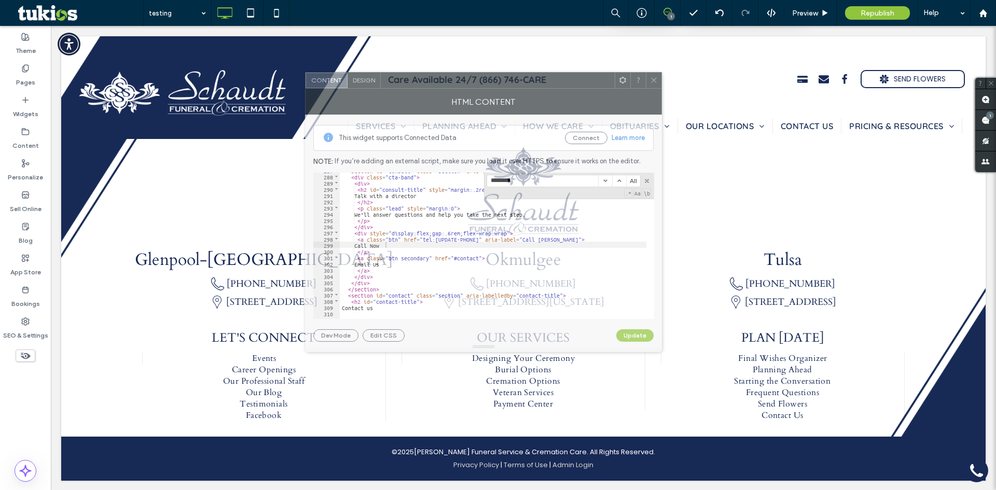
drag, startPoint x: 342, startPoint y: 94, endPoint x: 452, endPoint y: 112, distance: 111.0
click at [447, 88] on div at bounding box center [498, 81] width 234 height 16
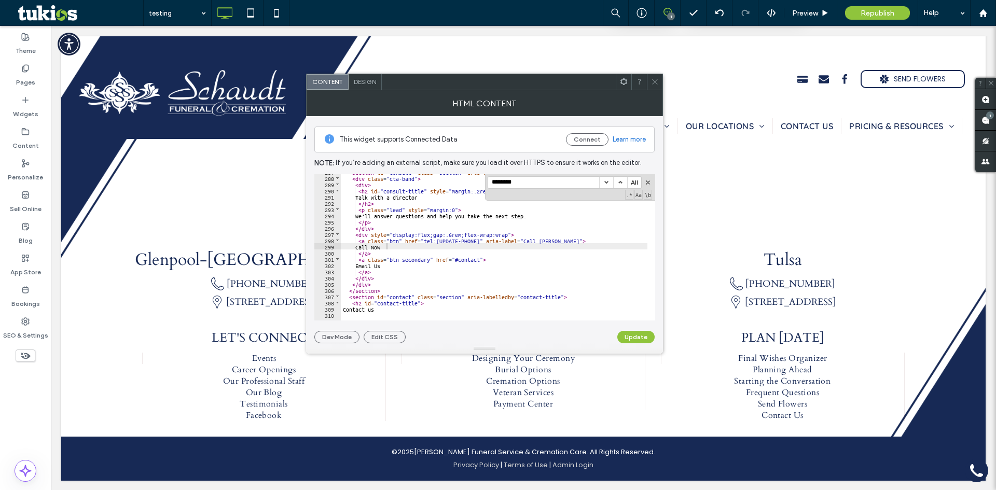
click at [441, 239] on div "< section id = "consult" class = "section" aria-labelledby = "consult-title" > …" at bounding box center [671, 244] width 661 height 151
click at [473, 241] on div "< section id = "consult" class = "section" aria-labelledby = "consult-title" > …" at bounding box center [671, 244] width 661 height 151
click at [478, 242] on div "< section id = "consult" class = "section" aria-labelledby = "consult-title" > …" at bounding box center [671, 244] width 661 height 151
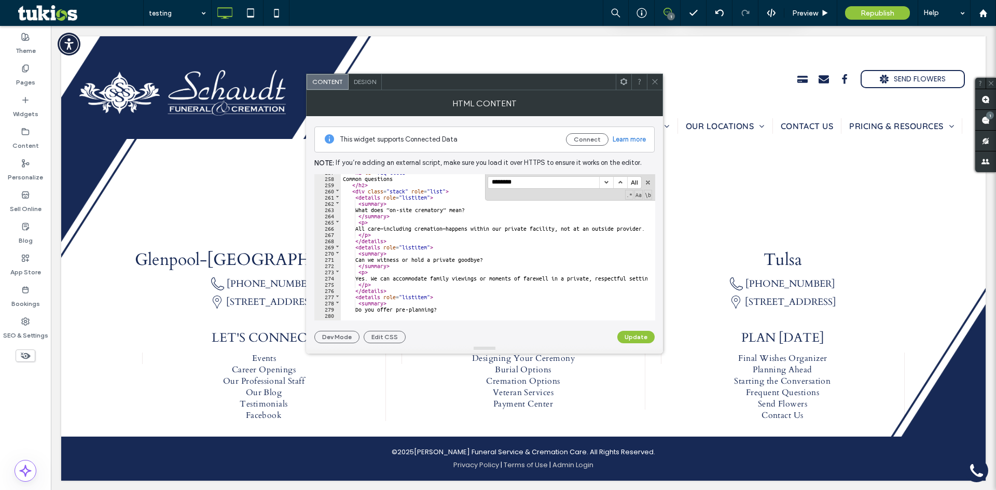
scroll to position [1506, 0]
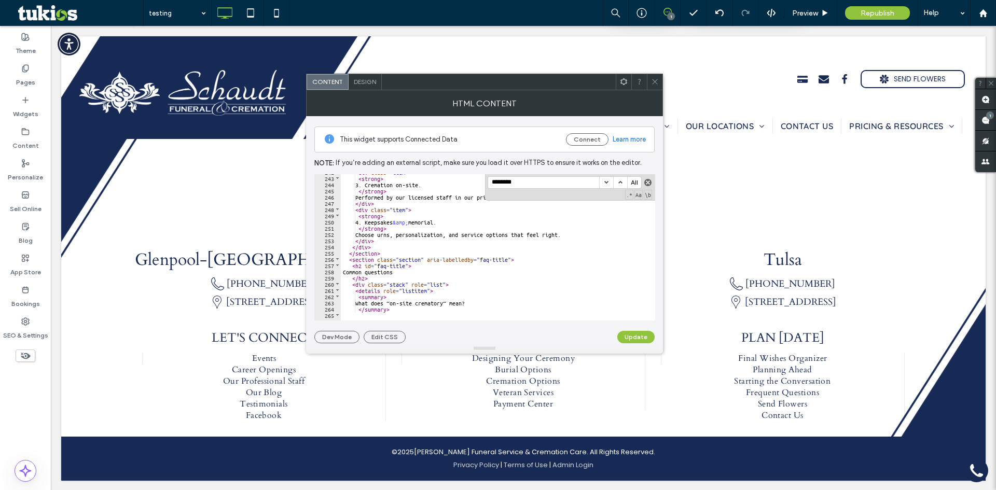
click at [645, 181] on button "button" at bounding box center [647, 182] width 7 height 7
click at [491, 209] on div "< div class = "item" > < strong > 3. Cremation on‑site. </ strong > Performed b…" at bounding box center [671, 244] width 661 height 151
click at [455, 205] on div "< div class = "item" > < strong > 3. Cremation on‑site. </ strong > Performed b…" at bounding box center [671, 244] width 661 height 151
type input "*"
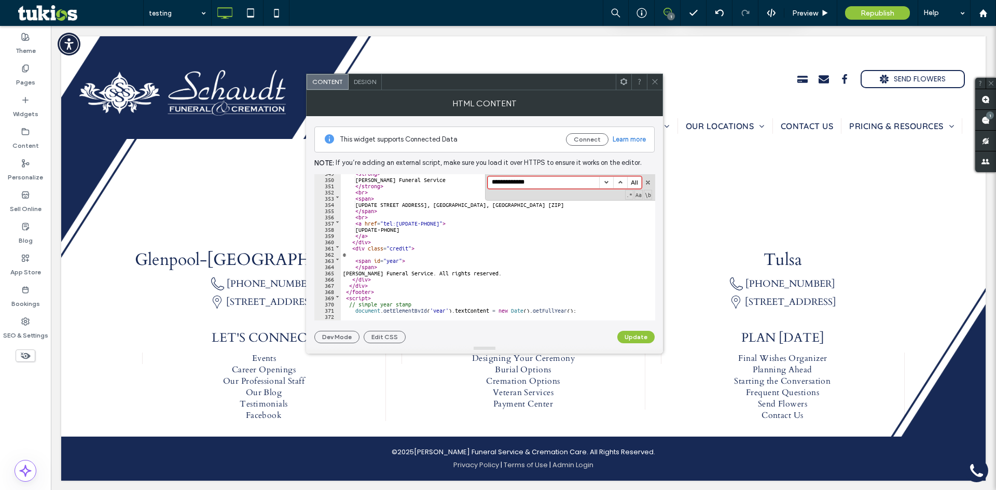
scroll to position [2171, 0]
click at [389, 228] on div "< strong > Schaudt Funeral Service </ strong > < br > < span > [UPDATE STREET A…" at bounding box center [671, 245] width 661 height 151
click at [371, 228] on div "< strong > Schaudt Funeral Service </ strong > < br > < span > [UPDATE STREET A…" at bounding box center [671, 245] width 661 height 151
click at [386, 229] on div "< strong > Schaudt Funeral Service </ strong > < br > < span > [UPDATE STREET A…" at bounding box center [671, 245] width 661 height 151
drag, startPoint x: 546, startPoint y: 181, endPoint x: 495, endPoint y: 183, distance: 51.4
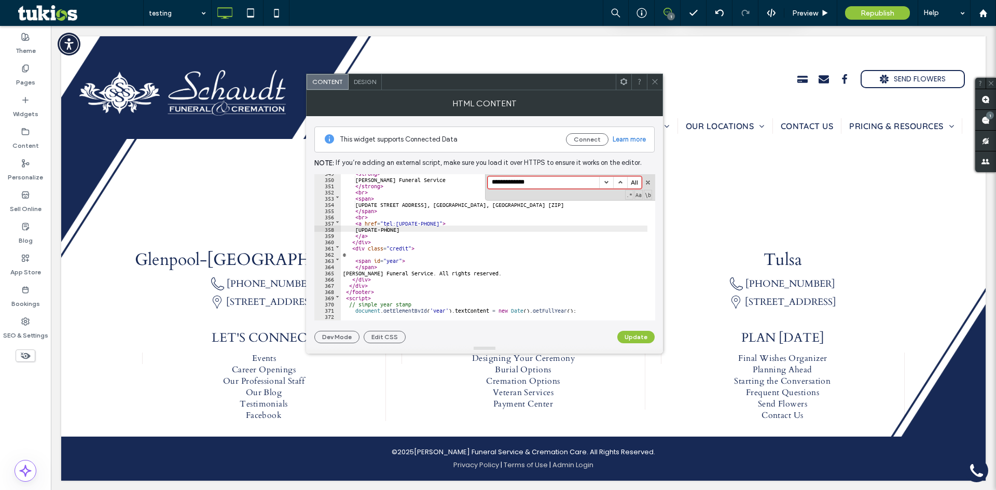
click at [495, 183] on input "**********" at bounding box center [543, 182] width 111 height 11
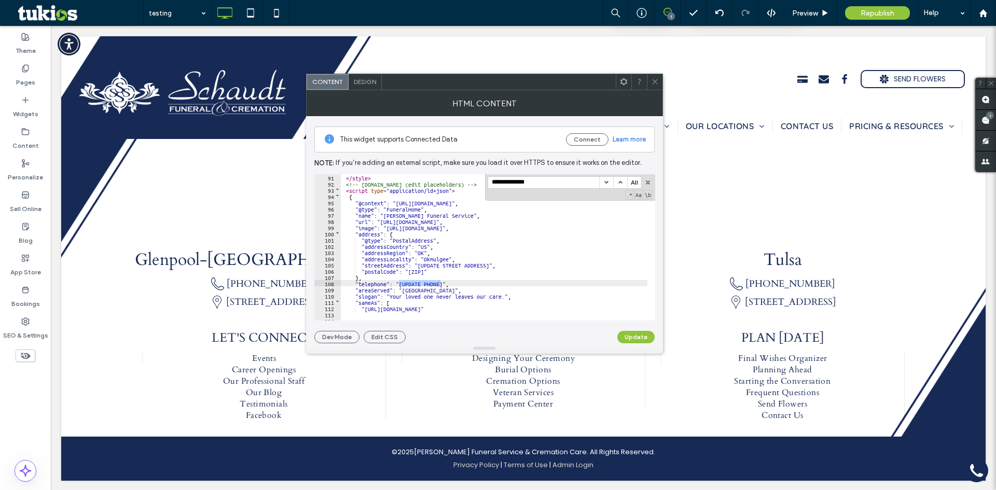
scroll to position [591, 0]
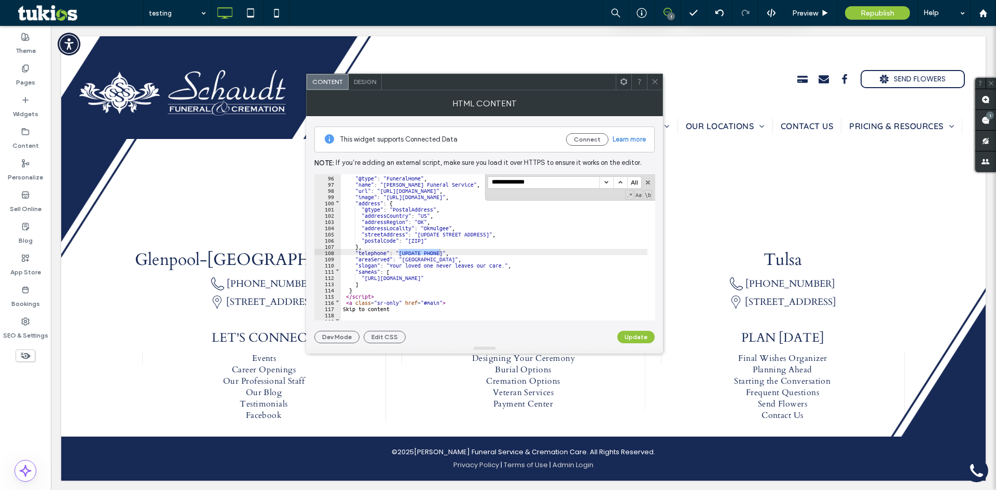
type input "**********"
click at [635, 183] on button "All" at bounding box center [634, 182] width 14 height 11
click at [420, 253] on div ""@type" : "FuneralHome" , "name" : "Schaudt Funeral Service" , "url" : "https:/…" at bounding box center [494, 243] width 307 height 139
click at [426, 250] on div ""@type" : "FuneralHome" , "name" : "Schaudt Funeral Service" , "url" : "https:/…" at bounding box center [671, 249] width 661 height 151
click at [606, 182] on button "button" at bounding box center [606, 182] width 14 height 11
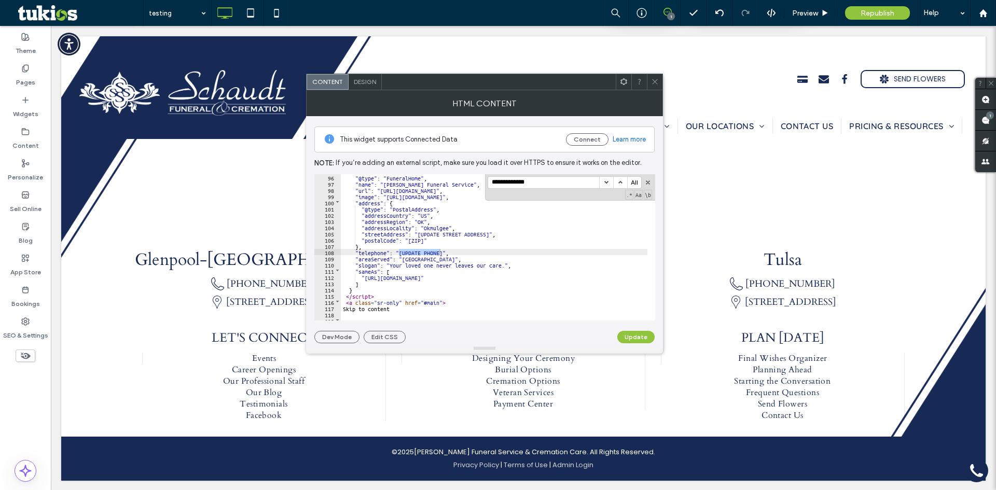
click at [615, 182] on button "button" at bounding box center [620, 182] width 14 height 11
click at [571, 191] on div ".* Aa \b" at bounding box center [570, 187] width 164 height 22
click at [545, 182] on input "**********" at bounding box center [543, 182] width 111 height 11
click at [633, 184] on button "All" at bounding box center [634, 182] width 14 height 11
click at [458, 233] on div ""@type" : "FuneralHome" , "name" : "Schaudt Funeral Service" , "url" : "https:/…" at bounding box center [671, 249] width 661 height 151
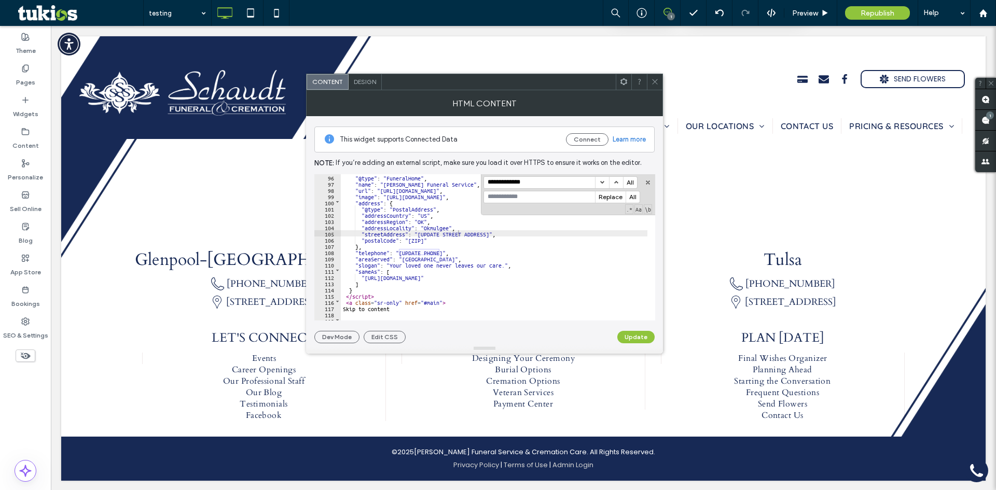
click at [517, 198] on input at bounding box center [539, 196] width 111 height 11
drag, startPoint x: 237, startPoint y: 286, endPoint x: 296, endPoint y: 288, distance: 59.7
click at [296, 288] on div "(918) 291-1700" at bounding box center [263, 284] width 259 height 13
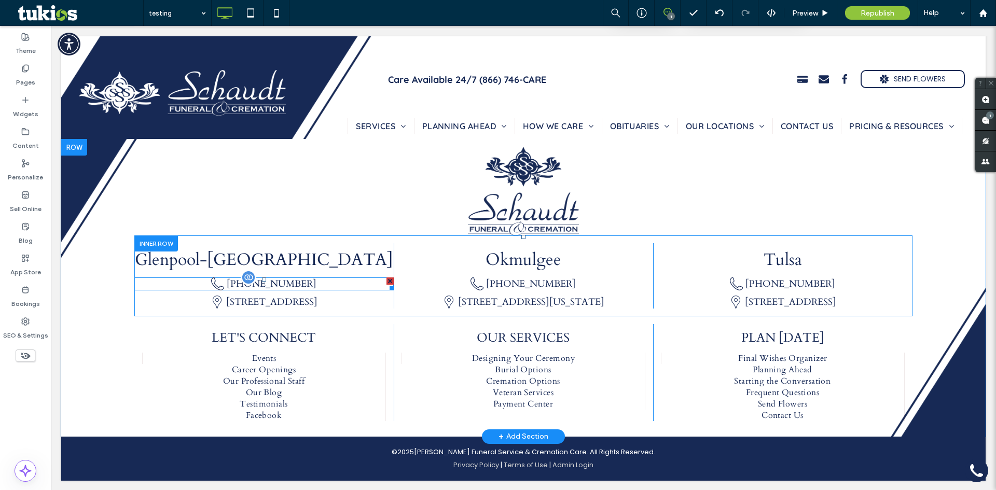
click at [307, 286] on span at bounding box center [263, 284] width 259 height 13
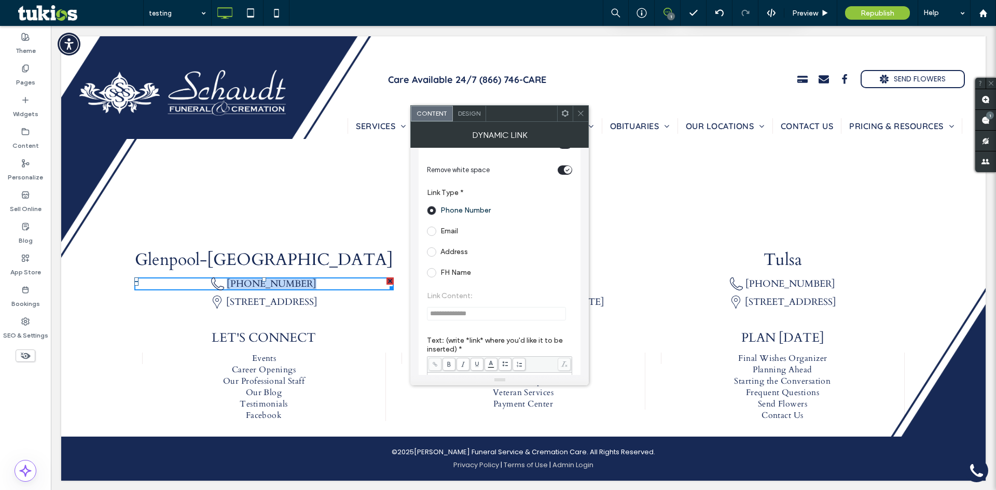
scroll to position [208, 0]
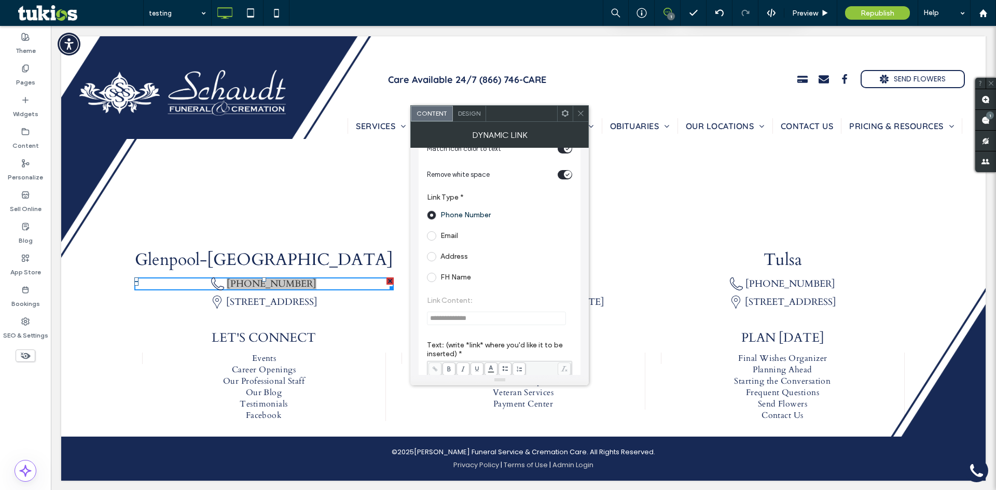
drag, startPoint x: 478, startPoint y: 314, endPoint x: 429, endPoint y: 322, distance: 49.3
click at [429, 322] on span "**********" at bounding box center [499, 311] width 145 height 50
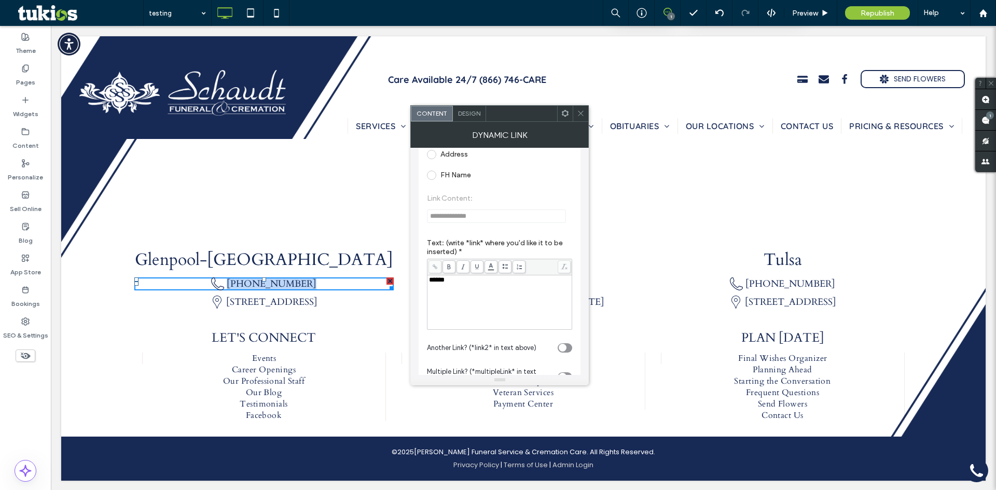
scroll to position [311, 0]
click at [451, 314] on div "******" at bounding box center [500, 301] width 142 height 52
drag, startPoint x: 500, startPoint y: 283, endPoint x: 447, endPoint y: 286, distance: 53.5
click at [447, 286] on div "**********" at bounding box center [500, 301] width 142 height 52
click at [489, 238] on label "Text: (write *link* where you'd like it to be inserted) *" at bounding box center [499, 247] width 145 height 20
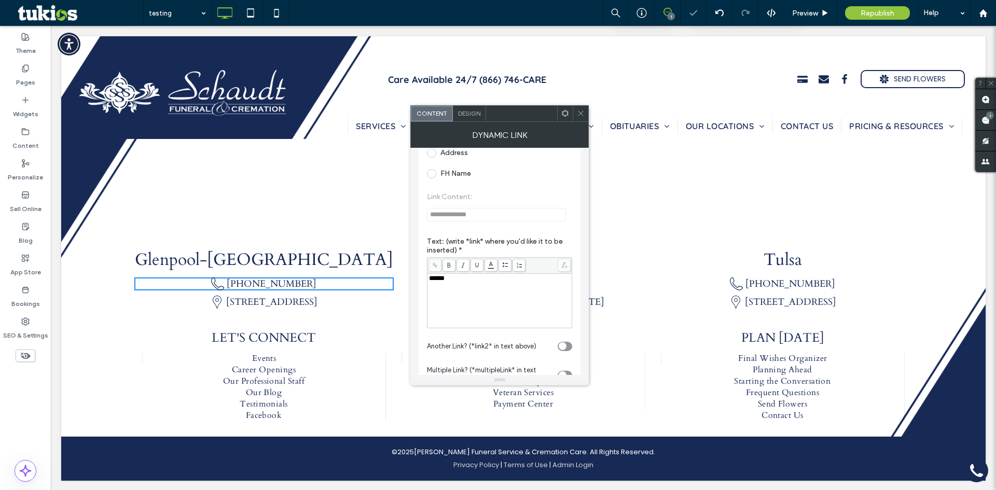
click at [582, 112] on icon at bounding box center [581, 113] width 8 height 8
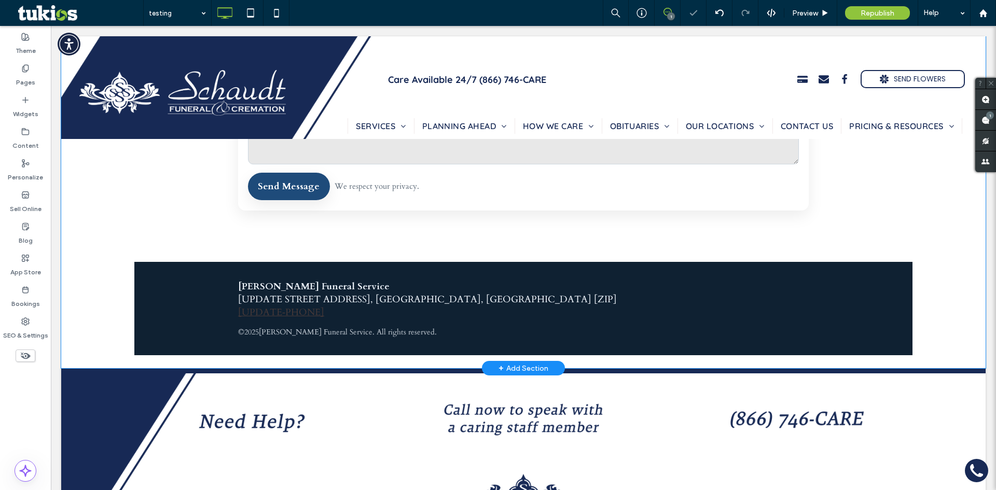
scroll to position [1760, 0]
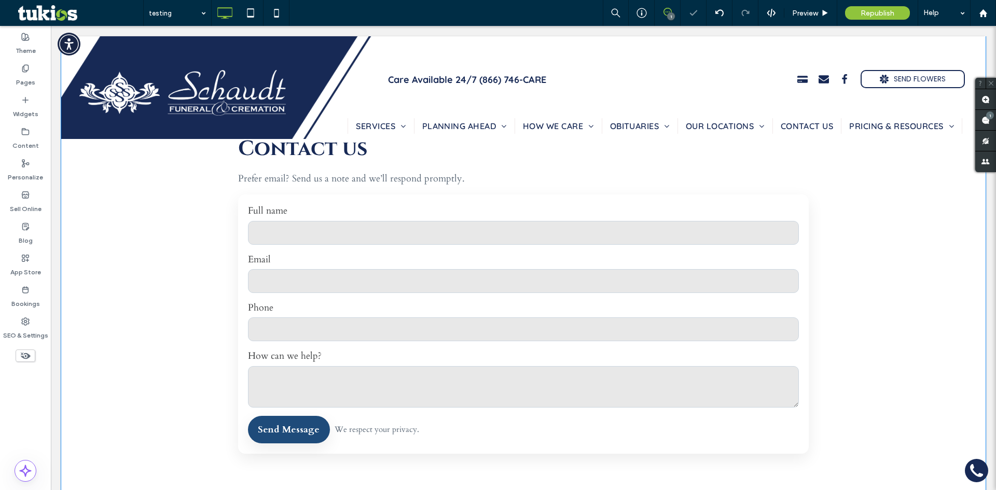
click at [408, 294] on form "Full name Email Phone How can we help? Send Message We respect your privacy." at bounding box center [523, 324] width 571 height 259
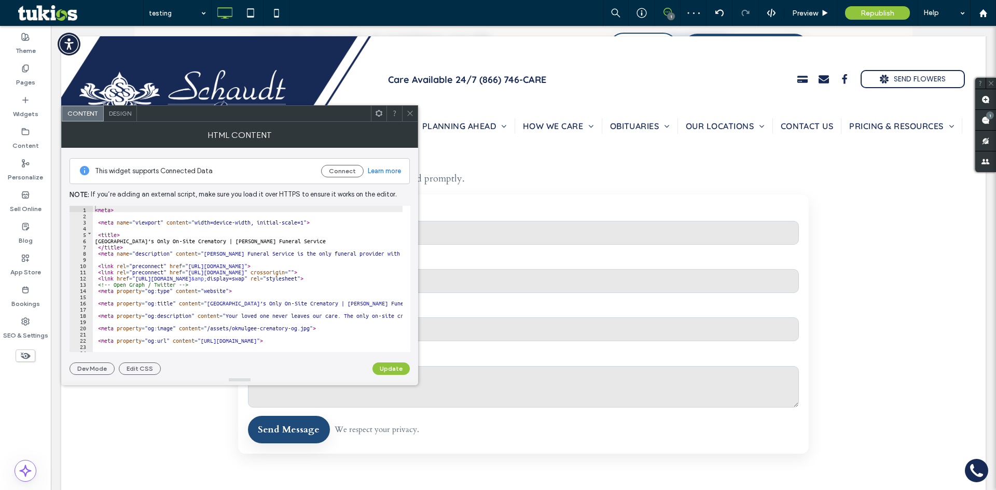
scroll to position [125, 0]
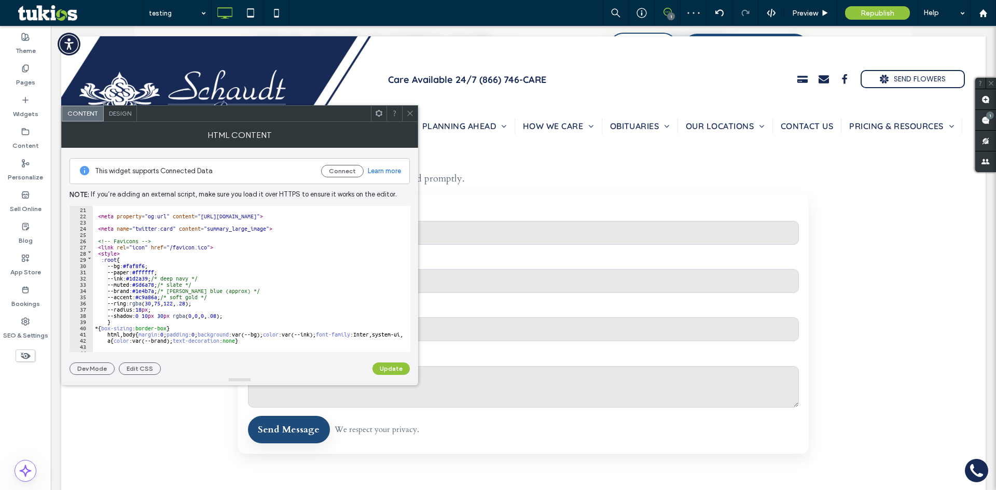
click at [250, 237] on div "< meta property = "og:url" content = "https://www.schaudtfuneralservice.com/okm…" at bounding box center [423, 281] width 661 height 151
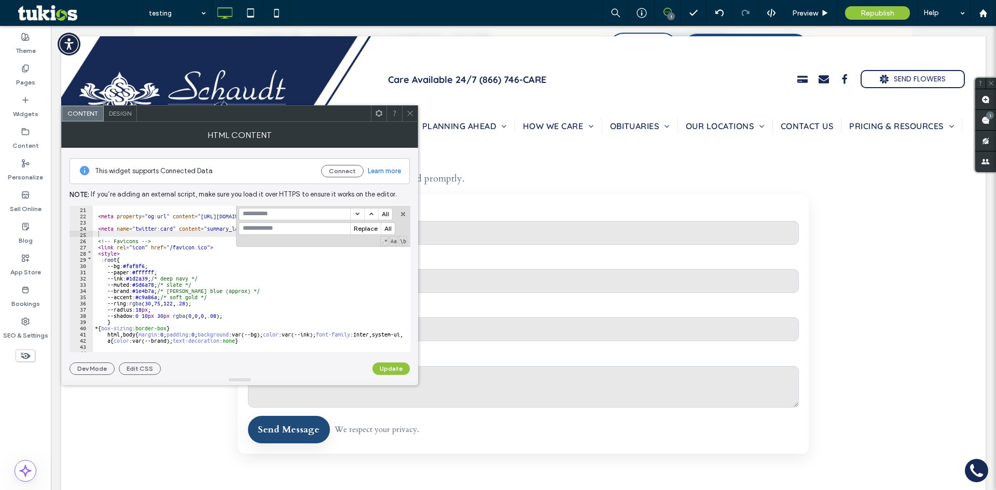
click at [278, 213] on input at bounding box center [294, 214] width 111 height 11
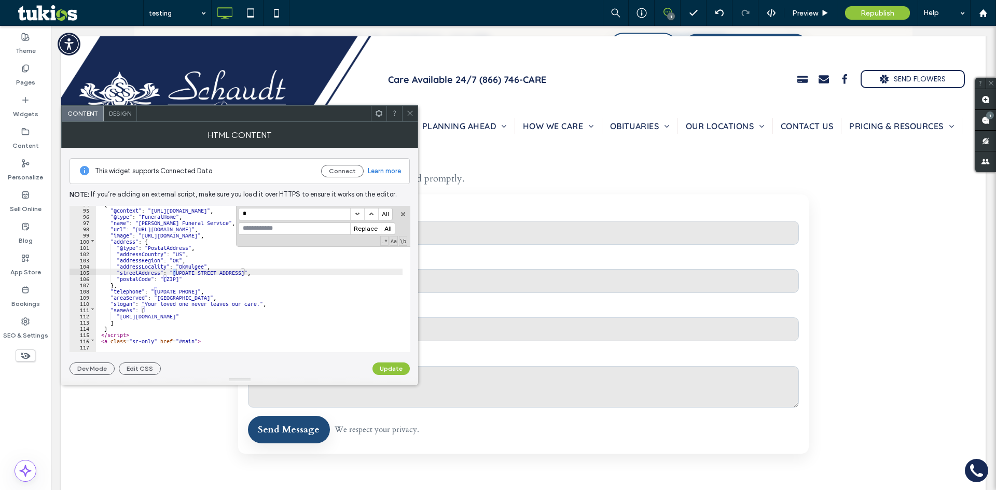
scroll to position [585, 0]
type input "**********"
click at [292, 230] on input at bounding box center [294, 228] width 111 height 11
paste input "**********"
type input "**********"
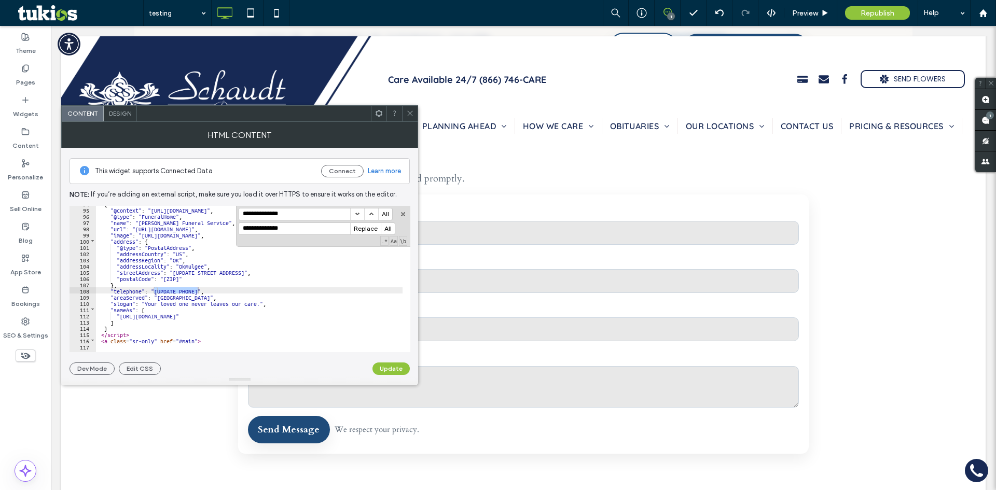
click at [384, 228] on button "All" at bounding box center [388, 228] width 14 height 11
click at [380, 365] on button "Update" at bounding box center [390, 369] width 37 height 12
click at [409, 112] on icon at bounding box center [410, 113] width 8 height 8
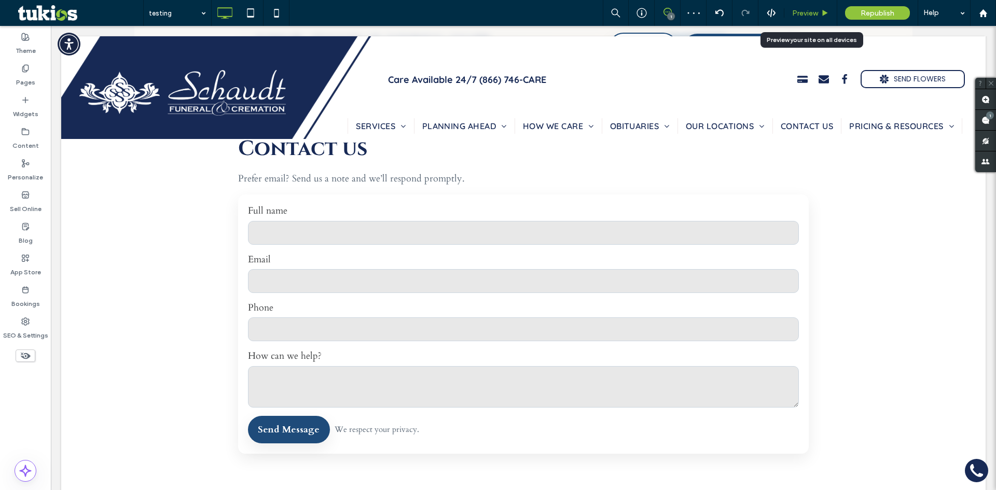
click at [807, 15] on span "Preview" at bounding box center [805, 13] width 26 height 9
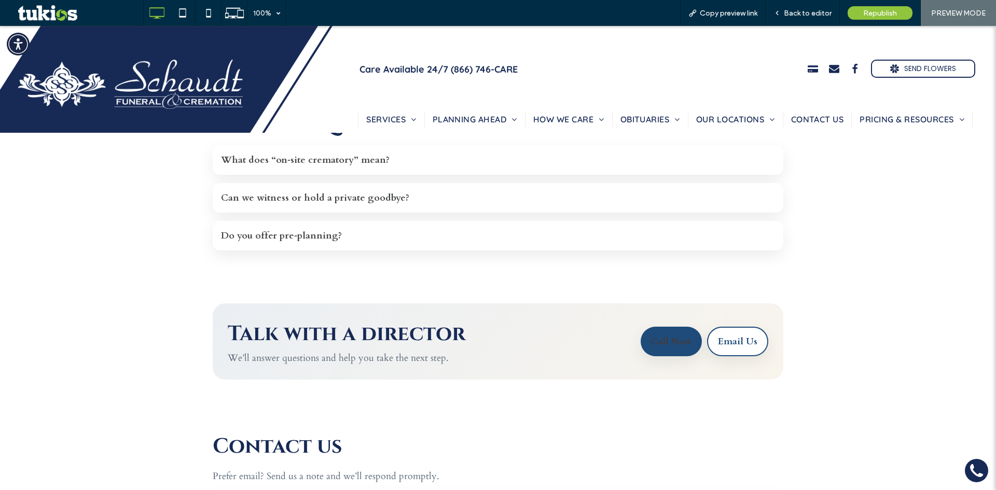
scroll to position [1448, 0]
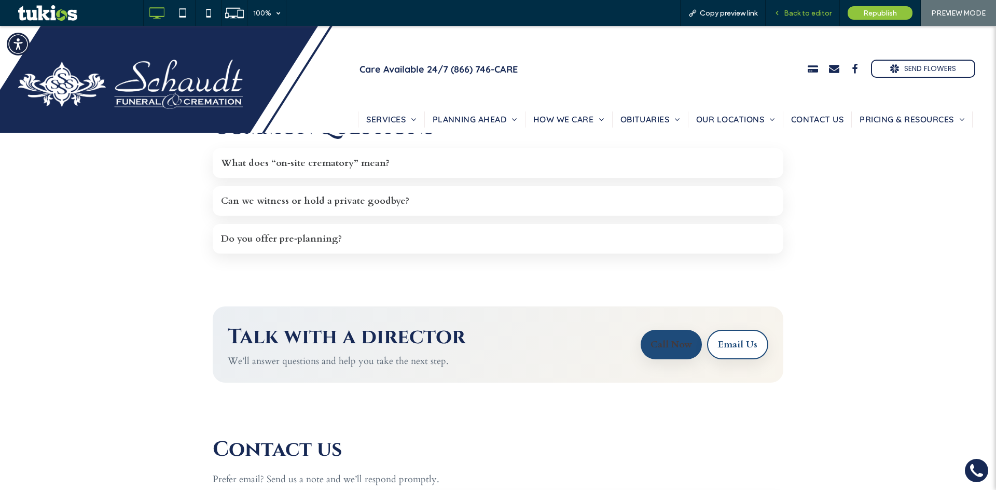
click at [812, 13] on span "Back to editor" at bounding box center [808, 13] width 48 height 9
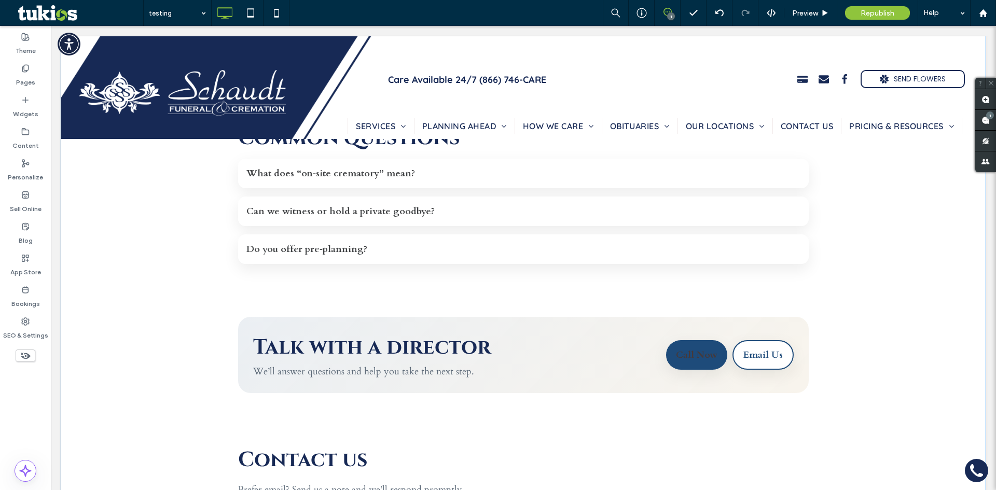
click at [564, 272] on section "Common questions What does “on‑site crematory” mean? All care—including cremati…" at bounding box center [523, 194] width 571 height 193
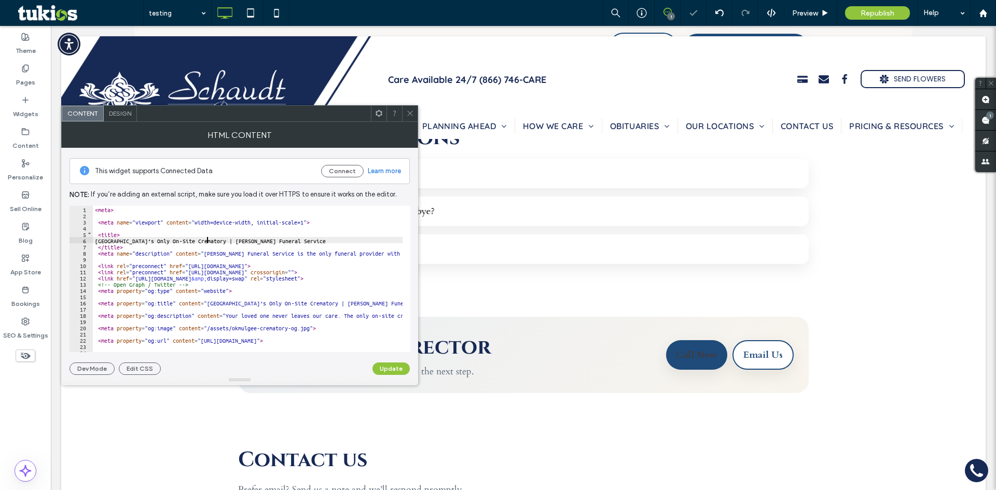
click at [208, 238] on div "< meta > < meta name = "viewport" content = "width=device-width, initial-scale=…" at bounding box center [423, 281] width 661 height 151
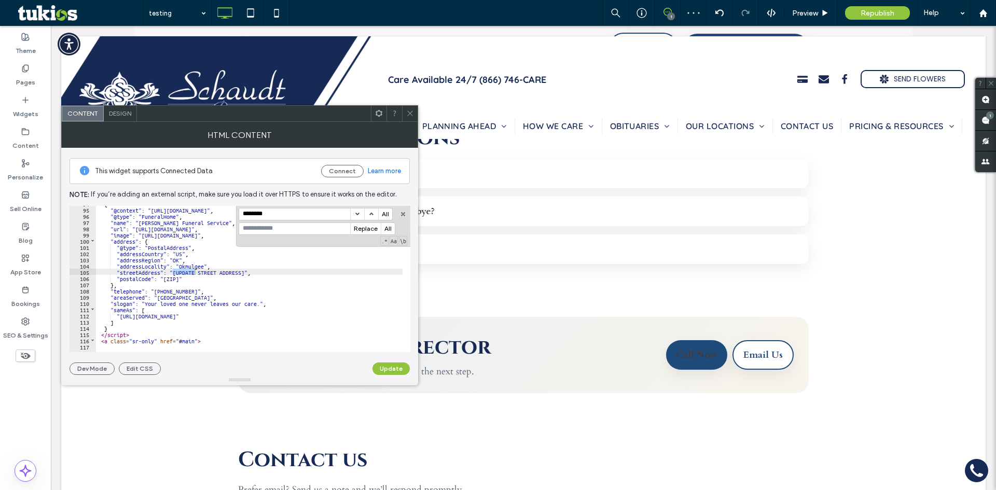
scroll to position [1786, 0]
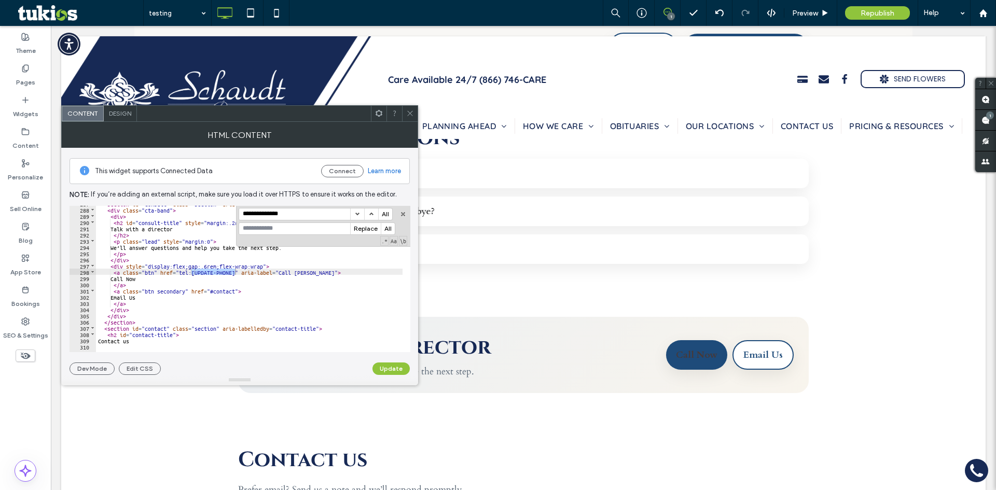
type input "**********"
click at [280, 231] on input at bounding box center [294, 228] width 111 height 11
paste input "**********"
type input "**********"
click at [389, 228] on button "All" at bounding box center [388, 228] width 14 height 11
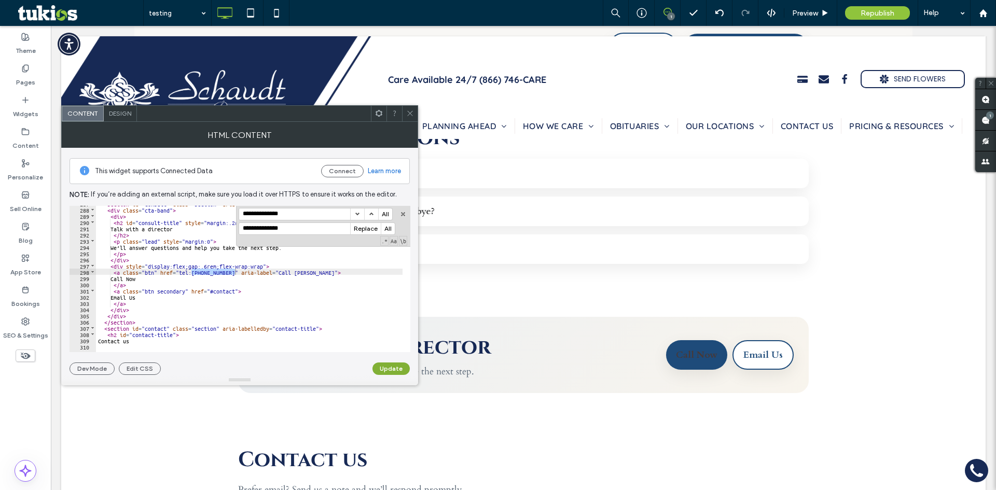
click at [395, 368] on button "Update" at bounding box center [390, 369] width 37 height 12
click at [208, 284] on div "< section id = "consult" class = "section" aria-labelledby = "consult-title" > …" at bounding box center [426, 275] width 661 height 151
click at [227, 291] on div "< section id = "consult" class = "section" aria-labelledby = "consult-title" > …" at bounding box center [426, 275] width 661 height 151
click at [400, 212] on button "button" at bounding box center [402, 214] width 7 height 7
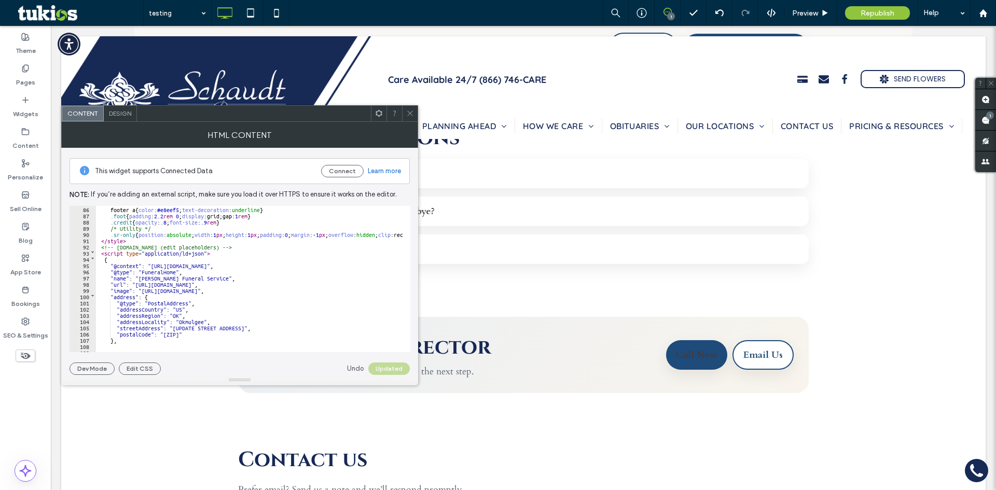
scroll to position [560, 0]
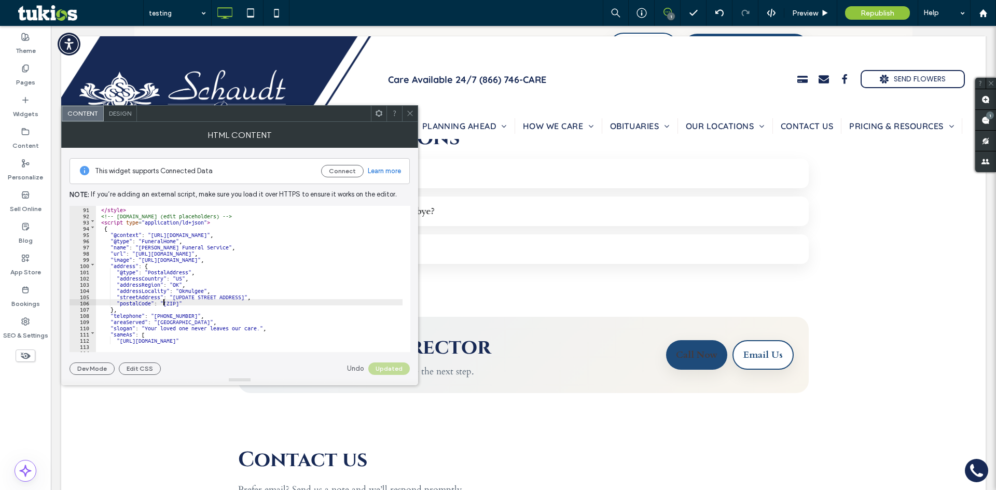
click at [162, 302] on div "</ style > <!-- Schema.org (edit placeholders) --> < script type = "application…" at bounding box center [426, 281] width 661 height 151
click at [177, 295] on div "</ style > <!-- Schema.org (edit placeholders) --> < script type = "application…" at bounding box center [426, 281] width 661 height 151
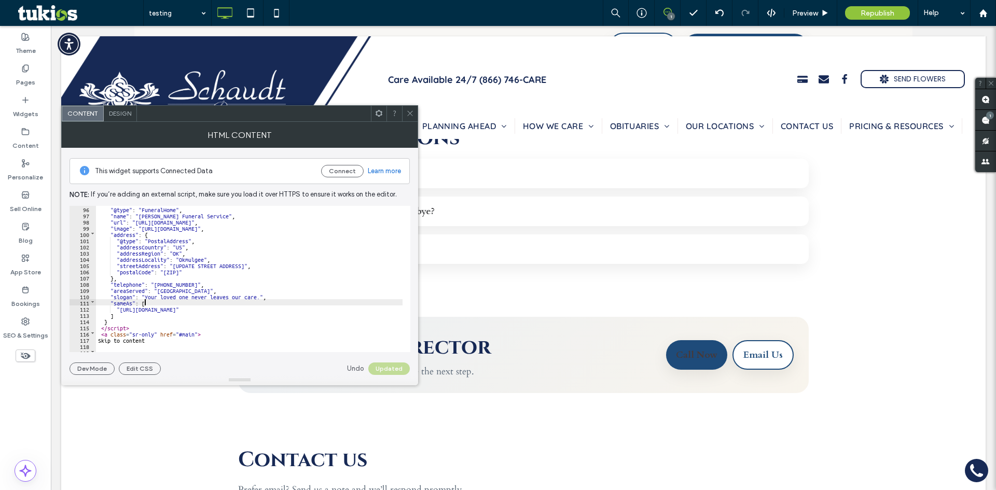
click at [169, 301] on div ""@type" : "FuneralHome" , "name" : "Schaudt Funeral Service" , "url" : "https:/…" at bounding box center [426, 281] width 661 height 151
click at [180, 305] on div ""@type" : "FuneralHome" , "name" : "Schaudt Funeral Service" , "url" : "https:/…" at bounding box center [426, 281] width 661 height 151
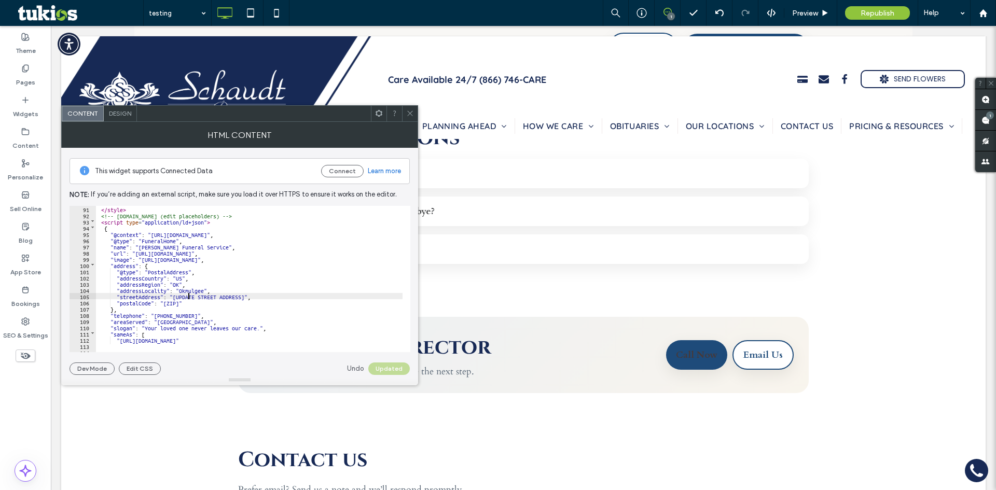
click at [189, 297] on div "</ style > <!-- Schema.org (edit placeholders) --> < script type = "application…" at bounding box center [426, 281] width 661 height 151
click at [203, 298] on div "</ style > <!-- Schema.org (edit placeholders) --> < script type = "application…" at bounding box center [426, 281] width 661 height 151
click at [227, 296] on div "</ style > <!-- Schema.org (edit placeholders) --> < script type = "application…" at bounding box center [426, 281] width 661 height 151
click at [245, 296] on div "</ style > <!-- Schema.org (edit placeholders) --> < script type = "application…" at bounding box center [426, 281] width 661 height 151
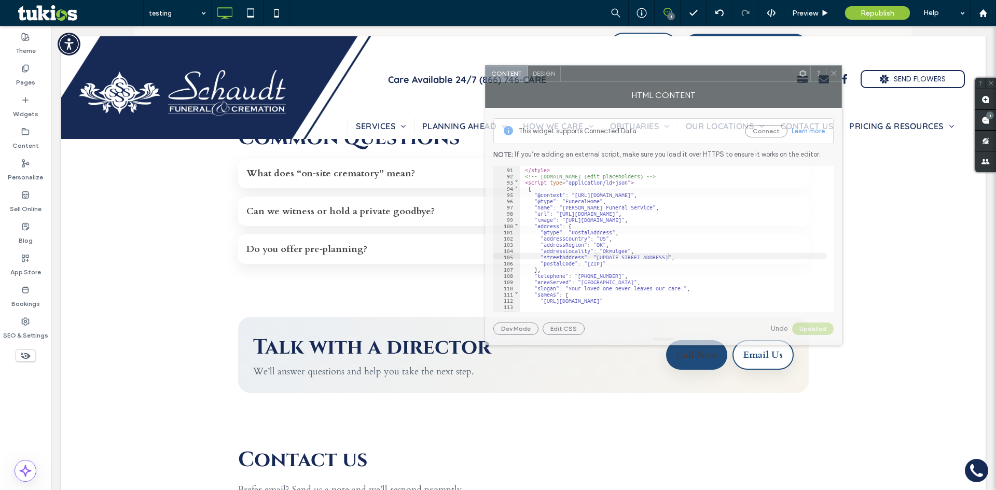
drag, startPoint x: 307, startPoint y: 117, endPoint x: 510, endPoint y: 151, distance: 206.2
click at [730, 77] on div at bounding box center [678, 74] width 234 height 16
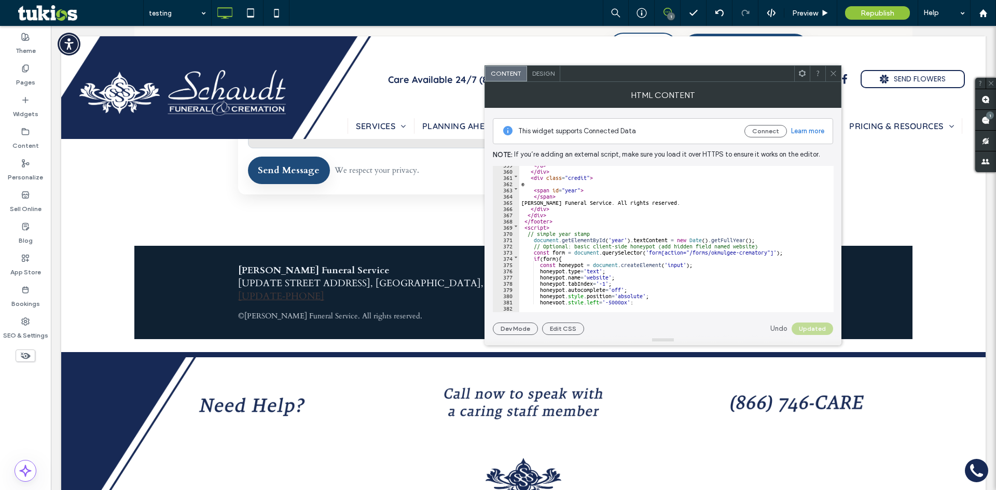
scroll to position [2171, 0]
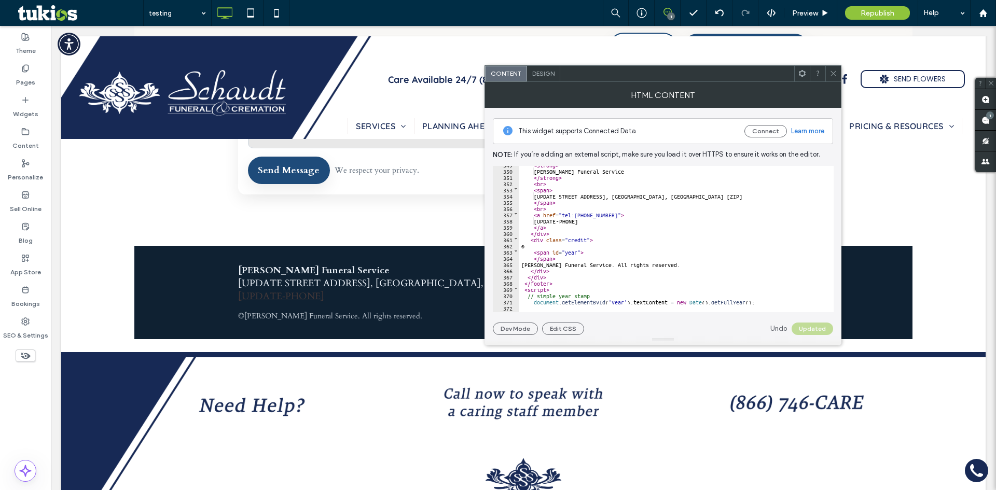
drag, startPoint x: 578, startPoint y: 223, endPoint x: 587, endPoint y: 220, distance: 9.1
click at [578, 223] on div "< strong > Schaudt Funeral Service </ strong > < br > < span > [UPDATE STREET A…" at bounding box center [849, 236] width 661 height 151
drag, startPoint x: 581, startPoint y: 220, endPoint x: 536, endPoint y: 221, distance: 44.6
click at [536, 221] on div "< strong > Schaudt Funeral Service </ strong > < br > < span > [UPDATE STREET A…" at bounding box center [849, 236] width 661 height 151
click at [827, 327] on button "Update" at bounding box center [814, 329] width 37 height 12
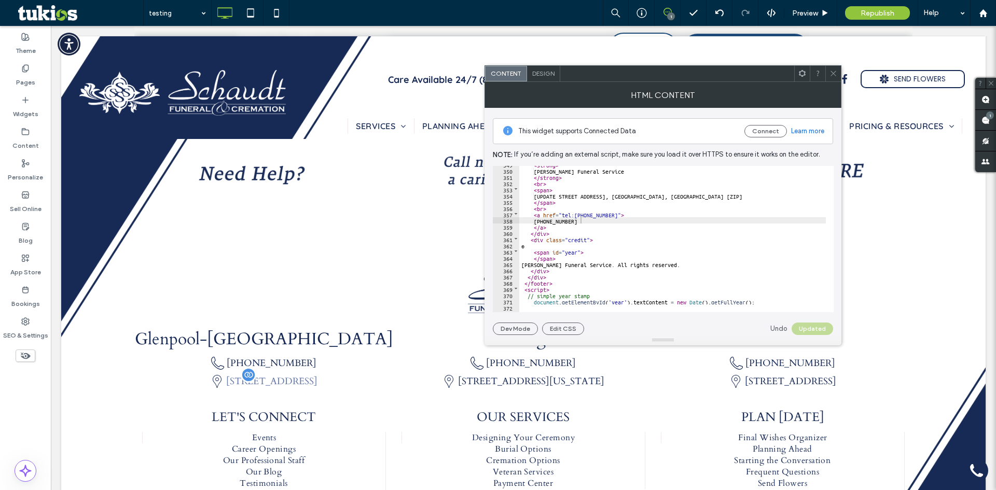
scroll to position [2278, 0]
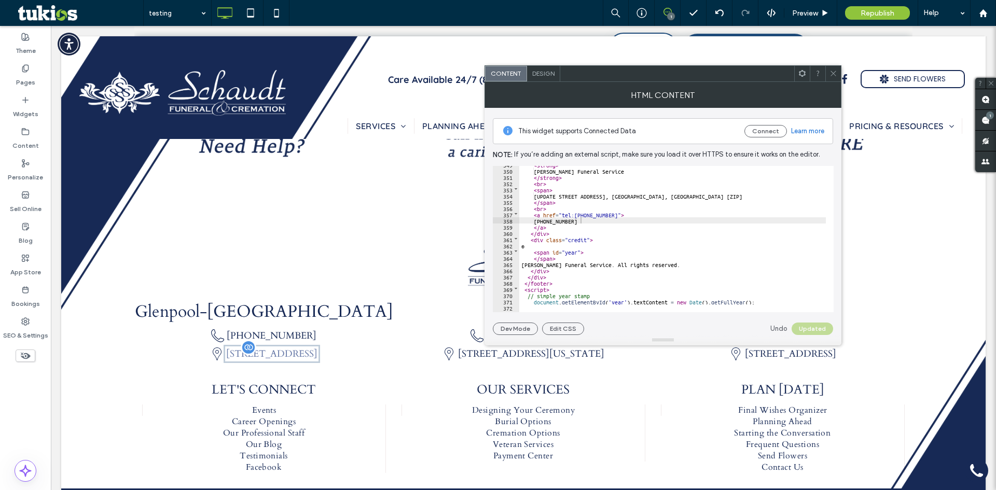
click at [309, 351] on link "1329 E 151st St S, Glenpool, OK 74033" at bounding box center [271, 354] width 91 height 13
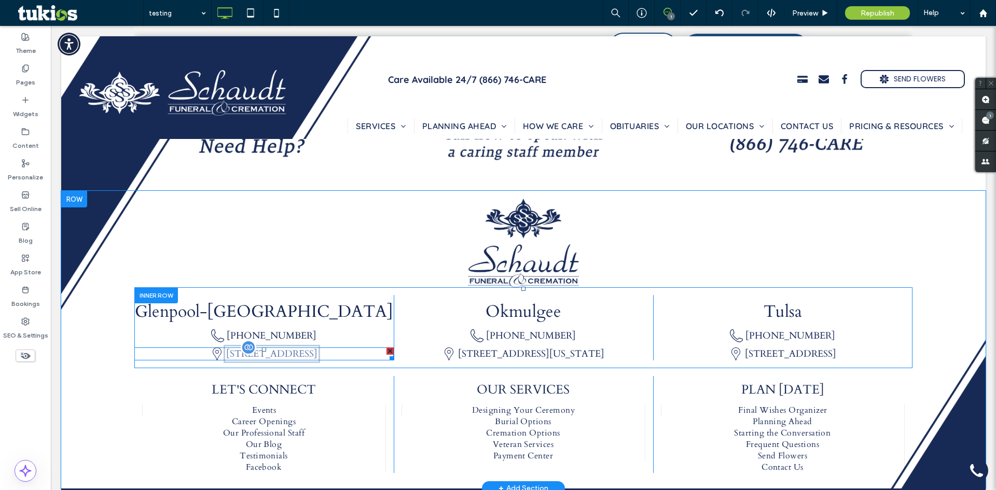
click at [309, 351] on span at bounding box center [263, 354] width 259 height 13
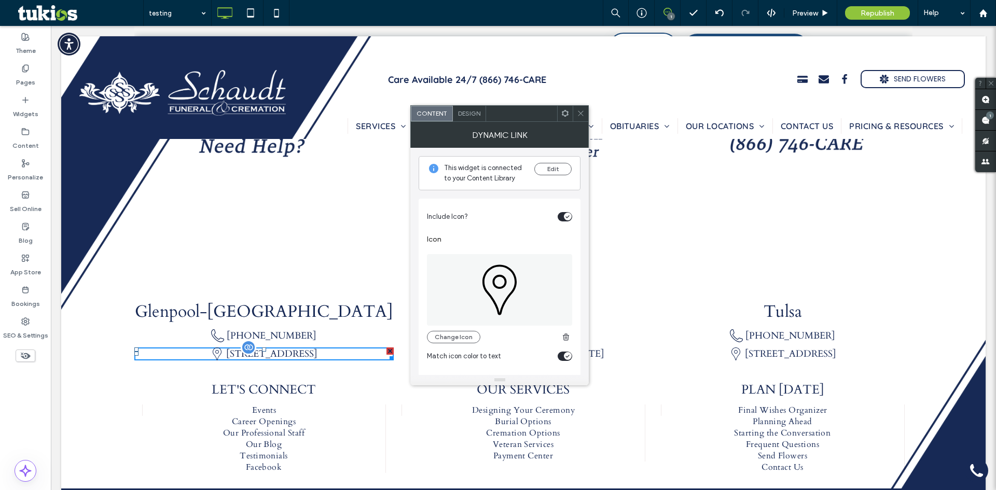
drag, startPoint x: 353, startPoint y: 352, endPoint x: 190, endPoint y: 350, distance: 163.4
click at [190, 350] on div "1329 E 151st St S, Glenpool, OK 74033" at bounding box center [263, 354] width 259 height 13
copy link "1329 E 151st St S, Glenpool, OK 74033"
click at [578, 111] on use at bounding box center [580, 113] width 5 height 5
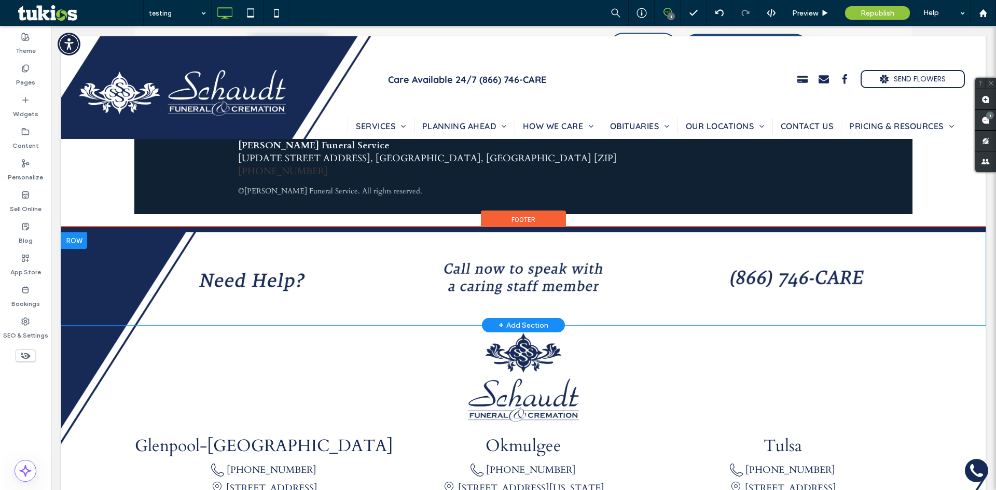
scroll to position [2071, 0]
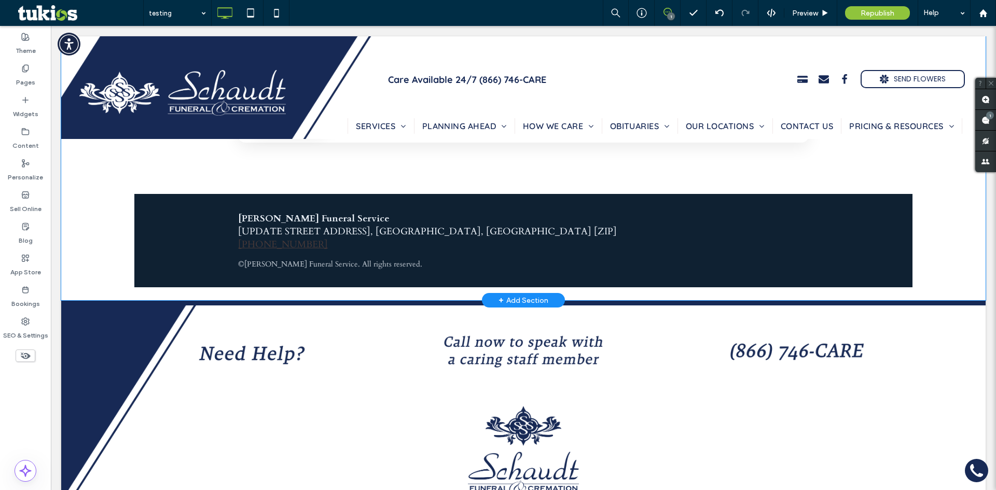
click at [366, 244] on div "Schaudt Funeral Service [UPDATE STREET ADDRESS], Okmulgee, OK [ZIP] (918) 291-1…" at bounding box center [523, 231] width 571 height 39
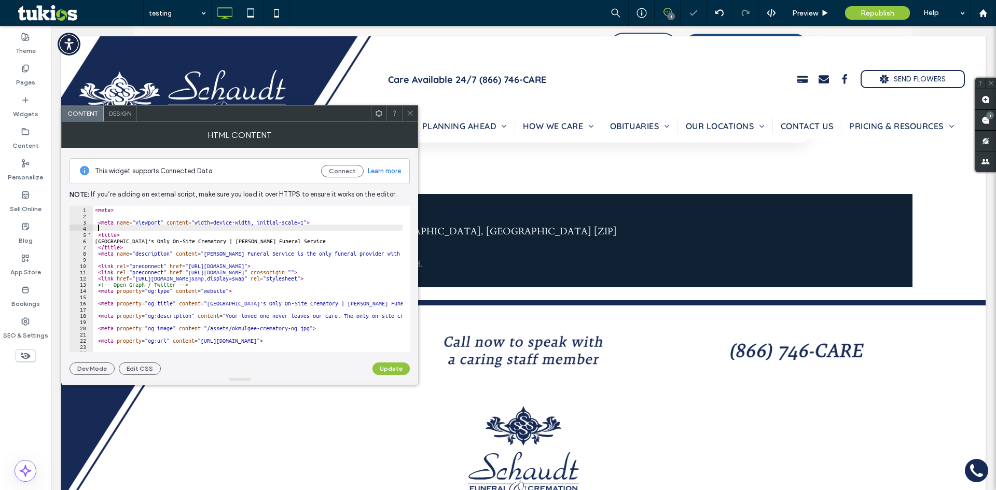
click at [225, 225] on div "< meta > < meta name = "viewport" content = "width=device-width, initial-scale=…" at bounding box center [423, 281] width 661 height 151
click at [302, 215] on input at bounding box center [294, 214] width 111 height 11
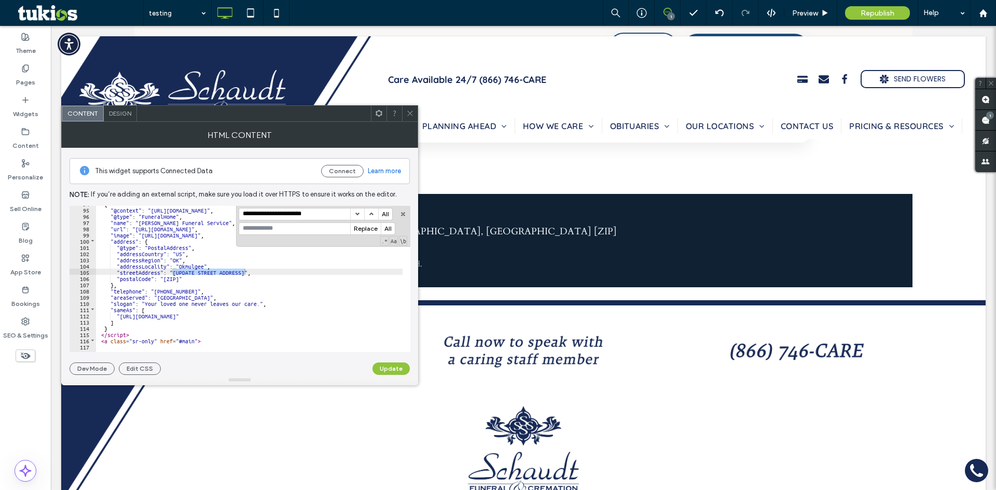
type input "**********"
click at [293, 225] on input at bounding box center [294, 228] width 111 height 11
paste input "**********"
type input "**********"
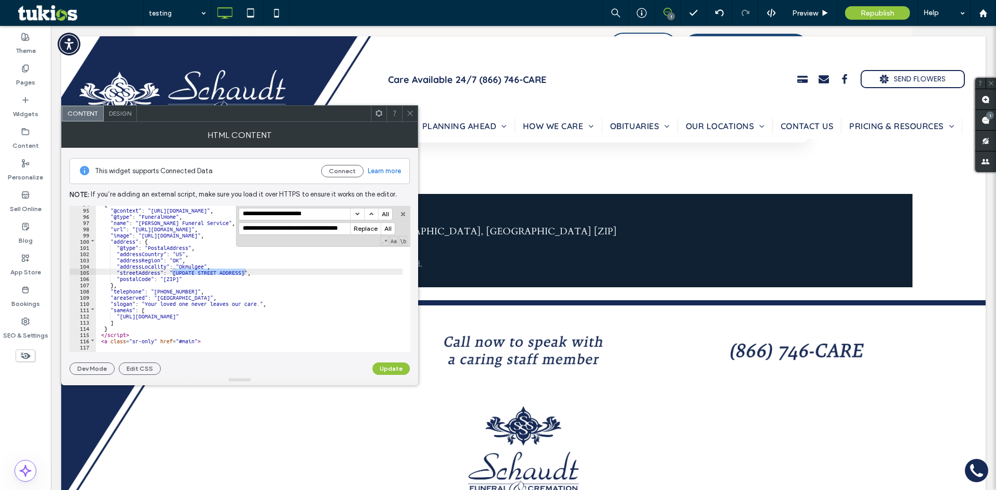
click at [364, 227] on button "Replace" at bounding box center [365, 228] width 31 height 11
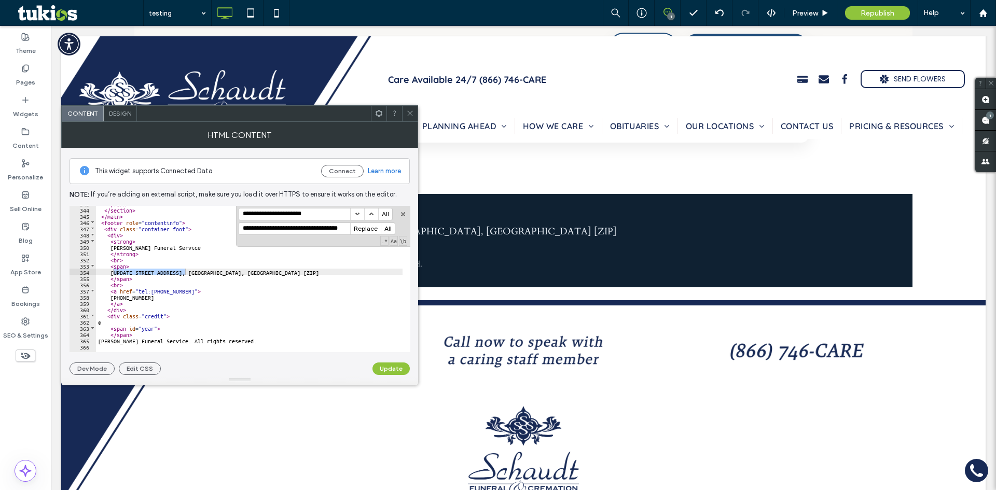
scroll to position [0, 3]
click at [386, 229] on button "All" at bounding box center [388, 228] width 14 height 11
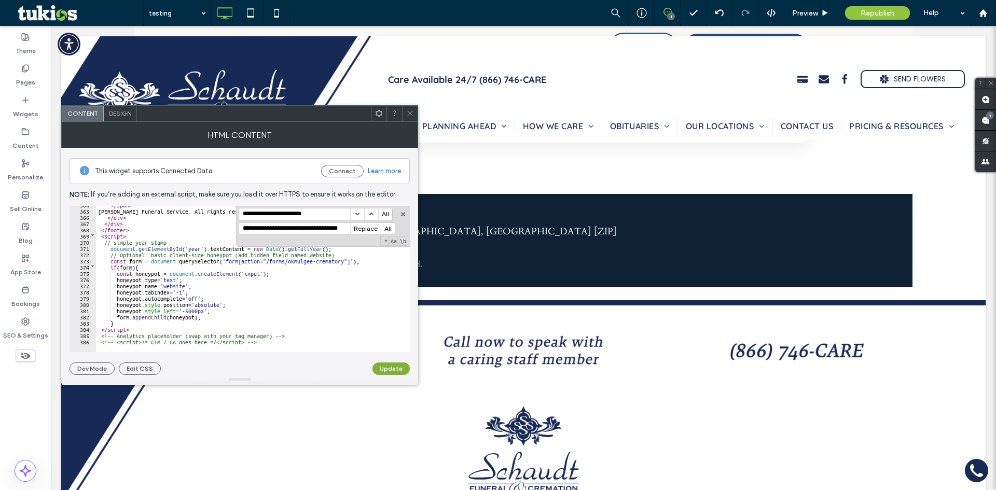
scroll to position [0, 0]
click at [391, 367] on button "Update" at bounding box center [390, 369] width 37 height 12
drag, startPoint x: 322, startPoint y: 213, endPoint x: 244, endPoint y: 216, distance: 77.4
click at [244, 216] on input "**********" at bounding box center [294, 214] width 111 height 11
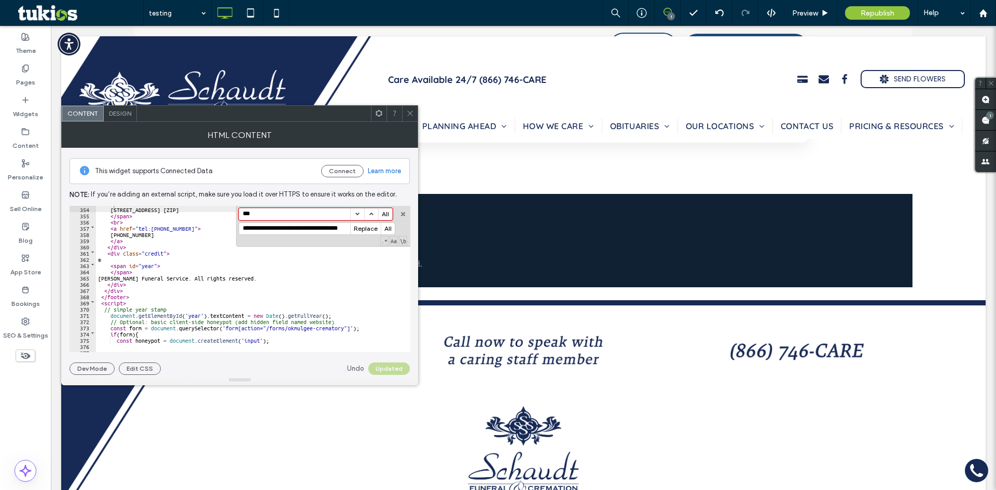
scroll to position [2198, 0]
type input "*****"
click at [354, 216] on button "button" at bounding box center [357, 214] width 14 height 11
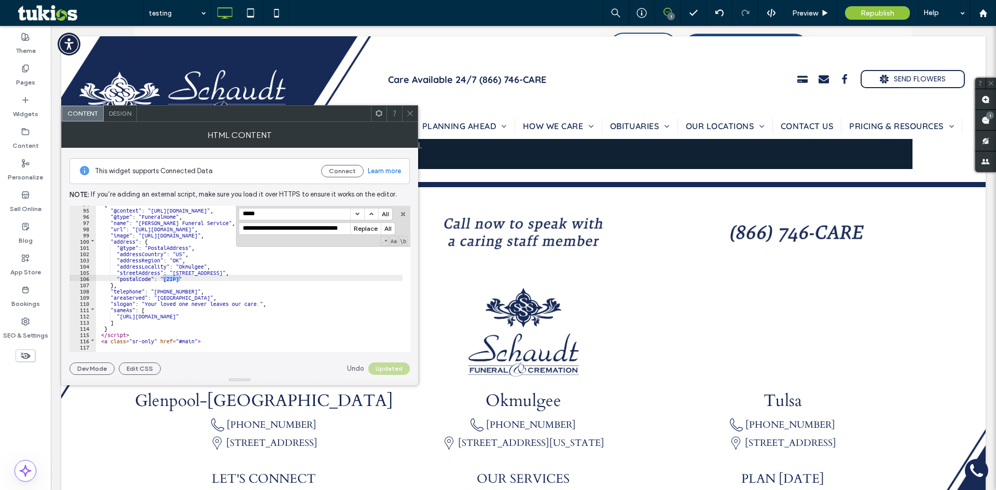
scroll to position [2175, 0]
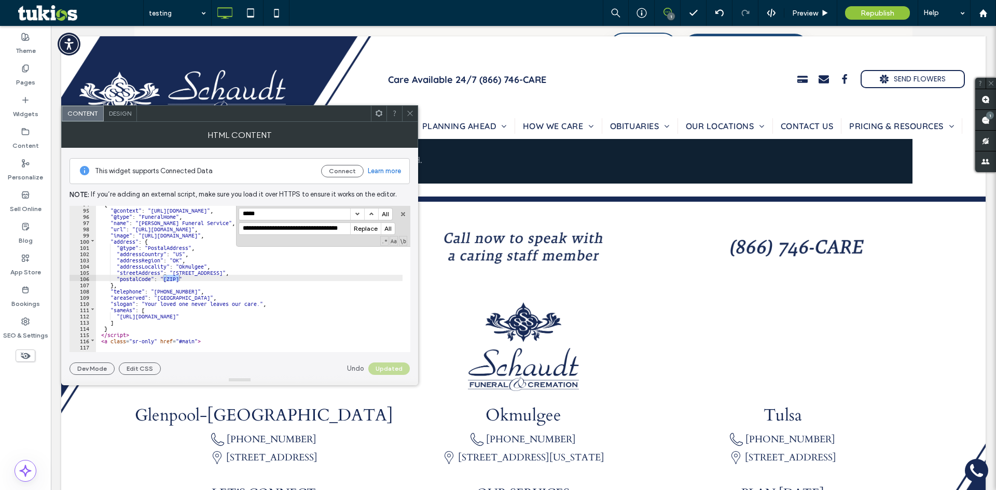
click at [304, 231] on input "**********" at bounding box center [294, 228] width 111 height 11
type input "*****"
click at [244, 270] on div "{ "@context" : "https://schema.org" , "@type" : "FuneralHome" , "name" : "Schau…" at bounding box center [426, 275] width 661 height 151
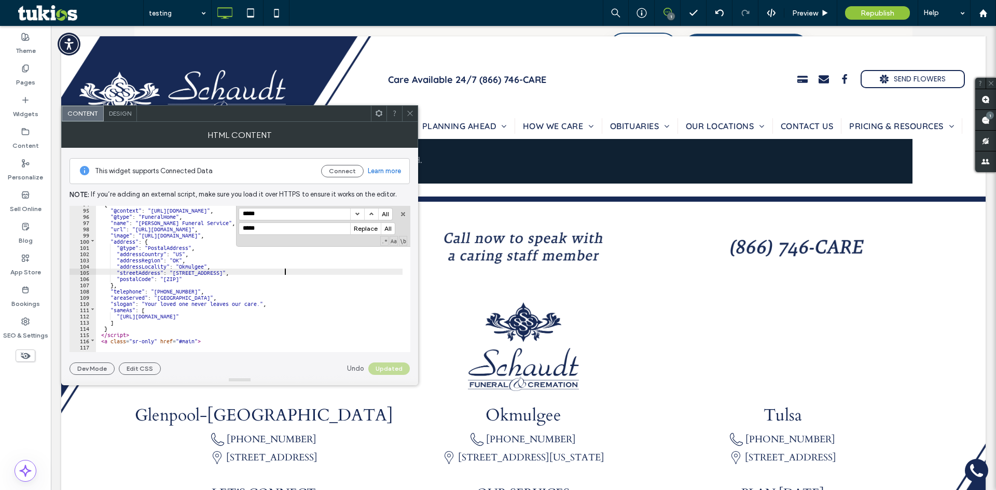
click at [283, 272] on div "{ "@context" : "https://schema.org" , "@type" : "FuneralHome" , "name" : "Schau…" at bounding box center [426, 275] width 661 height 151
click at [287, 273] on div "{ "@context" : "https://schema.org" , "@type" : "FuneralHome" , "name" : "Schau…" at bounding box center [426, 275] width 661 height 151
drag, startPoint x: 287, startPoint y: 273, endPoint x: 174, endPoint y: 271, distance: 113.1
click at [174, 271] on div "{ "@context" : "https://schema.org" , "@type" : "FuneralHome" , "name" : "Schau…" at bounding box center [426, 275] width 661 height 151
click at [272, 217] on input "*****" at bounding box center [294, 214] width 111 height 11
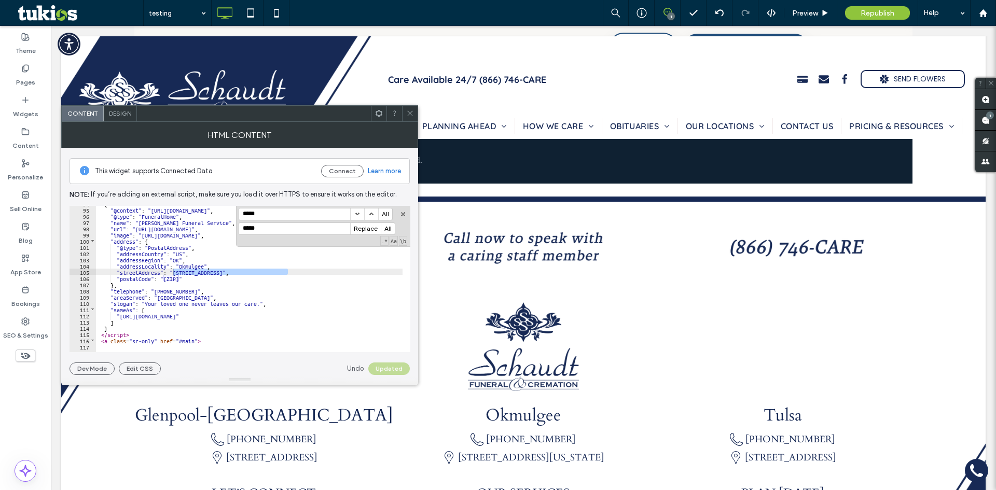
drag, startPoint x: 269, startPoint y: 215, endPoint x: 238, endPoint y: 214, distance: 31.6
click at [238, 214] on div "***** All ***** Replace All .* Aa \b" at bounding box center [323, 226] width 174 height 41
paste input "**********"
type input "**********"
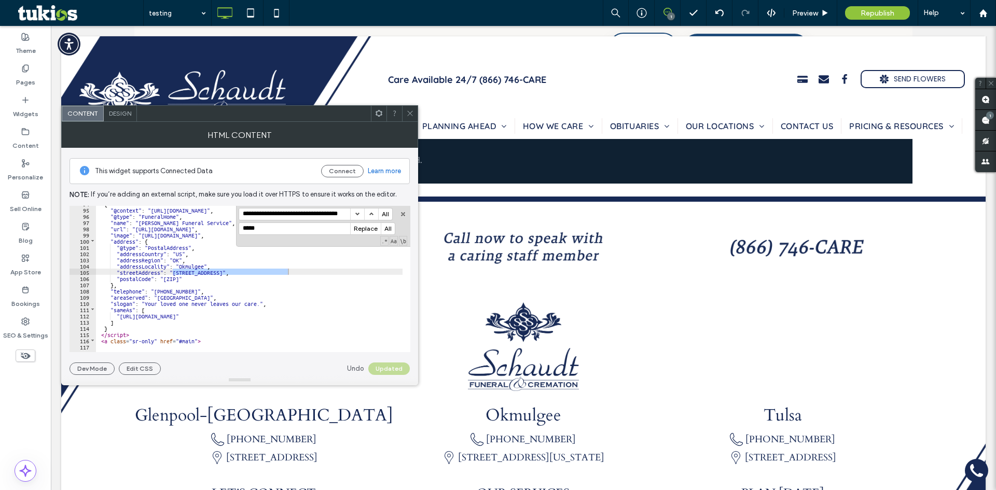
scroll to position [0, 0]
drag, startPoint x: 277, startPoint y: 228, endPoint x: 229, endPoint y: 228, distance: 47.2
click at [229, 228] on div "** 94 95 96 97 98 99 100 101 102 103 104 105 106 107 108 109 110 111 112 113 11…" at bounding box center [240, 279] width 341 height 146
click at [283, 217] on input "**********" at bounding box center [294, 214] width 111 height 11
drag, startPoint x: 282, startPoint y: 229, endPoint x: 218, endPoint y: 232, distance: 63.9
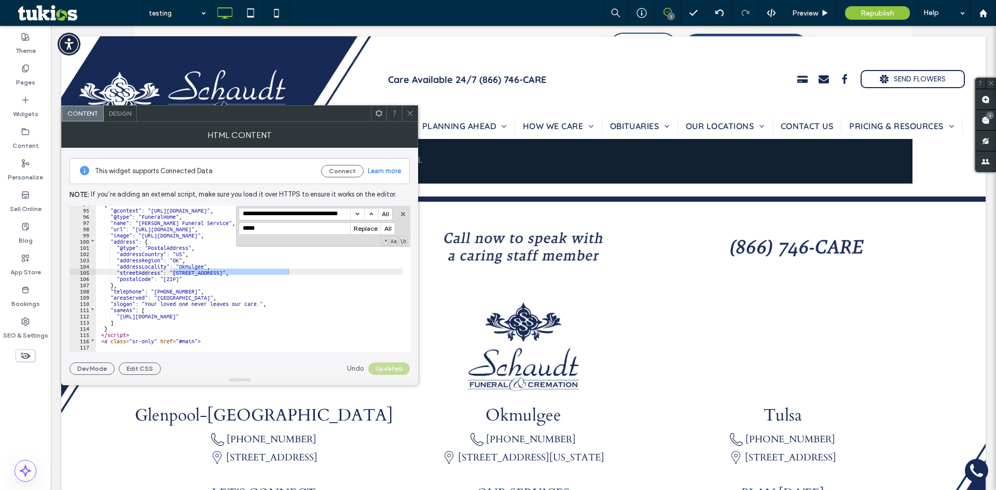
click at [218, 232] on div "** 94 95 96 97 98 99 100 101 102 103 104 105 106 107 108 109 110 111 112 113 11…" at bounding box center [240, 279] width 341 height 146
paste input "**********"
click at [307, 229] on input "**********" at bounding box center [294, 228] width 111 height 11
click at [321, 229] on input "**********" at bounding box center [294, 228] width 111 height 11
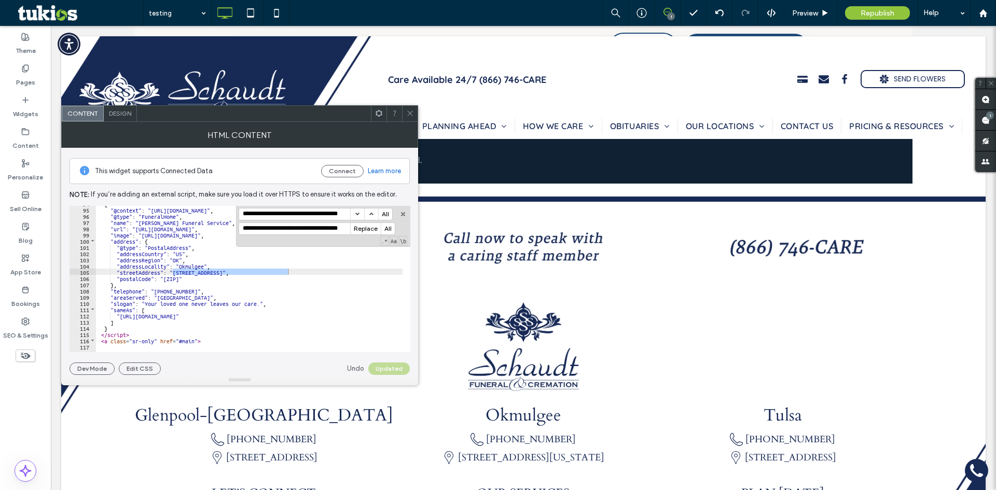
scroll to position [0, 3]
drag, startPoint x: 315, startPoint y: 231, endPoint x: 353, endPoint y: 230, distance: 37.4
click at [353, 230] on div "**********" at bounding box center [317, 229] width 157 height 12
type input "**********"
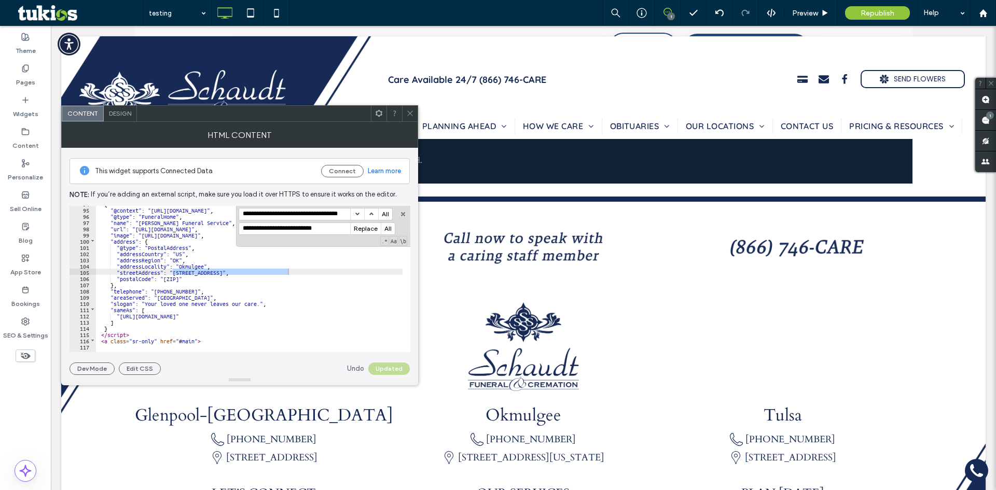
click at [313, 240] on div ".* Aa \b" at bounding box center [323, 226] width 169 height 37
click at [384, 228] on button "All" at bounding box center [388, 228] width 14 height 11
click at [389, 368] on button "Update" at bounding box center [390, 369] width 37 height 12
click at [330, 214] on input "**********" at bounding box center [294, 214] width 111 height 11
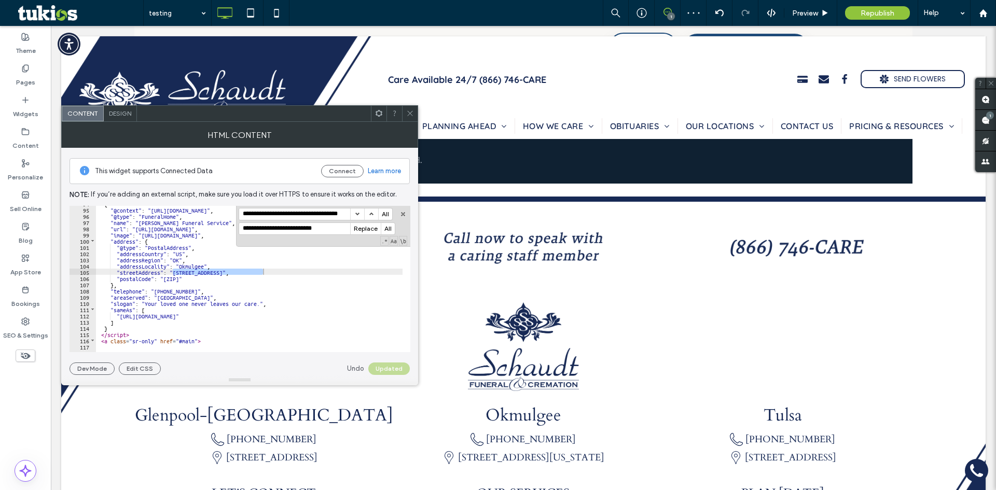
click at [330, 214] on input "**********" at bounding box center [294, 214] width 111 height 11
type input "*****"
click at [308, 232] on input "**********" at bounding box center [294, 228] width 111 height 11
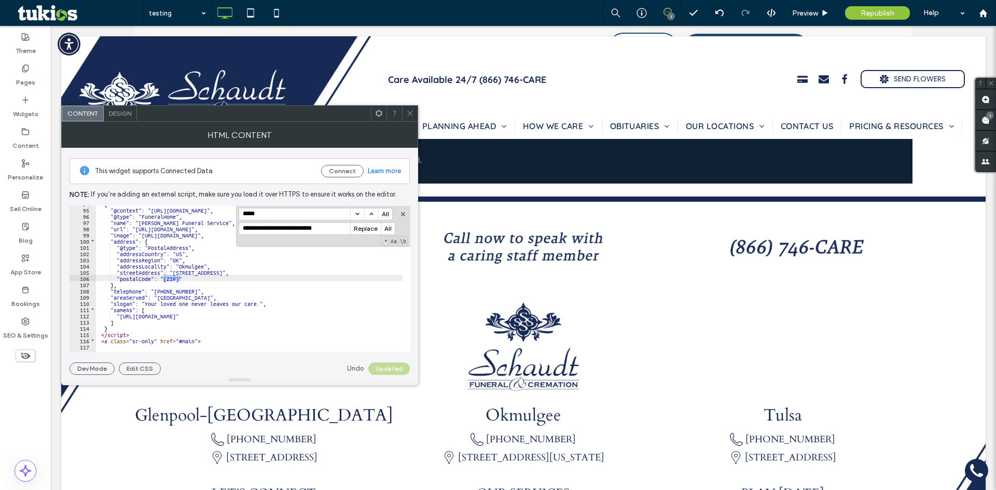
click at [308, 232] on input "**********" at bounding box center [294, 228] width 111 height 11
type input "*****"
click at [391, 228] on button "All" at bounding box center [388, 228] width 14 height 11
click at [391, 368] on button "Update" at bounding box center [390, 369] width 37 height 12
click at [411, 114] on icon at bounding box center [410, 113] width 8 height 8
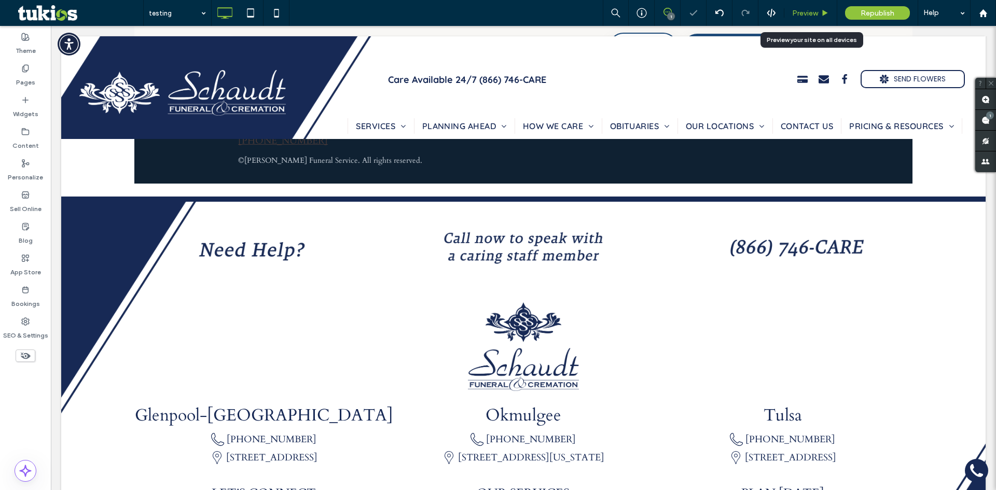
click at [810, 11] on span "Preview" at bounding box center [805, 13] width 26 height 9
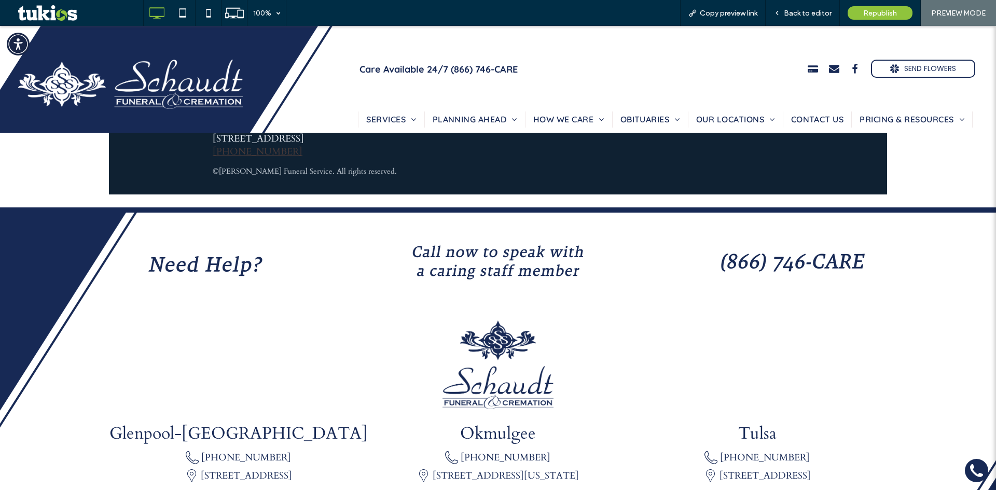
scroll to position [2317, 0]
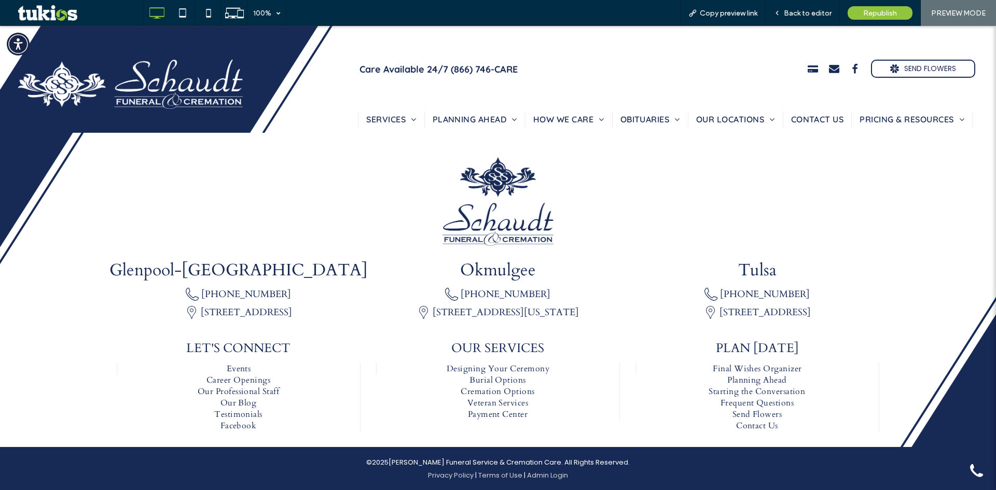
click at [289, 325] on div "Glenpool-Bixby (918) 291-1700 1329 E 151st St S, Glenpool, OK 74033 Click To Pa…" at bounding box center [498, 286] width 778 height 81
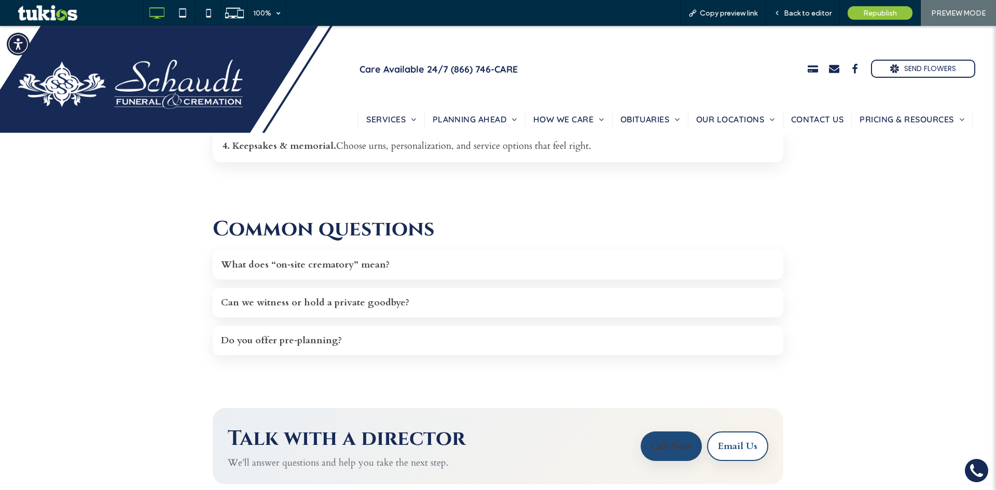
scroll to position [1331, 0]
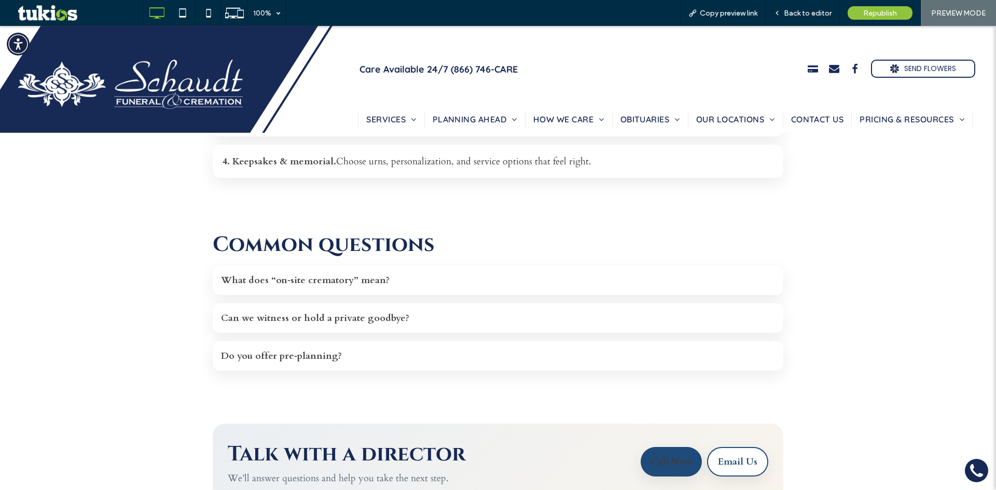
drag, startPoint x: 346, startPoint y: 352, endPoint x: 331, endPoint y: 352, distance: 14.5
click at [344, 352] on summary "Do you offer pre‑planning?" at bounding box center [498, 356] width 554 height 13
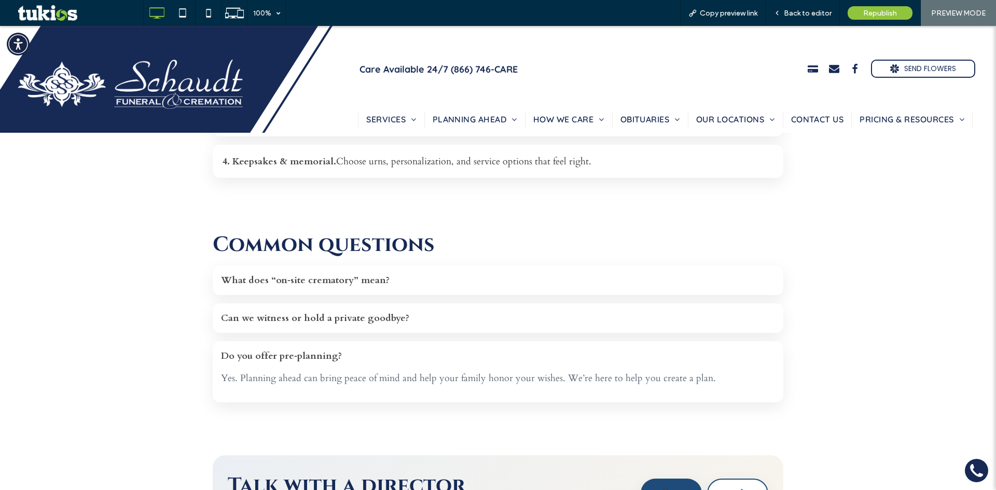
click at [330, 352] on summary "Do you offer pre‑planning?" at bounding box center [498, 356] width 554 height 13
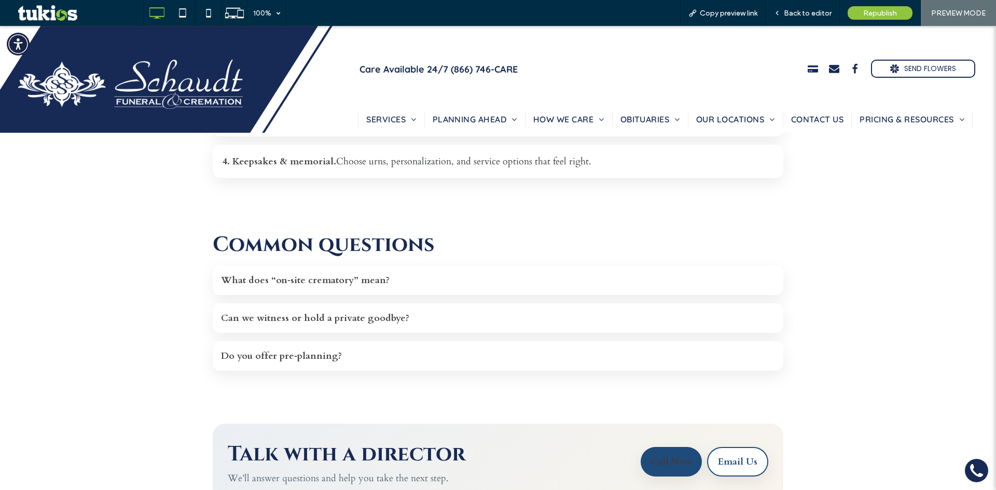
click at [333, 321] on summary "Can we witness or hold a private goodbye?" at bounding box center [498, 318] width 554 height 13
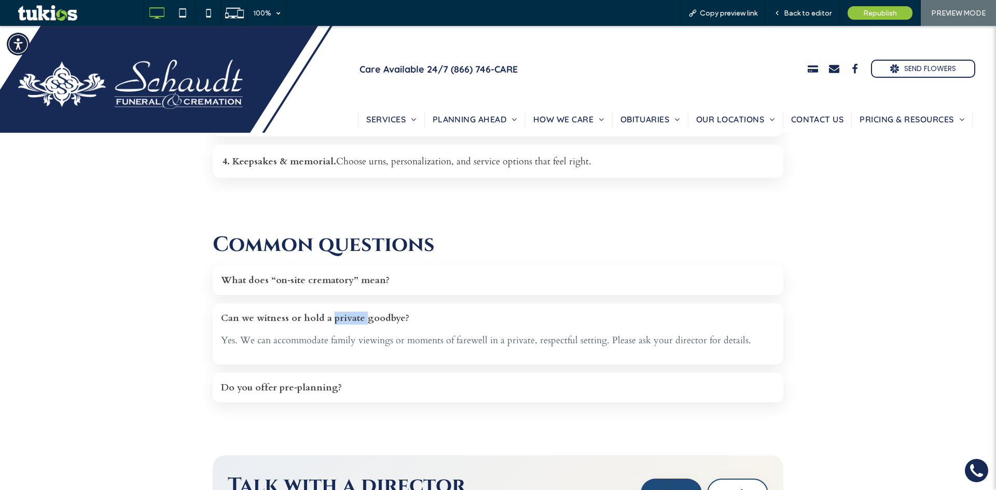
click at [333, 321] on summary "Can we witness or hold a private goodbye?" at bounding box center [498, 318] width 554 height 13
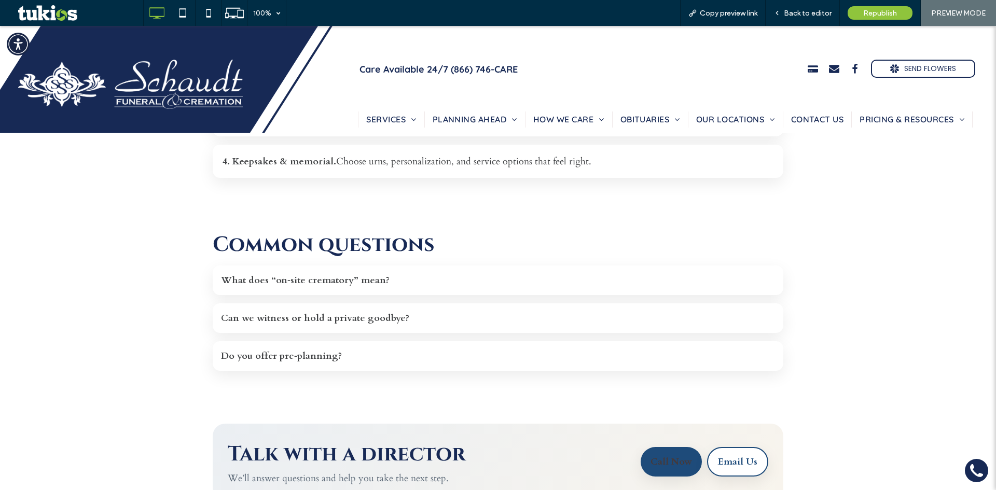
click at [333, 280] on summary "What does “on‑site crematory” mean?" at bounding box center [498, 280] width 554 height 13
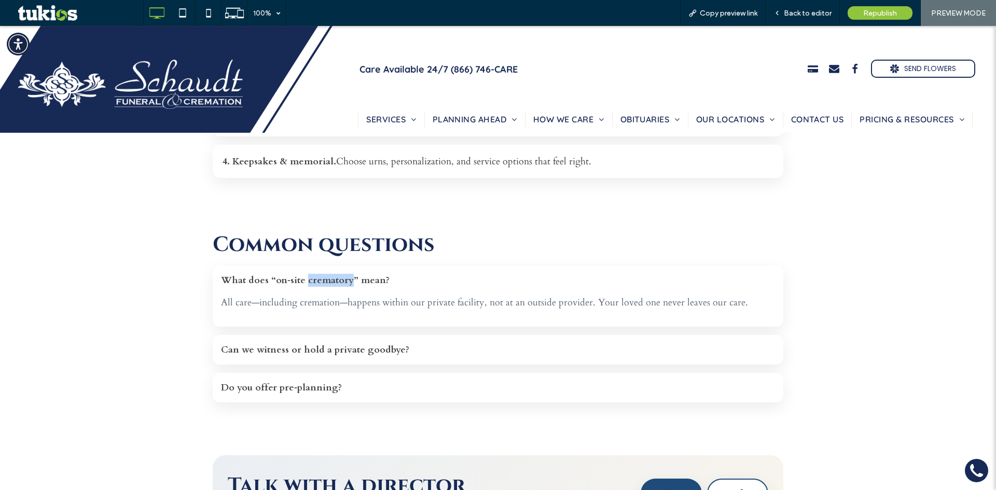
click at [333, 280] on summary "What does “on‑site crematory” mean?" at bounding box center [498, 280] width 554 height 13
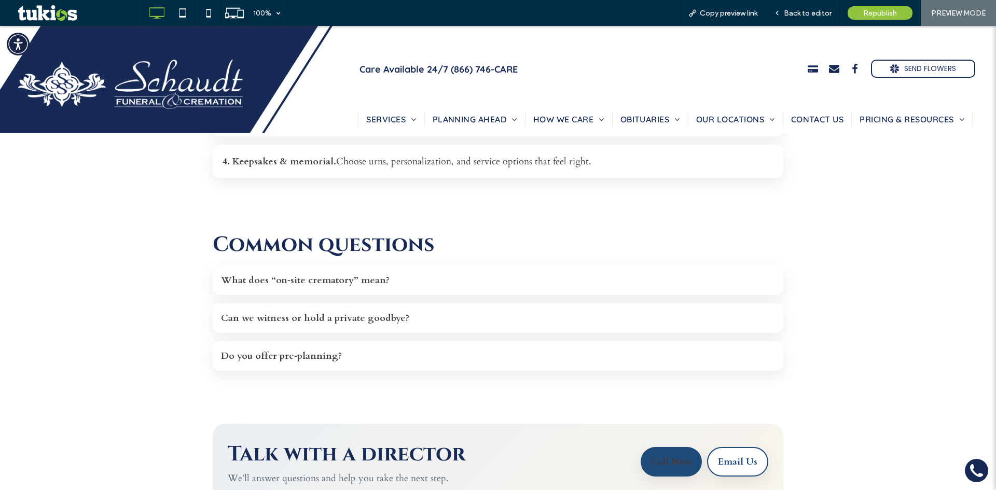
click at [328, 222] on section "Common questions What does “on‑site crematory” mean? All care—including cremati…" at bounding box center [498, 300] width 571 height 193
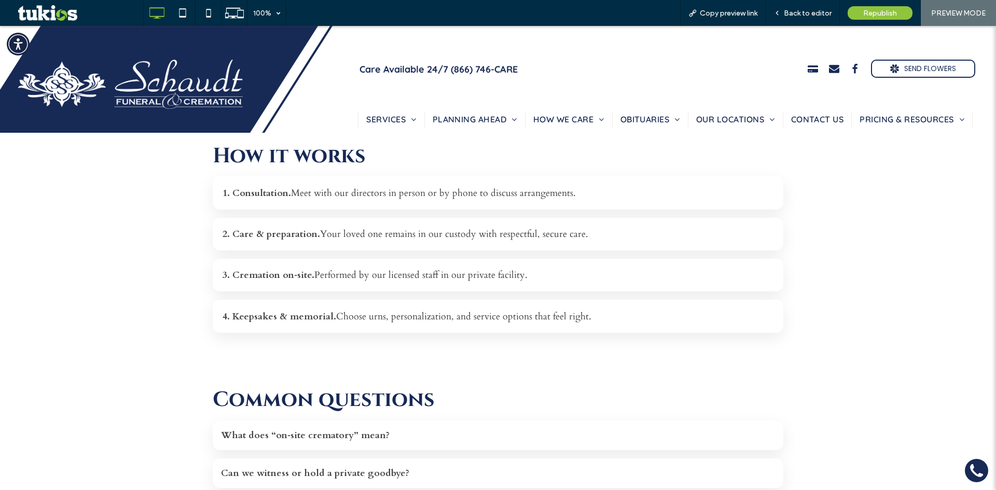
scroll to position [1176, 0]
click at [343, 320] on div "4. Keepsakes & memorial. Choose urns, personalization, and service options that…" at bounding box center [498, 316] width 571 height 33
click at [337, 278] on div "3. Cremation on‑site. Performed by our licensed staff in our private facility." at bounding box center [498, 275] width 571 height 33
drag, startPoint x: 329, startPoint y: 236, endPoint x: 329, endPoint y: 230, distance: 5.7
click at [329, 233] on div "2. Care & preparation. Your loved one remains in our custody with respectful, s…" at bounding box center [498, 234] width 571 height 33
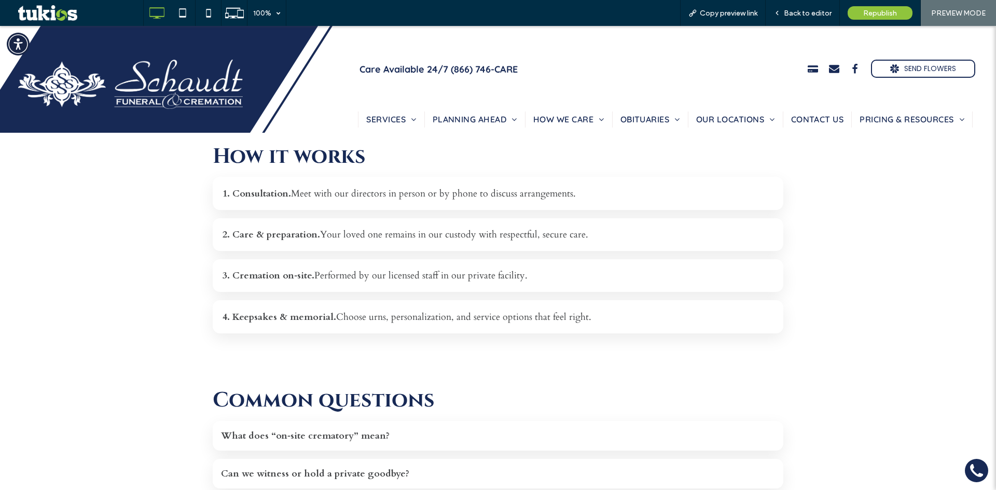
click at [329, 189] on div "1. Consultation. Meet with our directors in person or by phone to discuss arran…" at bounding box center [498, 193] width 571 height 33
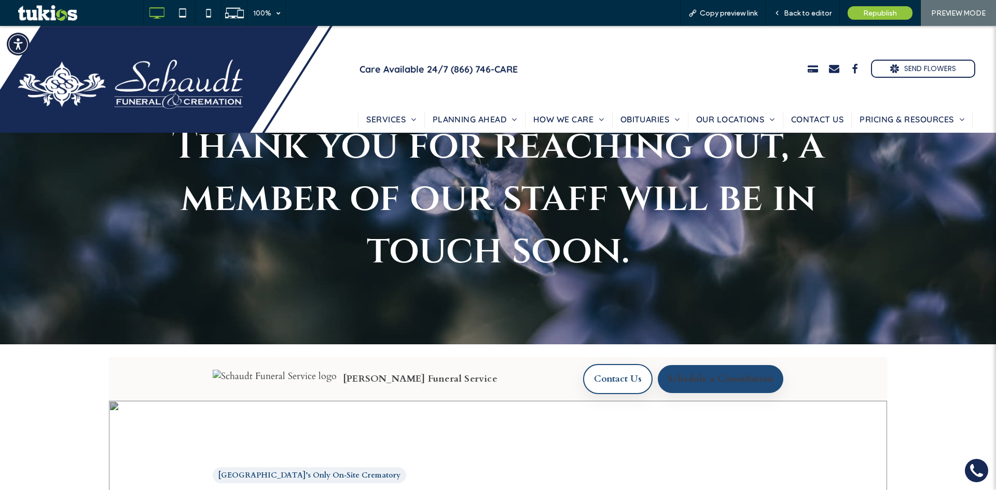
scroll to position [156, 0]
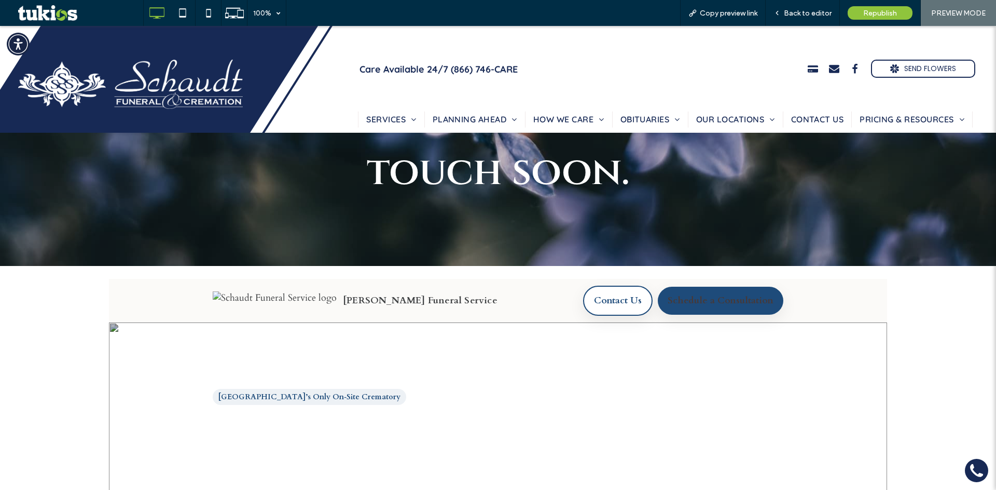
click at [371, 304] on span "Schaudt Funeral Service" at bounding box center [420, 300] width 155 height 13
click at [308, 298] on img "Primary" at bounding box center [275, 301] width 124 height 19
click at [373, 287] on div "Schaudt Funeral Service Contact Us Schedule a Consultation" at bounding box center [498, 300] width 571 height 43
click at [805, 13] on span "Back to editor" at bounding box center [808, 13] width 48 height 9
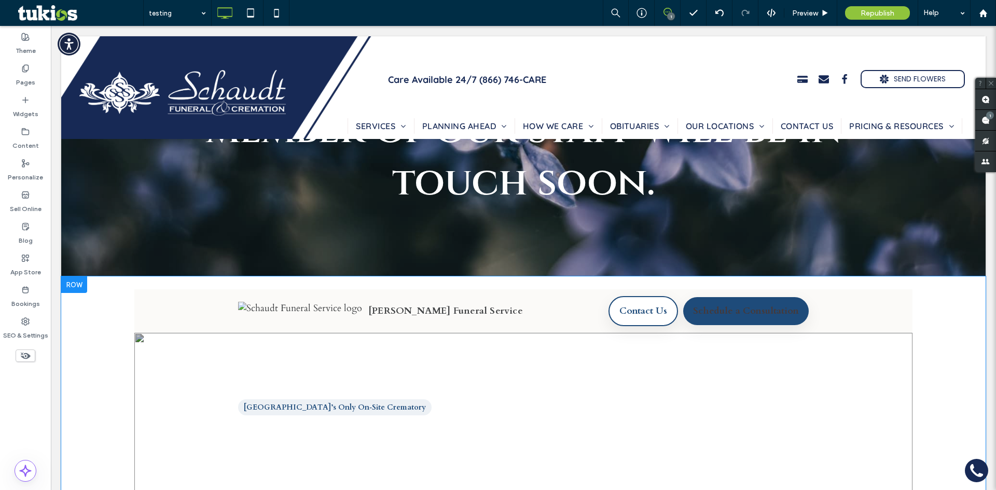
click at [504, 308] on div "Schaudt Funeral Service Contact Us Schedule a Consultation" at bounding box center [523, 310] width 571 height 43
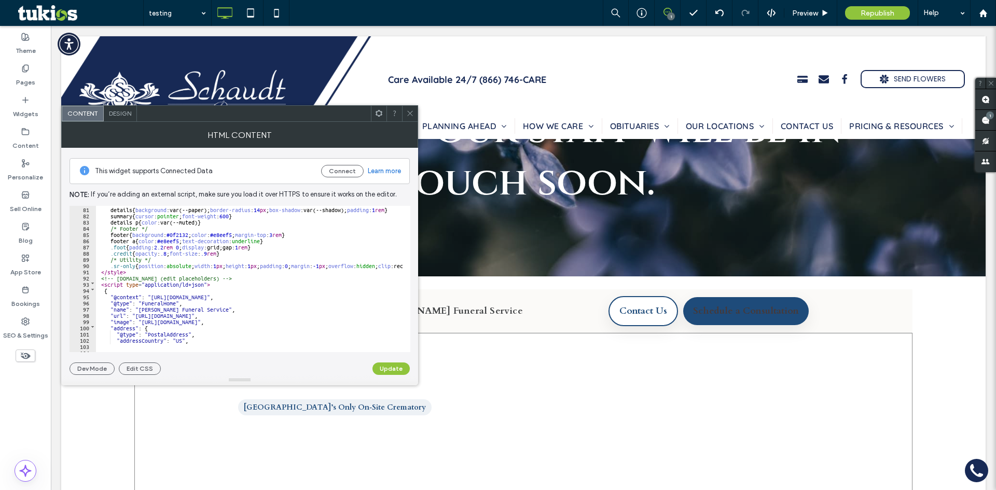
scroll to position [529, 0]
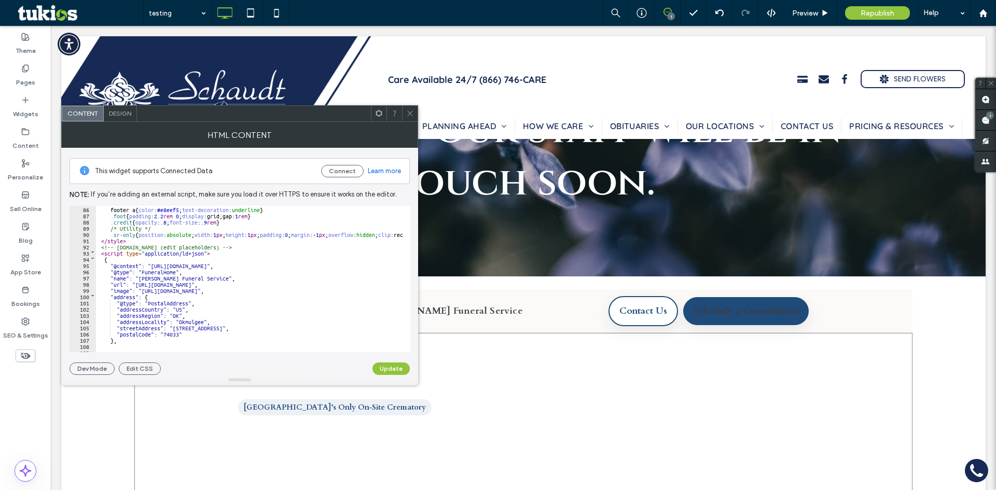
click at [155, 291] on div "footer a { color : #e8eef5 ; text-decoration : underline } .foot { padding : 2.…" at bounding box center [426, 281] width 661 height 151
click at [151, 291] on div "footer a { color : #e8eef5 ; text-decoration : underline } .foot { padding : 2.…" at bounding box center [426, 281] width 661 height 151
click at [146, 291] on div "footer a { color : #e8eef5 ; text-decoration : underline } .foot { padding : 2.…" at bounding box center [426, 281] width 661 height 151
drag, startPoint x: 412, startPoint y: 114, endPoint x: 410, endPoint y: 108, distance: 5.4
click at [412, 114] on icon at bounding box center [410, 113] width 8 height 8
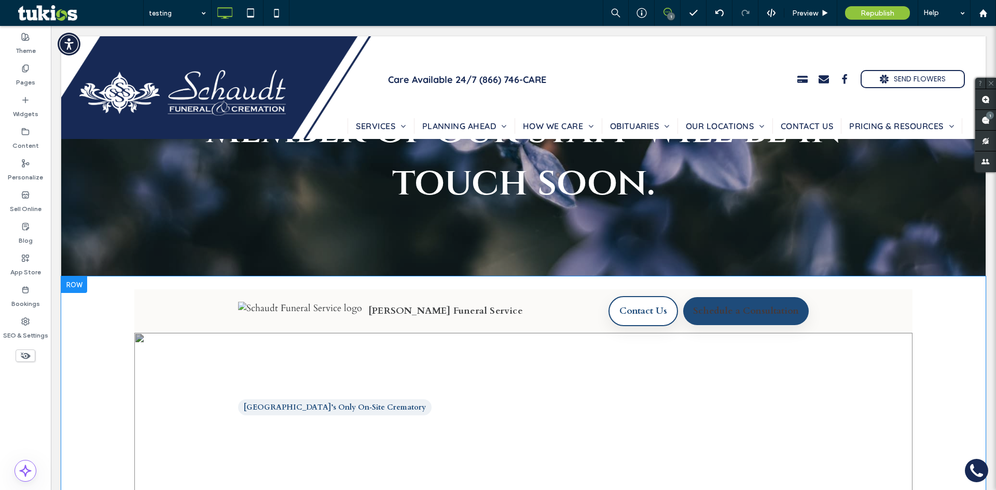
click at [497, 356] on div "Okmulgee County’s Only On‑Site Crematory Your loved one never leaves our care. …" at bounding box center [523, 492] width 571 height 319
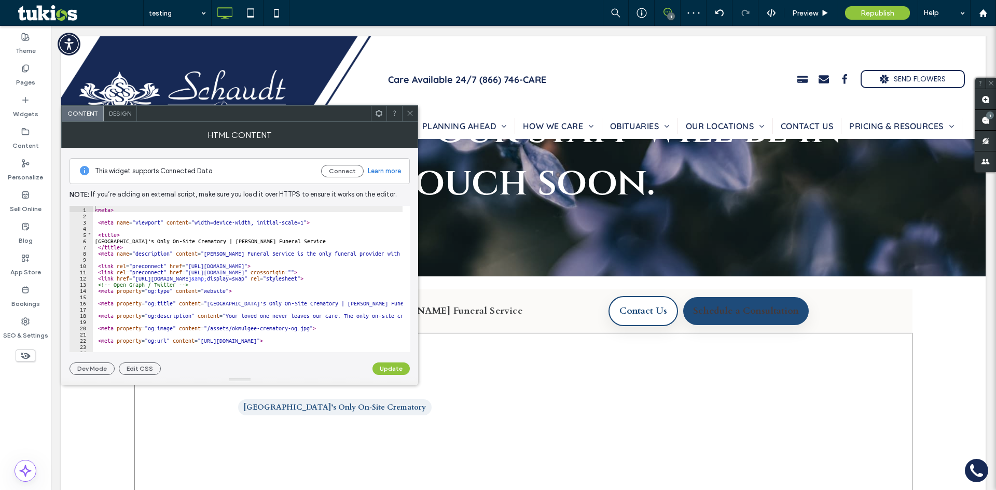
click at [145, 260] on div "< meta > < meta name = "viewport" content = "width=device-width, initial-scale=…" at bounding box center [423, 281] width 661 height 151
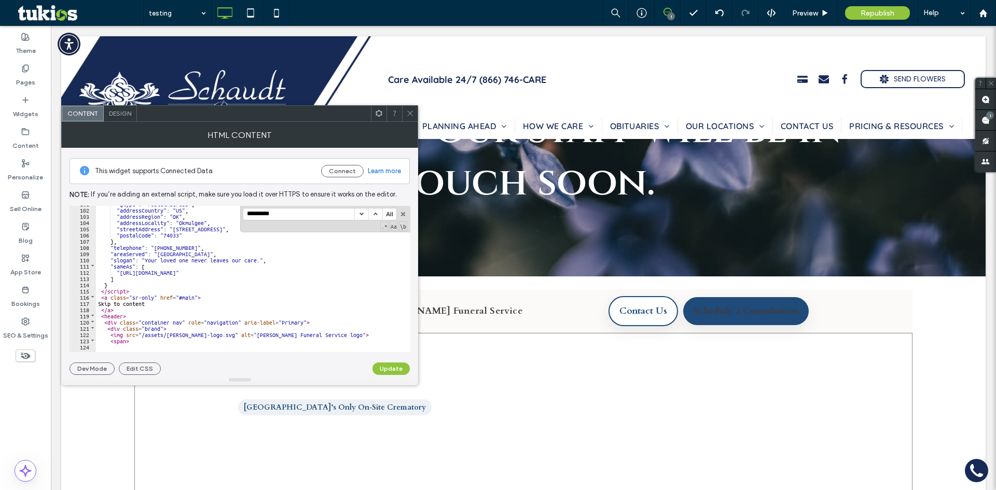
scroll to position [628, 0]
drag, startPoint x: 274, startPoint y: 215, endPoint x: 228, endPoint y: 211, distance: 46.4
click at [228, 211] on div "** 101 102 103 104 105 106 107 108 109 110 111 112 113 114 115 116 117 118 119 …" at bounding box center [240, 279] width 341 height 146
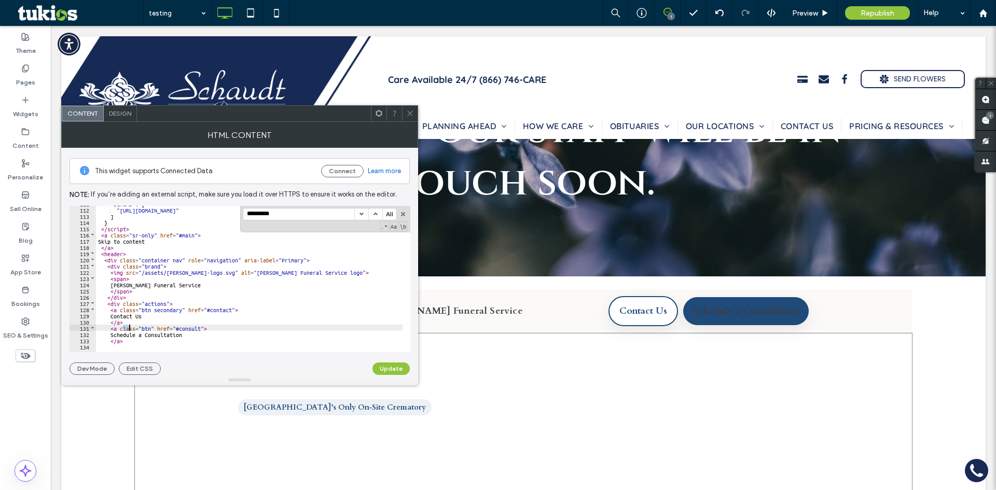
drag, startPoint x: 122, startPoint y: 328, endPoint x: 128, endPoint y: 328, distance: 5.7
click at [128, 328] on div ""sameAs" : [ "https://www.facebook.com/schaudtfuneralservice" ] } </ script > <…" at bounding box center [426, 275] width 661 height 151
click at [117, 328] on div ""sameAs" : [ "https://www.facebook.com/schaudtfuneralservice" ] } </ script > <…" at bounding box center [426, 275] width 661 height 151
drag, startPoint x: 119, startPoint y: 327, endPoint x: 152, endPoint y: 327, distance: 33.2
click at [152, 327] on div ""sameAs" : [ "https://www.facebook.com/schaudtfuneralservice" ] } </ script > <…" at bounding box center [426, 275] width 661 height 151
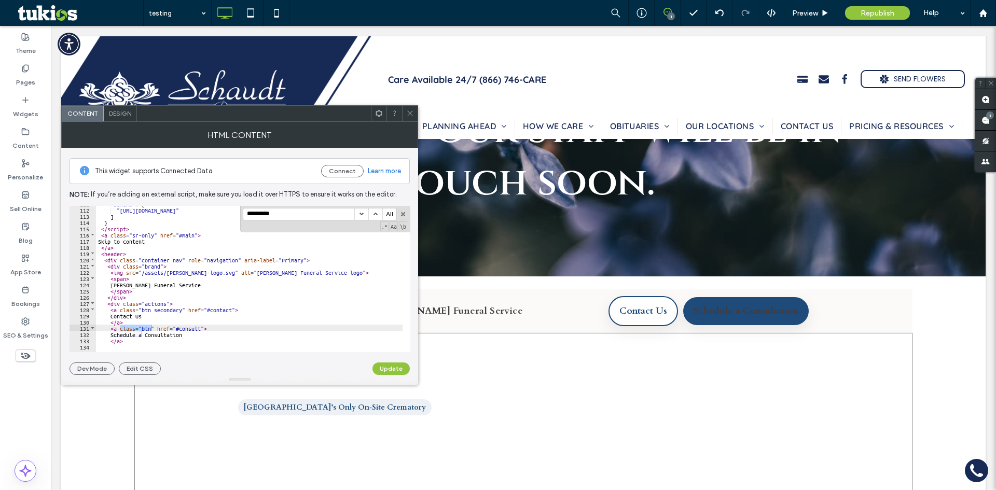
drag, startPoint x: 279, startPoint y: 210, endPoint x: 236, endPoint y: 214, distance: 43.3
click at [236, 214] on div "** 111 112 113 114 115 116 117 118 119 120 121 122 123 124 125 126 127 128 129 …" at bounding box center [240, 279] width 341 height 146
paste input "**"
type input "**********"
click at [356, 211] on button "button" at bounding box center [361, 214] width 14 height 11
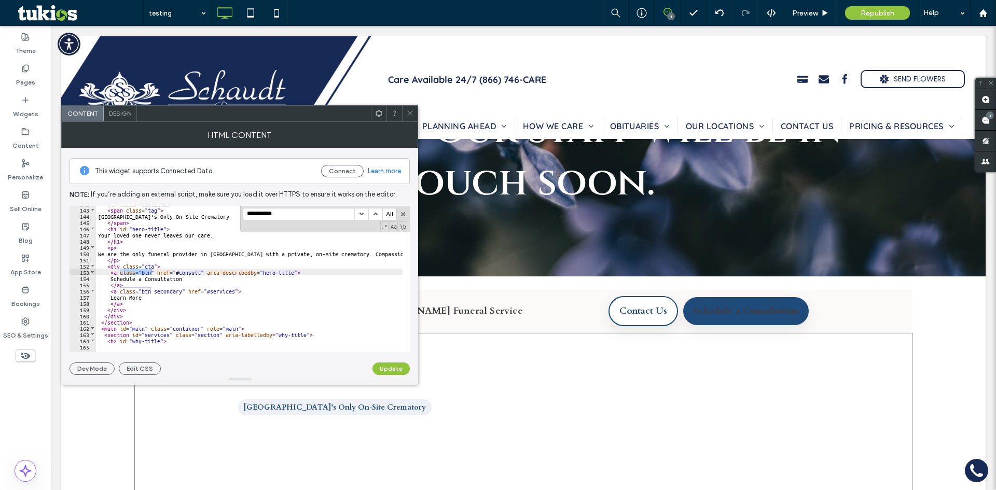
scroll to position [883, 0]
click at [367, 213] on button "button" at bounding box center [361, 214] width 14 height 11
click at [370, 214] on button "button" at bounding box center [375, 214] width 14 height 11
click at [374, 214] on button "button" at bounding box center [375, 214] width 14 height 11
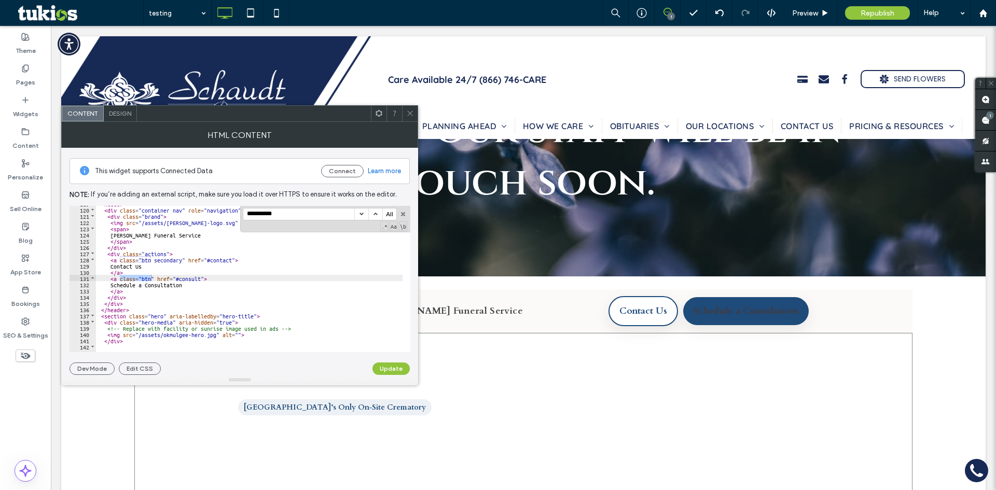
click at [375, 214] on button "button" at bounding box center [375, 214] width 14 height 11
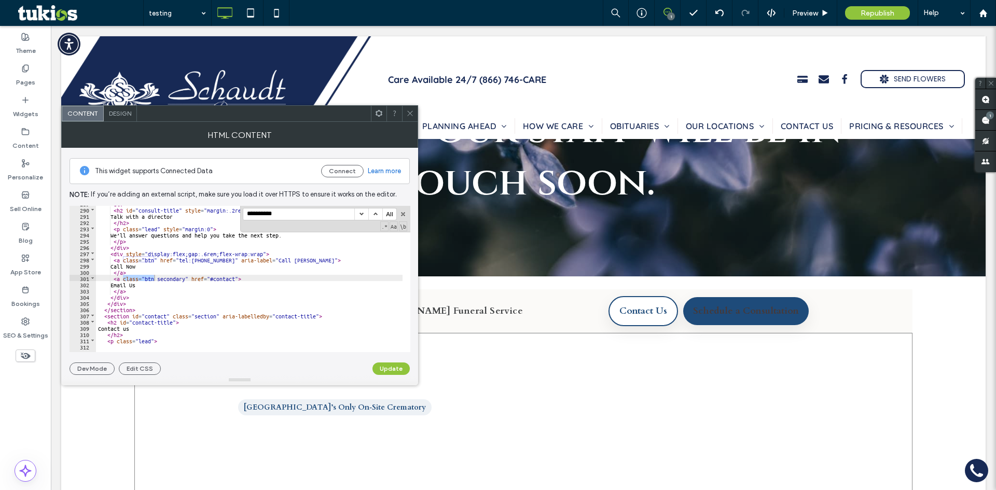
click at [375, 214] on button "button" at bounding box center [375, 214] width 14 height 11
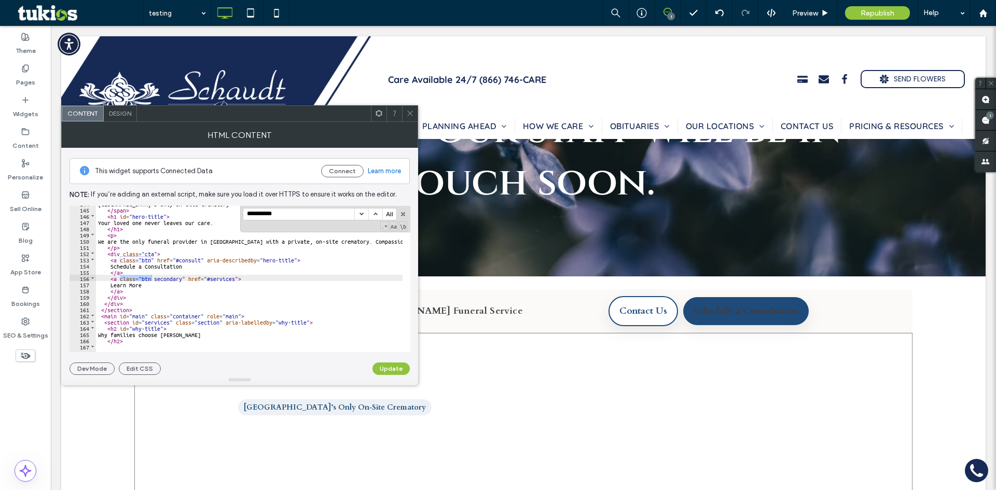
click at [375, 214] on button "button" at bounding box center [375, 214] width 14 height 11
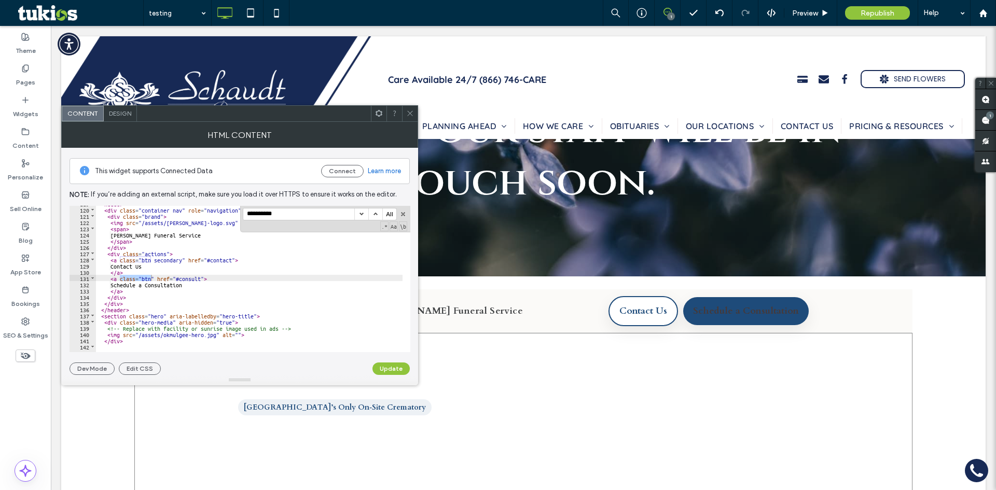
scroll to position [740, 0]
click at [375, 214] on button "button" at bounding box center [375, 214] width 14 height 11
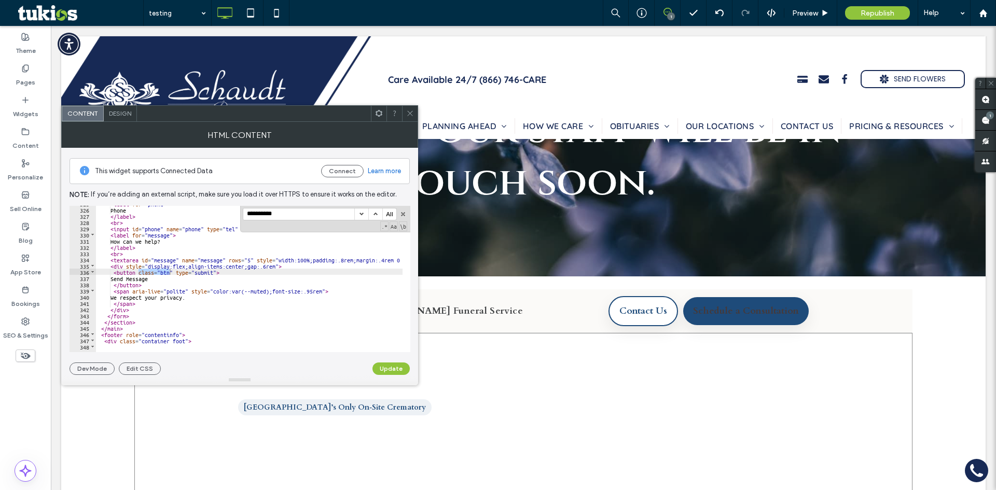
click at [375, 214] on button "button" at bounding box center [375, 214] width 14 height 11
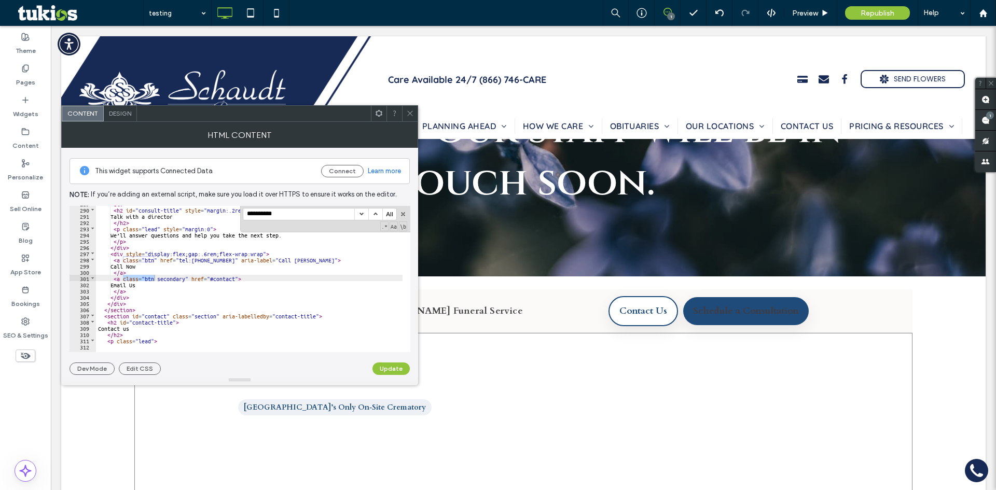
click at [363, 215] on button "button" at bounding box center [361, 214] width 14 height 11
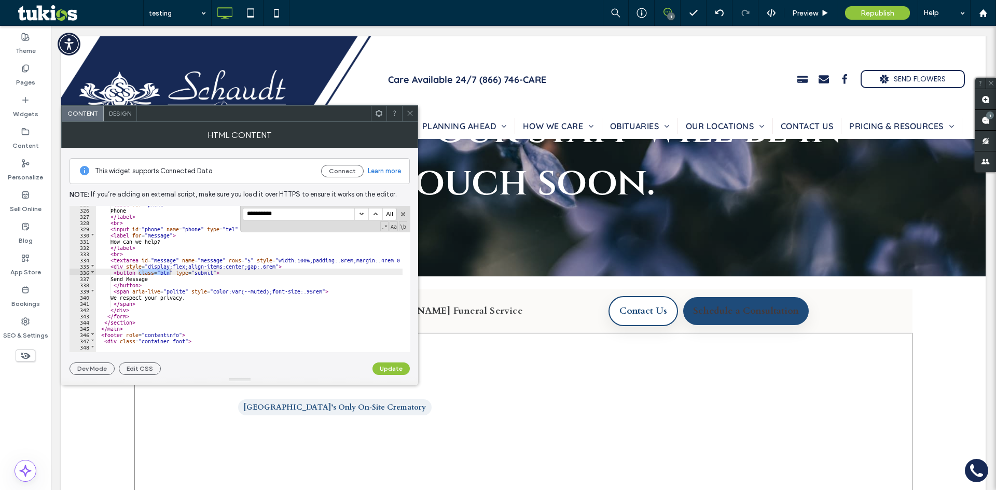
click at [363, 215] on button "button" at bounding box center [361, 214] width 14 height 11
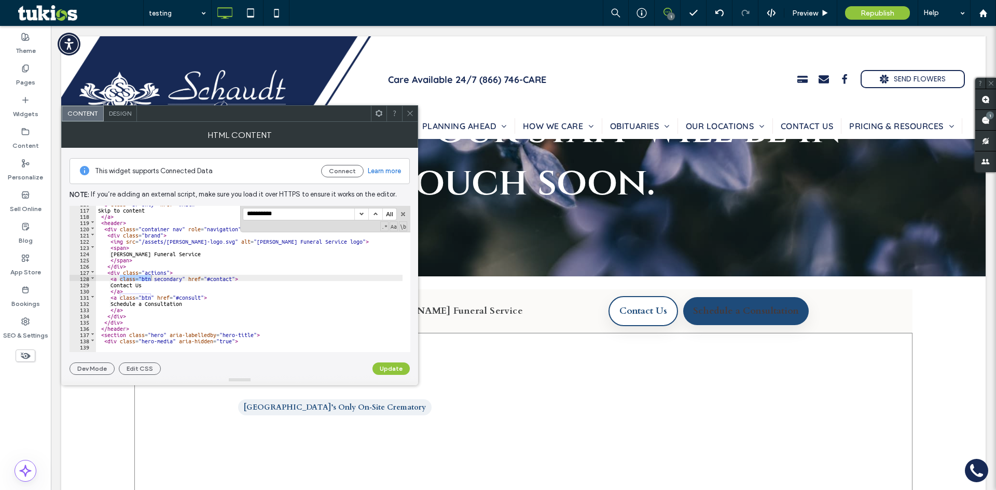
click at [374, 215] on button "button" at bounding box center [375, 214] width 14 height 11
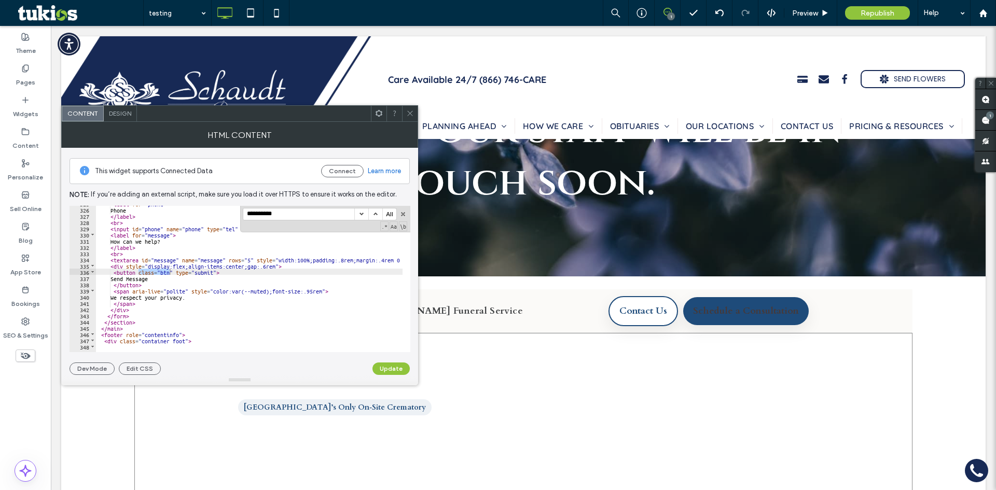
scroll to position [2023, 0]
click at [374, 215] on button "button" at bounding box center [375, 214] width 14 height 11
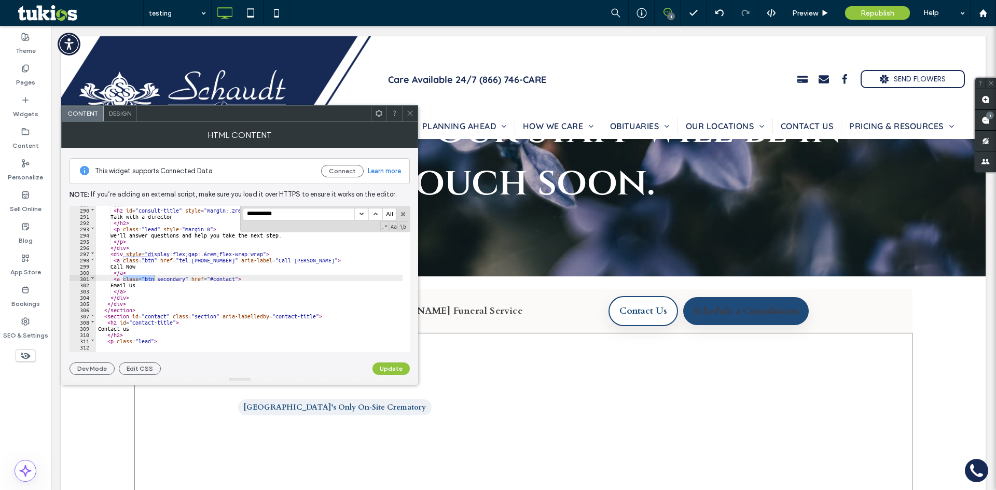
click at [374, 215] on button "button" at bounding box center [375, 214] width 14 height 11
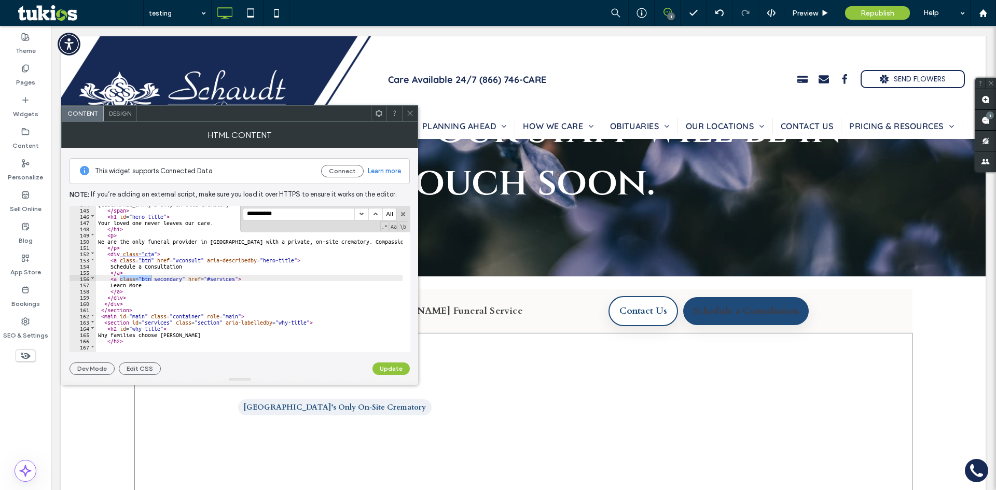
click at [374, 215] on button "button" at bounding box center [375, 214] width 14 height 11
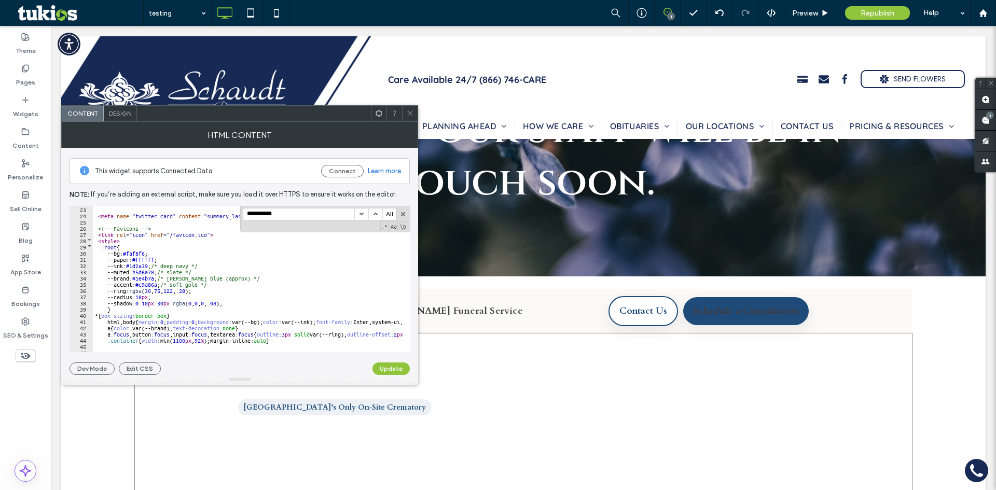
scroll to position [105, 0]
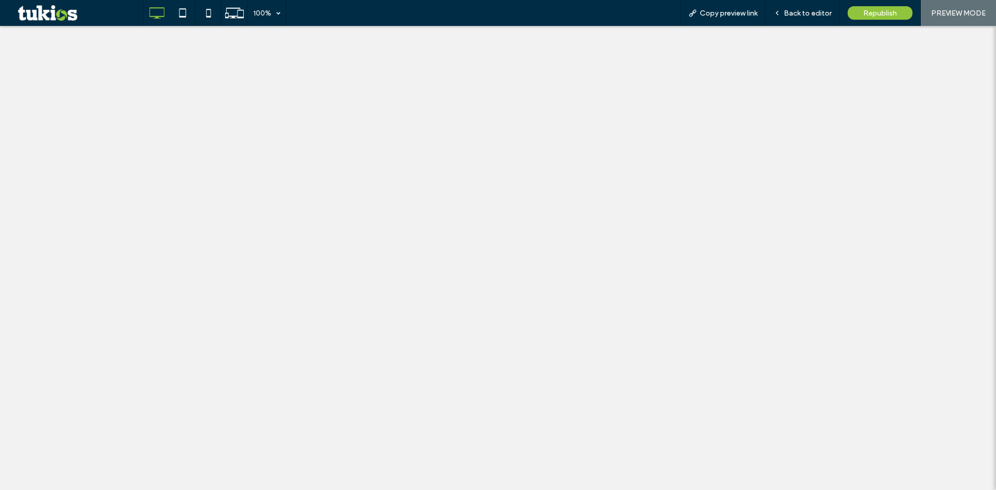
click at [800, 11] on div at bounding box center [498, 245] width 996 height 490
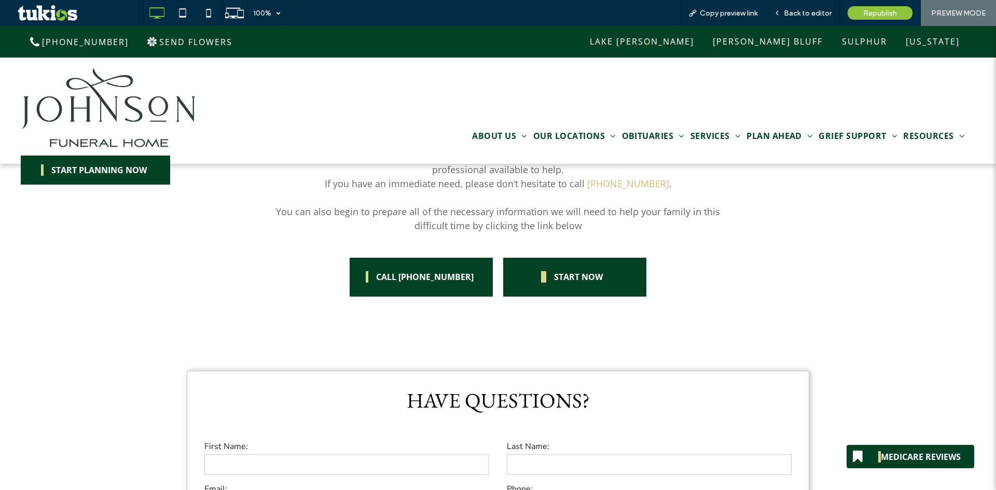
scroll to position [415, 0]
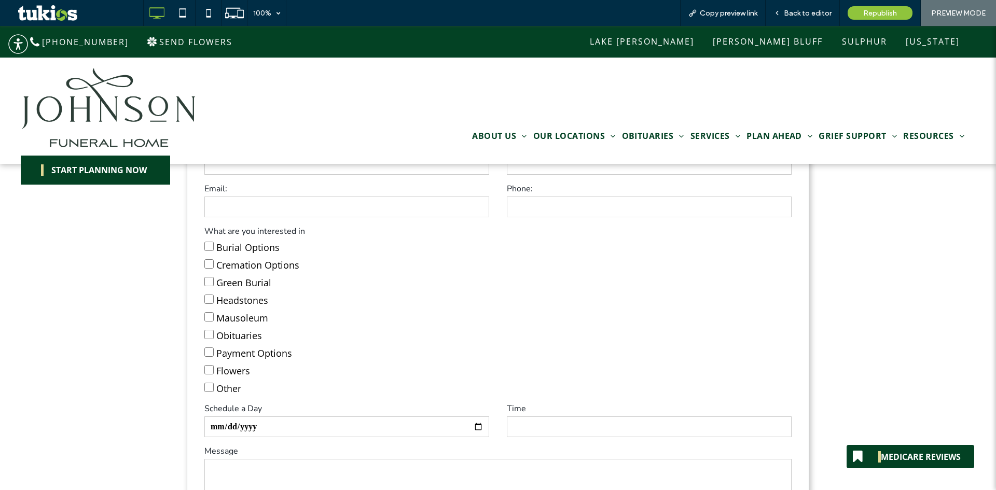
click at [506, 266] on label "Cremation Options" at bounding box center [497, 264] width 587 height 18
click at [297, 263] on label "Cremation Options" at bounding box center [497, 264] width 587 height 18
click at [804, 9] on span "Back to editor" at bounding box center [808, 13] width 48 height 9
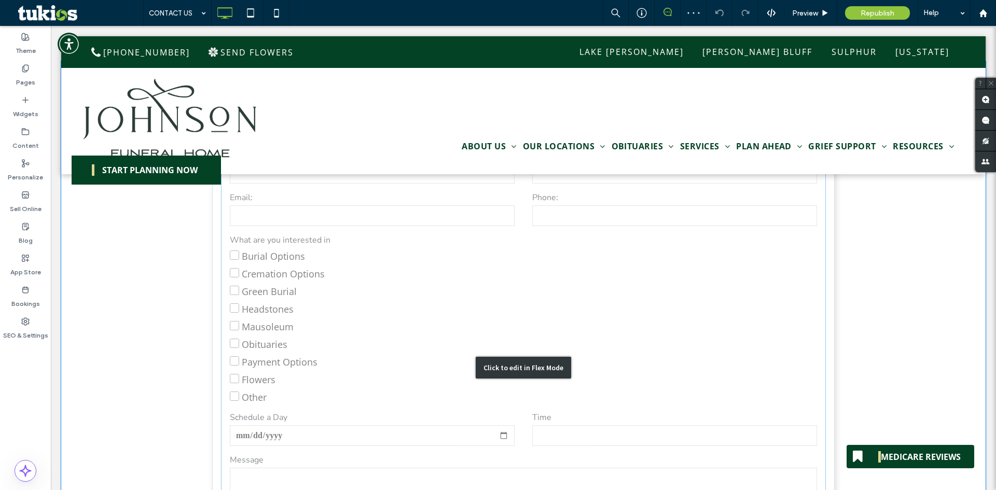
click at [388, 323] on div "Click to edit in Flex Mode" at bounding box center [523, 367] width 924 height 613
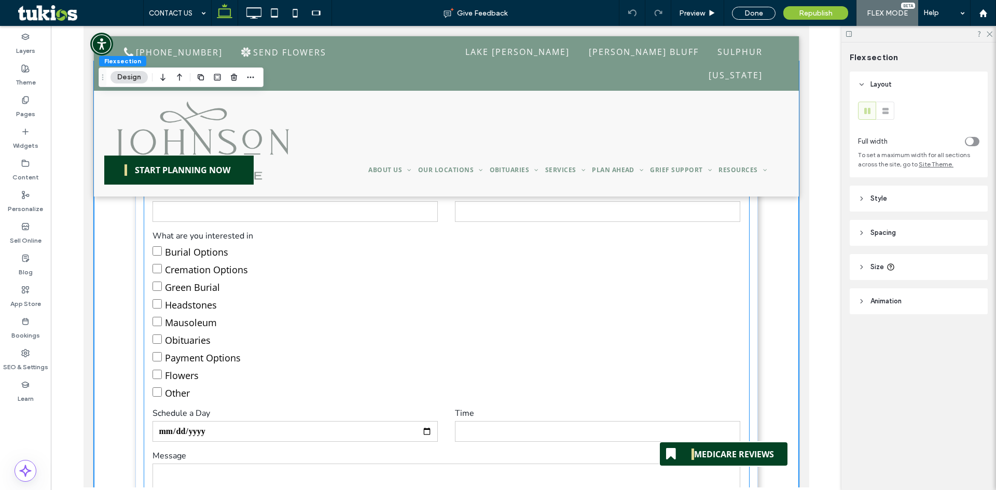
click at [388, 324] on label "Mausoleum" at bounding box center [445, 322] width 587 height 18
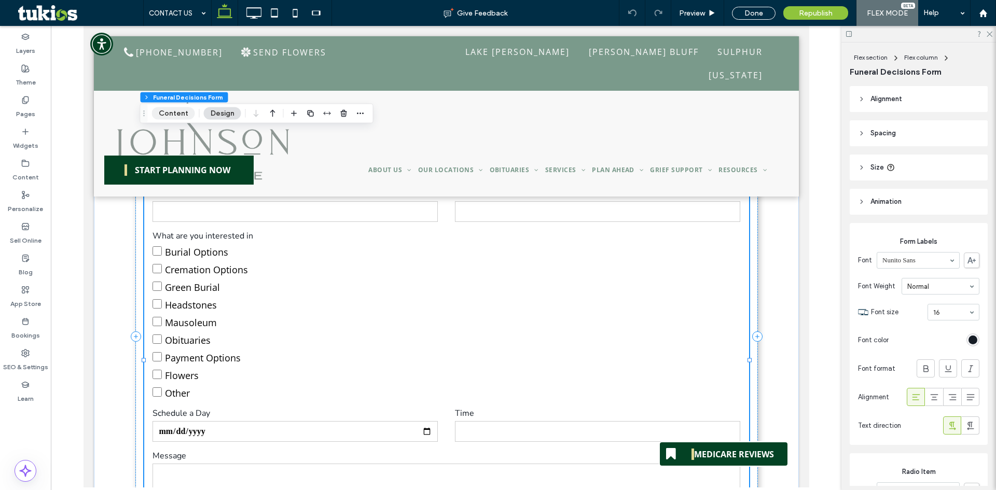
drag, startPoint x: 169, startPoint y: 114, endPoint x: 243, endPoint y: 102, distance: 75.1
click at [169, 114] on button "Content" at bounding box center [173, 113] width 43 height 12
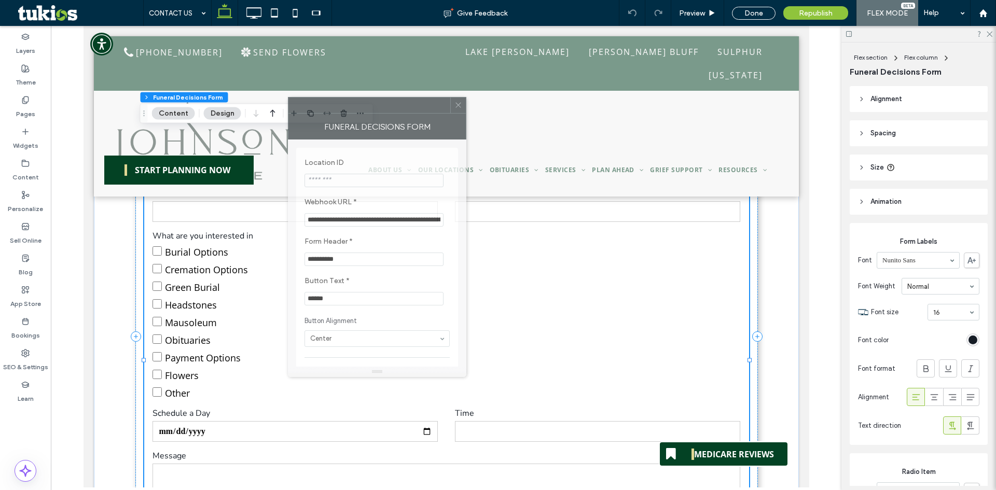
drag, startPoint x: 860, startPoint y: 121, endPoint x: 341, endPoint y: 113, distance: 519.4
click at [341, 113] on div at bounding box center [369, 106] width 162 height 16
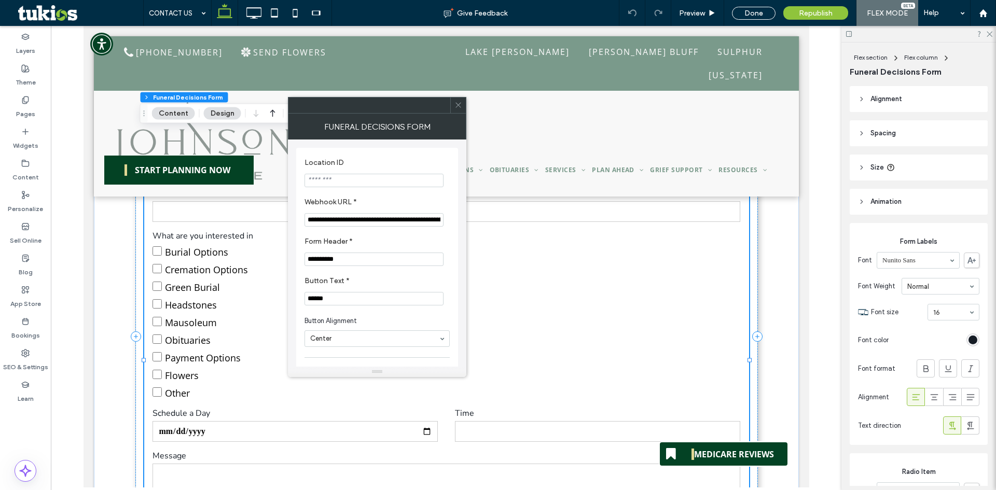
scroll to position [0, 138]
drag, startPoint x: 445, startPoint y: 251, endPoint x: 474, endPoint y: 229, distance: 36.6
click at [391, 236] on section "**********" at bounding box center [377, 251] width 145 height 39
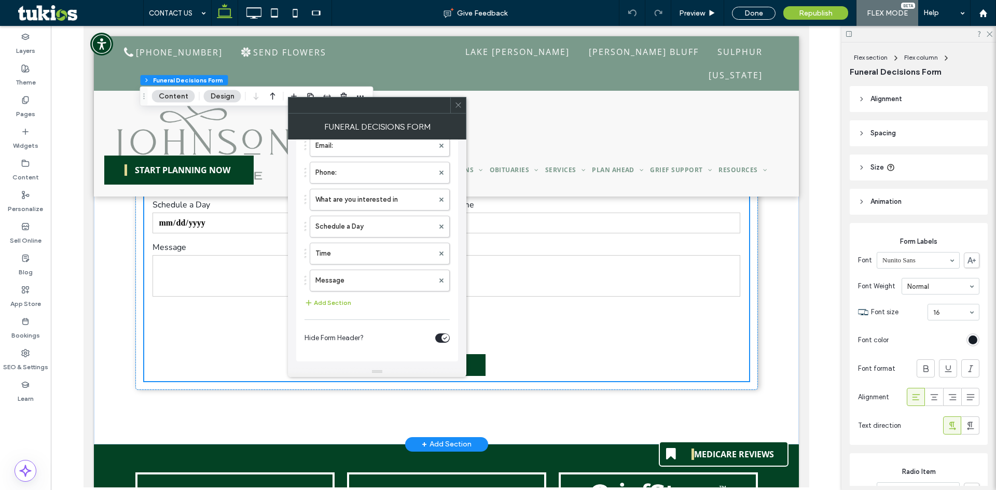
scroll to position [674, 0]
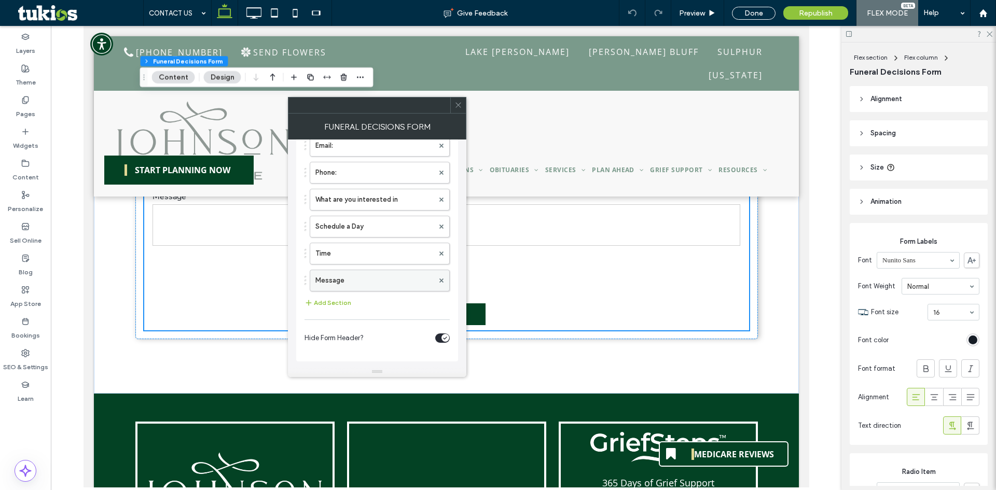
click at [367, 285] on label "Message" at bounding box center [374, 280] width 118 height 21
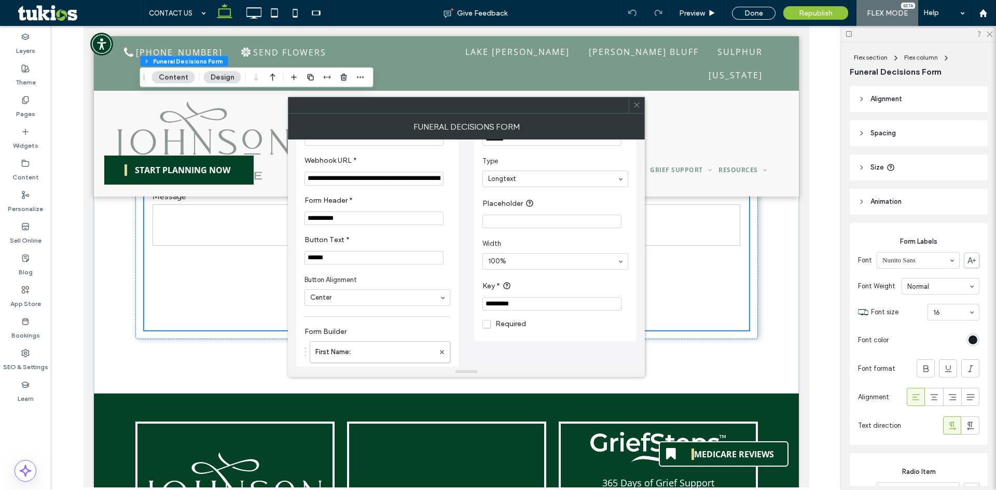
scroll to position [39, 0]
click at [534, 284] on label "Key *" at bounding box center [553, 289] width 142 height 13
click at [520, 287] on label "Key *" at bounding box center [553, 289] width 142 height 13
drag, startPoint x: 534, startPoint y: 307, endPoint x: 417, endPoint y: 312, distance: 117.4
click at [418, 312] on div "**********" at bounding box center [466, 363] width 340 height 524
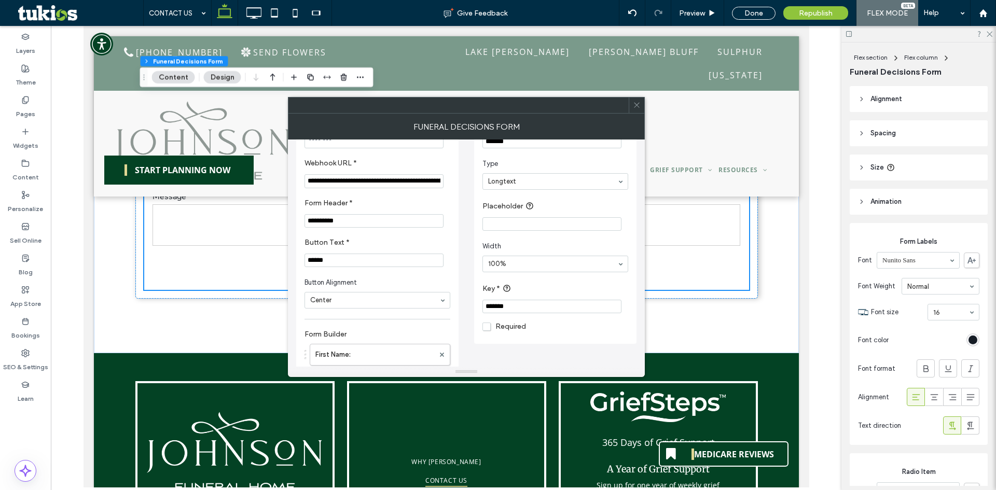
type input "*******"
click at [545, 351] on div "**********" at bounding box center [466, 363] width 340 height 524
click at [535, 283] on section "Key * *******" at bounding box center [555, 298] width 146 height 41
click at [522, 242] on span "Width" at bounding box center [553, 246] width 142 height 10
click at [506, 206] on label "Placeholder" at bounding box center [553, 206] width 142 height 13
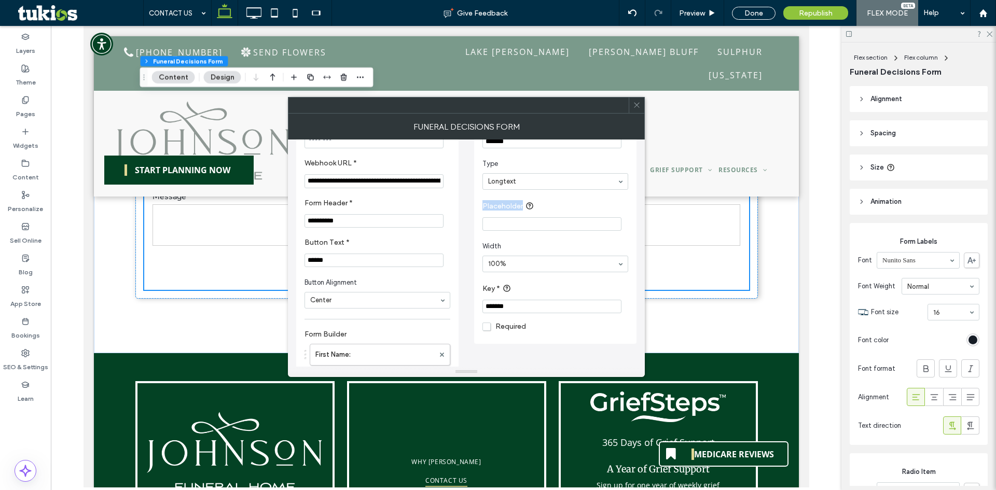
click at [506, 206] on label "Placeholder" at bounding box center [553, 206] width 142 height 13
click at [587, 200] on section "Placeholder" at bounding box center [555, 215] width 146 height 41
click at [636, 106] on use at bounding box center [636, 105] width 5 height 5
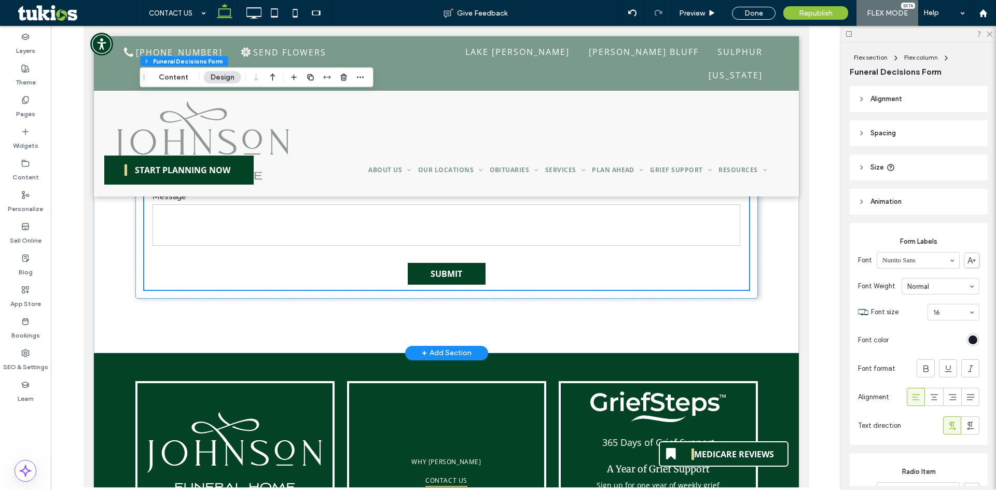
click at [310, 210] on textarea at bounding box center [445, 225] width 587 height 42
click at [175, 78] on button "Content" at bounding box center [173, 77] width 43 height 12
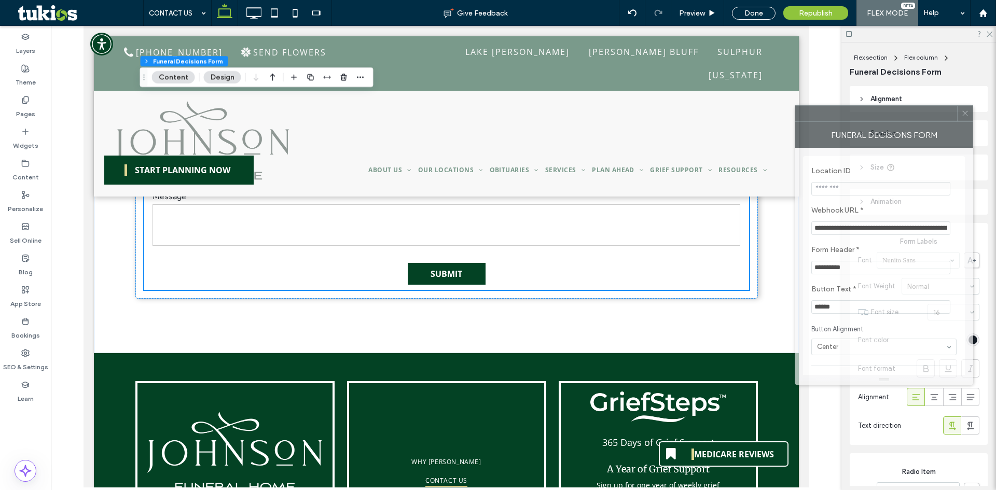
drag, startPoint x: 867, startPoint y: 113, endPoint x: 367, endPoint y: 158, distance: 502.1
click at [795, 110] on div at bounding box center [876, 114] width 162 height 16
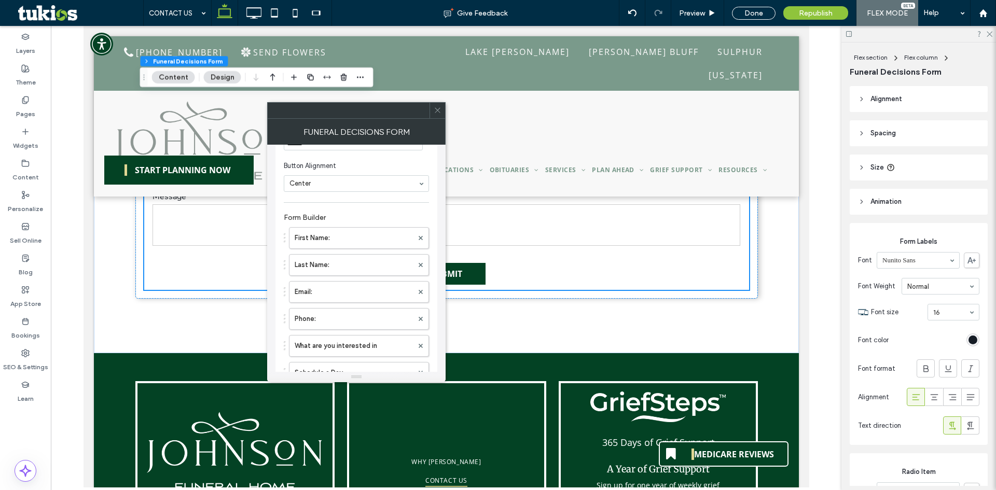
scroll to position [303, 0]
click at [350, 285] on label "Message" at bounding box center [354, 285] width 118 height 21
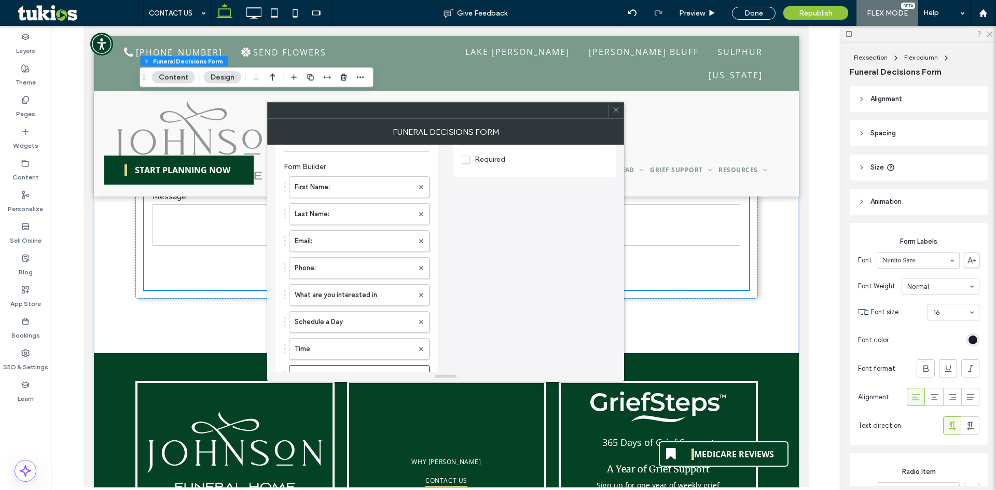
scroll to position [298, 0]
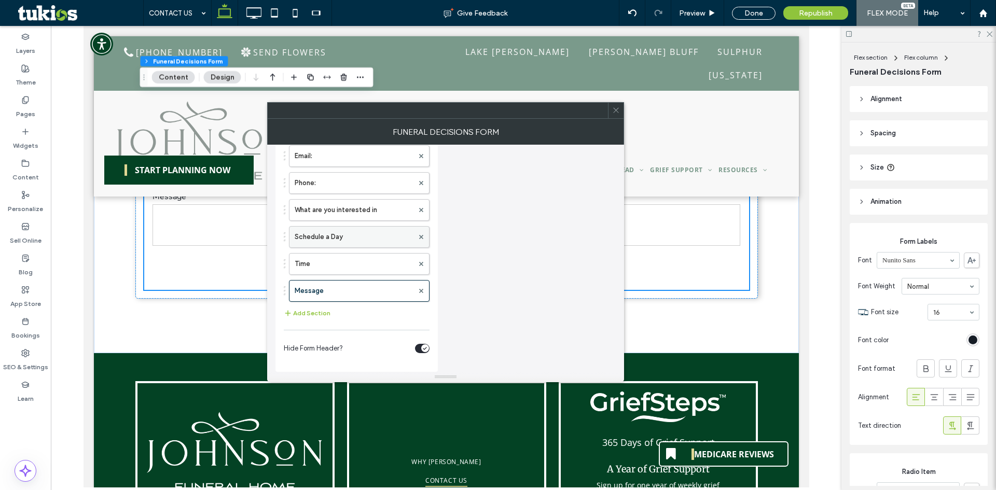
click at [317, 243] on label "Schedule a Day" at bounding box center [354, 237] width 119 height 21
click at [330, 243] on label "Schedule a Day" at bounding box center [354, 237] width 119 height 21
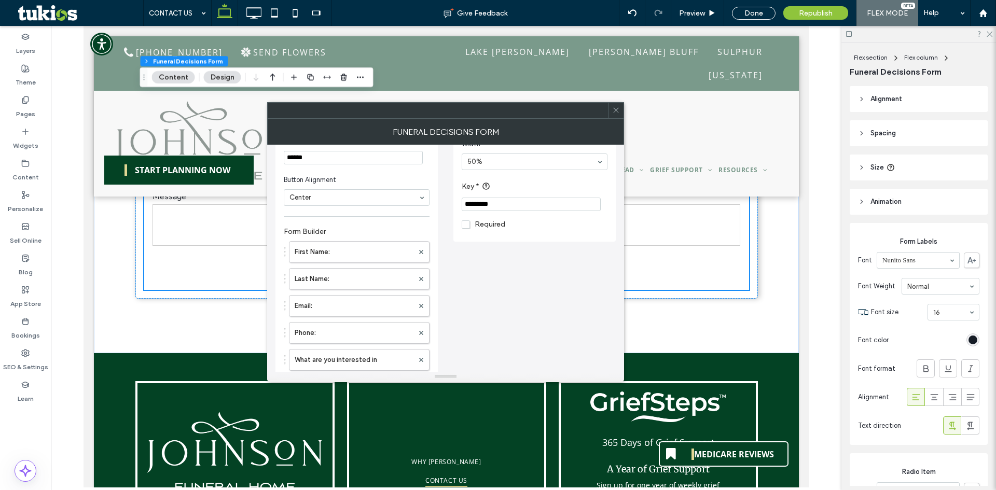
scroll to position [143, 0]
click at [494, 213] on input "*********" at bounding box center [531, 207] width 139 height 13
click at [495, 245] on div "**********" at bounding box center [534, 127] width 162 height 235
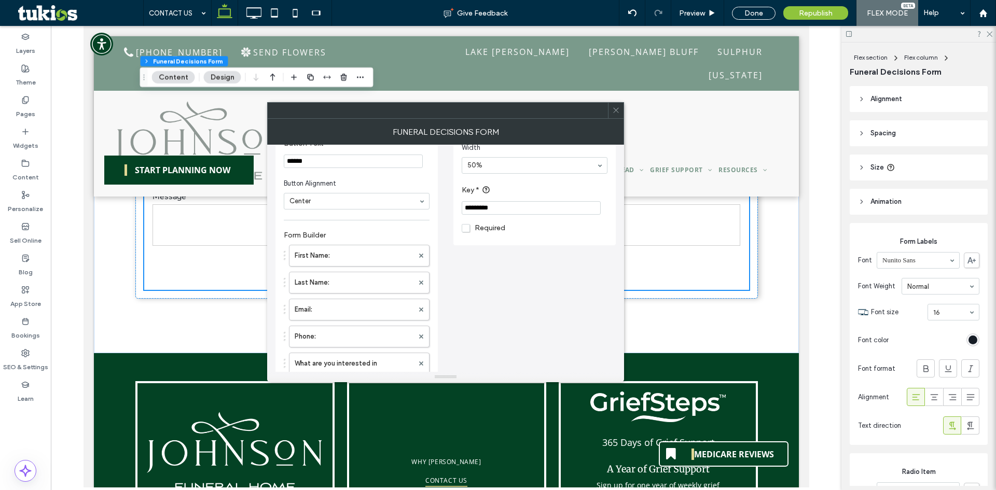
click at [487, 210] on input "*********" at bounding box center [531, 207] width 139 height 13
click at [510, 198] on section "Key * *********" at bounding box center [535, 199] width 146 height 41
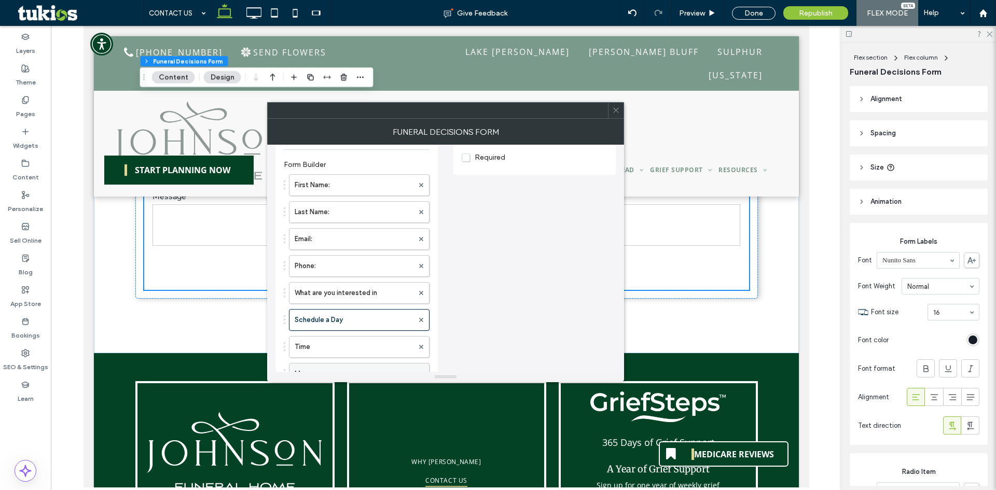
scroll to position [298, 0]
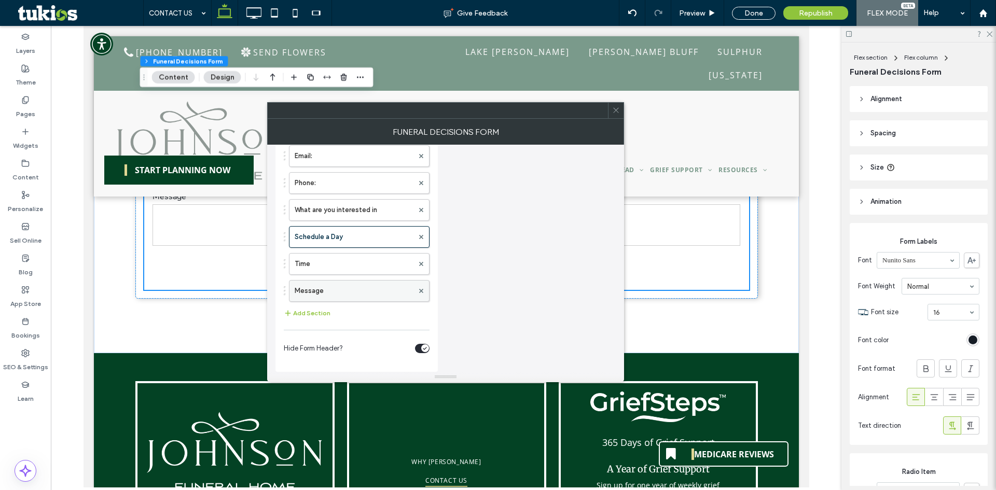
click at [357, 283] on label "Message" at bounding box center [354, 291] width 119 height 21
click at [349, 264] on label "Time" at bounding box center [354, 264] width 119 height 21
click at [618, 110] on icon at bounding box center [616, 110] width 8 height 8
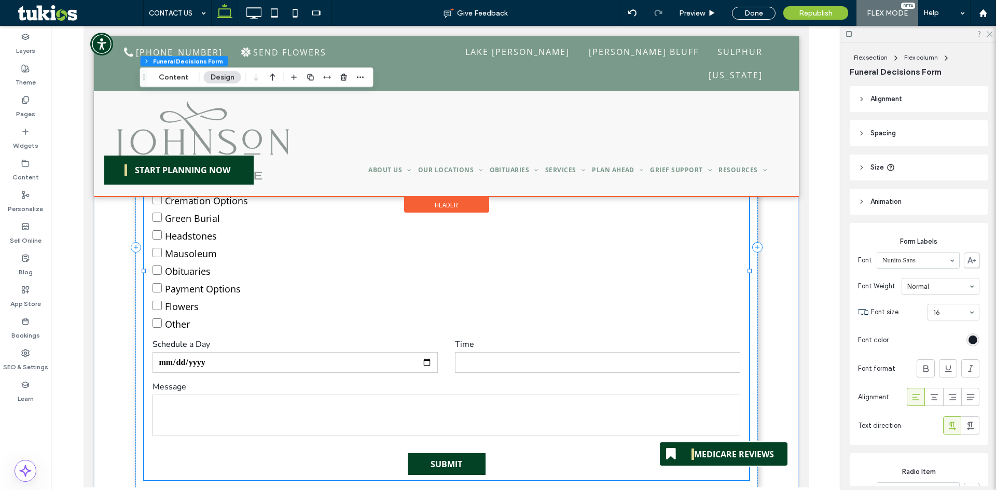
scroll to position [311, 0]
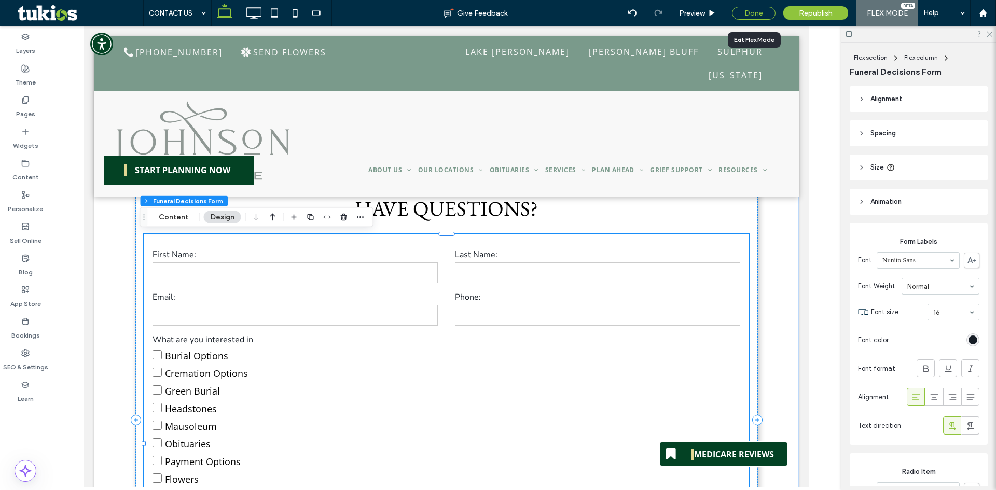
click at [754, 12] on div "Done" at bounding box center [754, 13] width 44 height 13
